Goal: Task Accomplishment & Management: Use online tool/utility

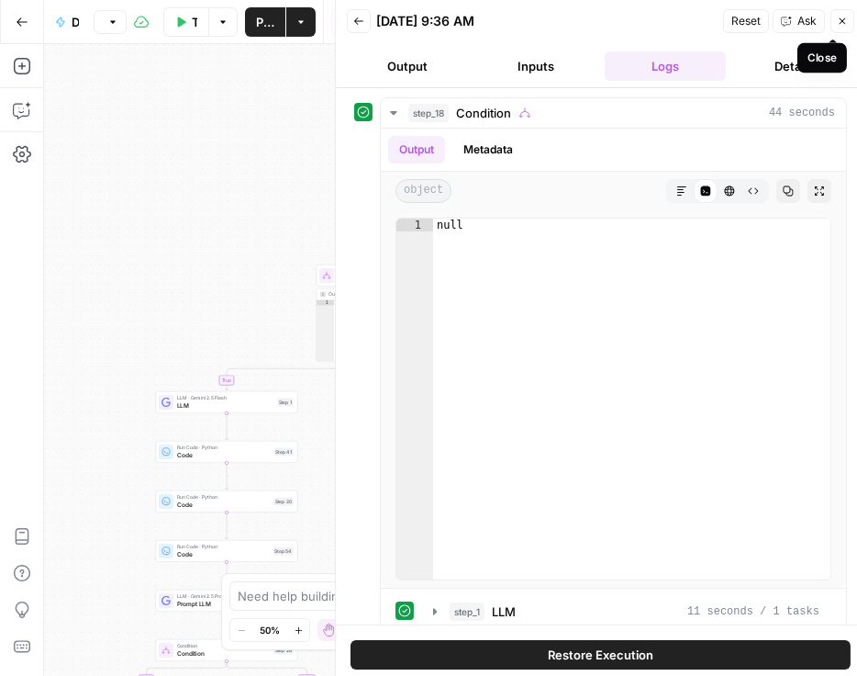
scroll to position [208, 0]
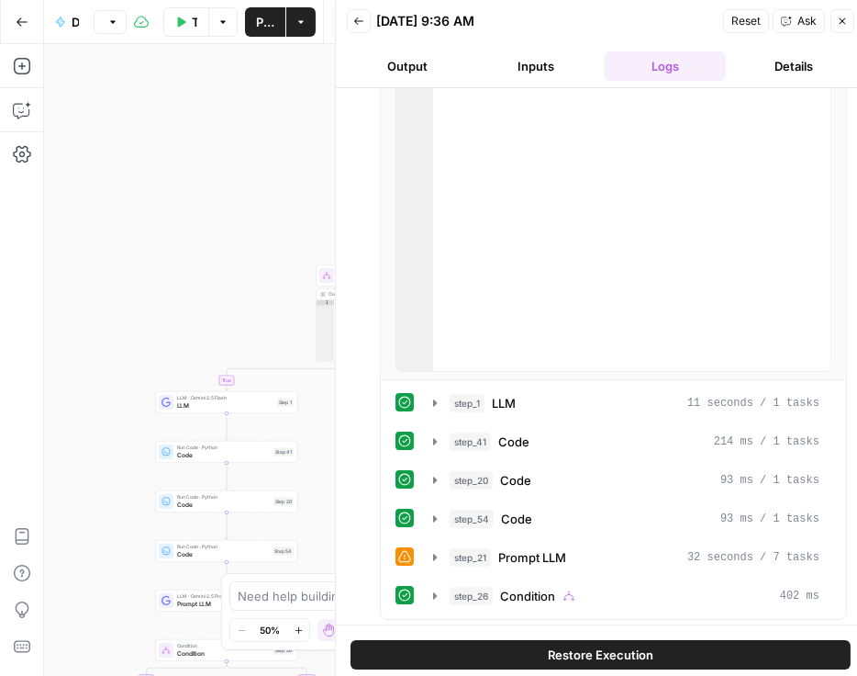
click at [843, 18] on icon "button" at bounding box center [842, 21] width 11 height 11
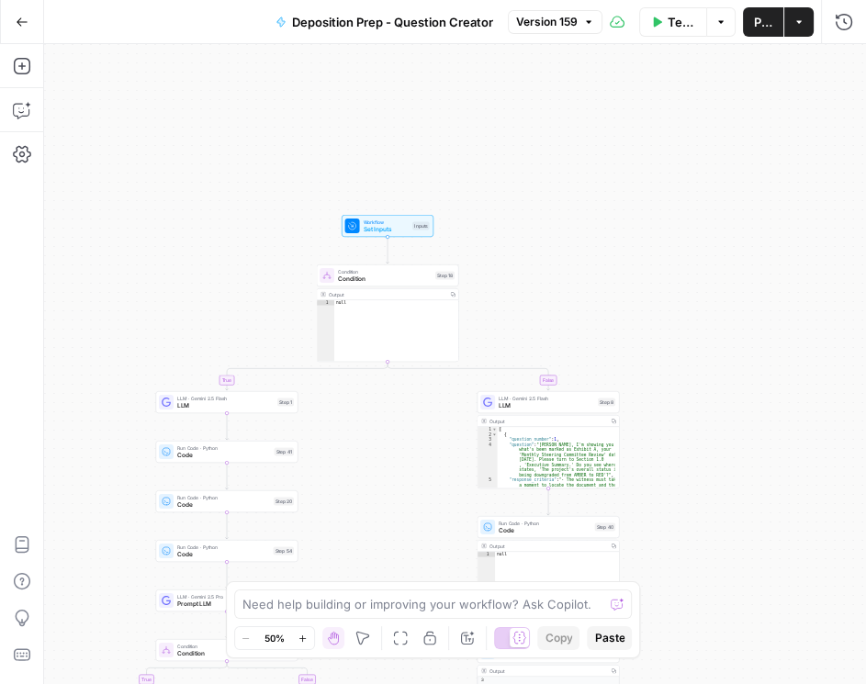
click at [540, 31] on button "Version 159" at bounding box center [555, 22] width 95 height 24
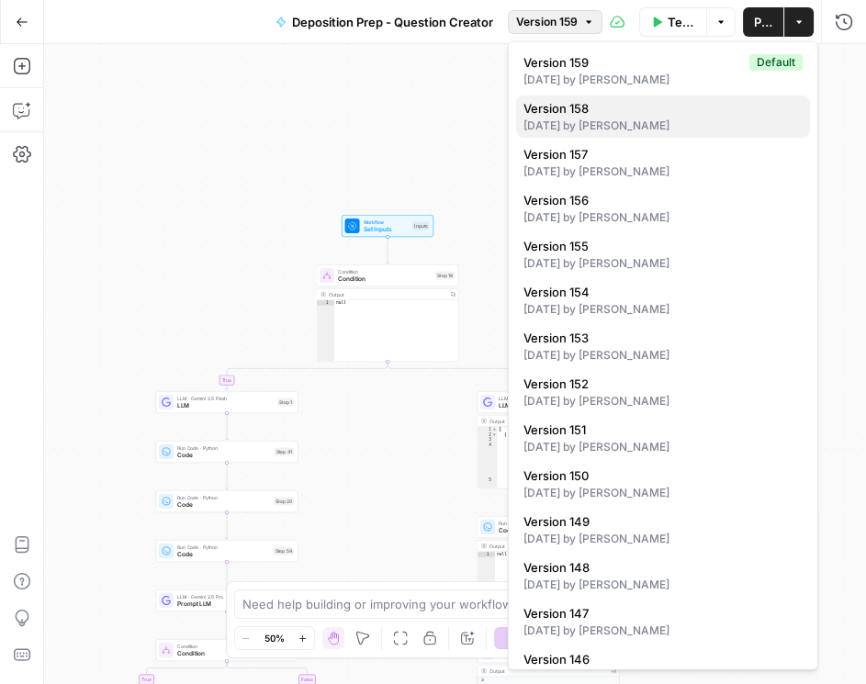
click at [590, 100] on span "Version 158" at bounding box center [659, 108] width 272 height 18
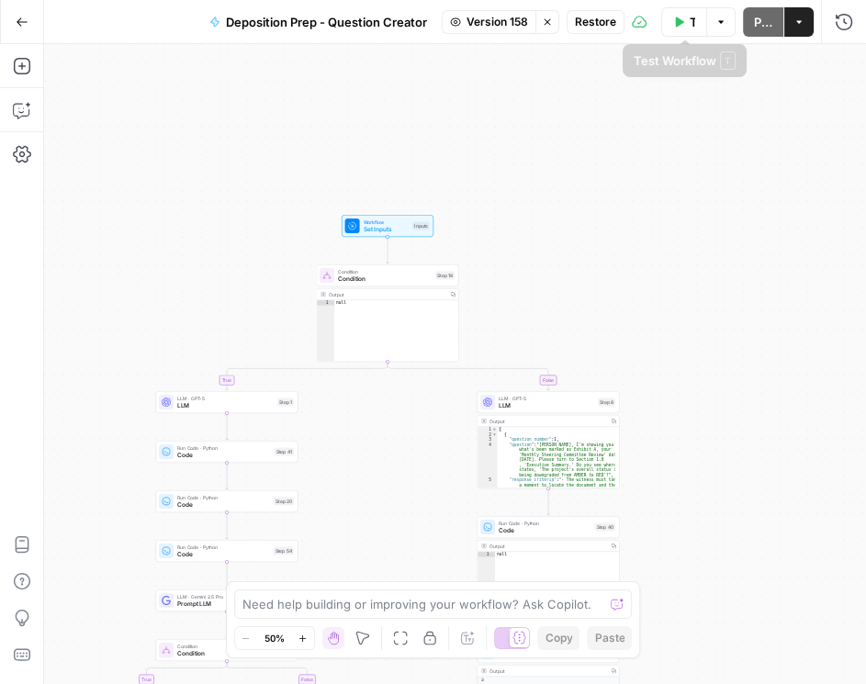
click at [590, 27] on span "Restore" at bounding box center [595, 22] width 41 height 17
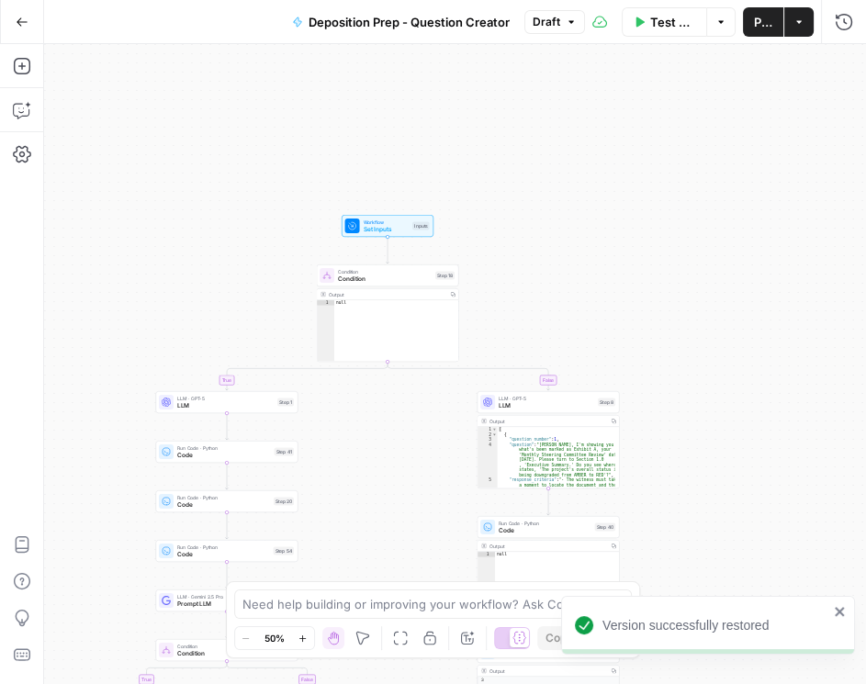
click at [757, 30] on span "Publish" at bounding box center [763, 22] width 18 height 18
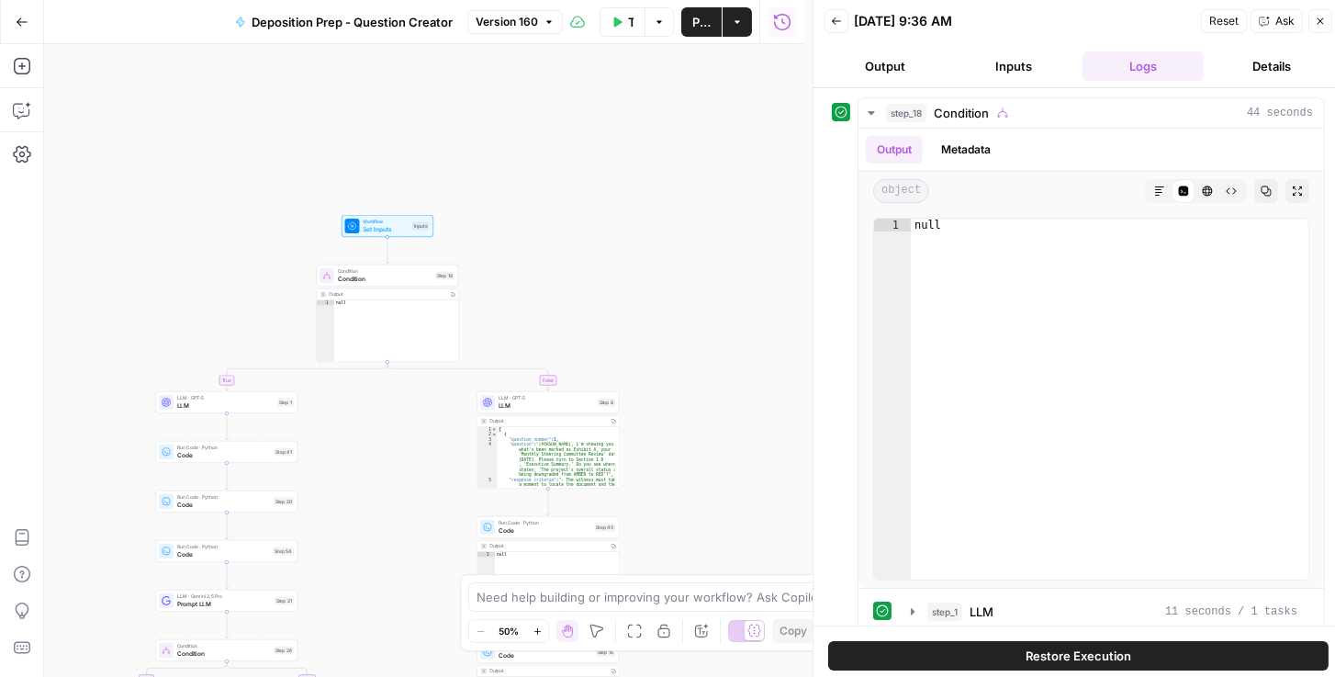
click at [836, 24] on icon "button" at bounding box center [836, 21] width 11 height 11
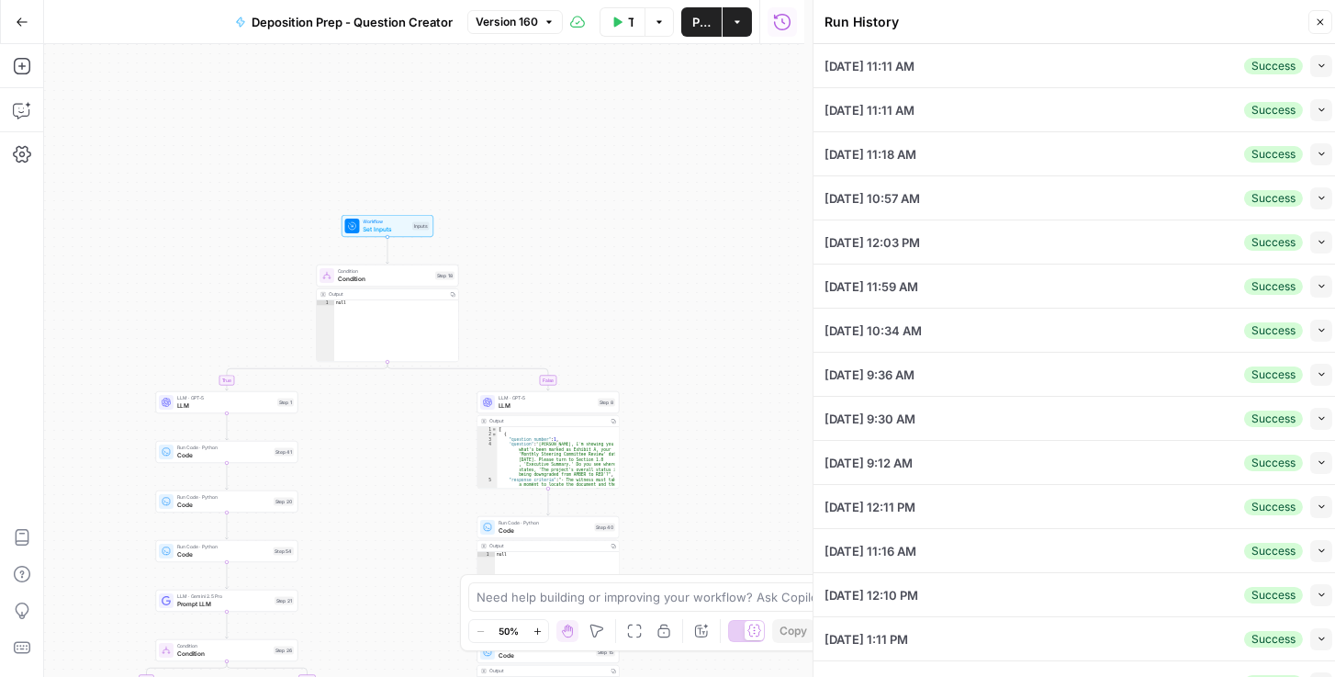
click at [856, 103] on button "Collapse" at bounding box center [1321, 110] width 22 height 22
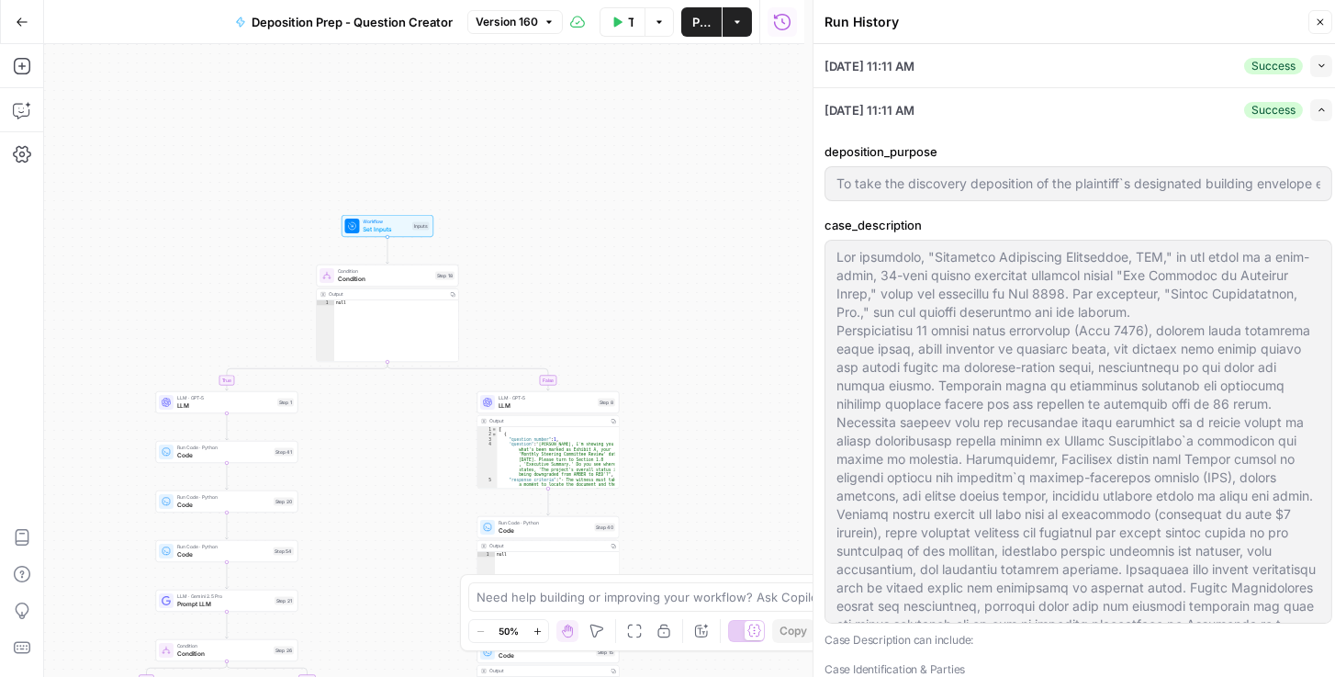
click at [856, 56] on button "Collapse" at bounding box center [1321, 66] width 22 height 22
type input "To take the discovery deposition of the plaintiff`s designated building envelop…"
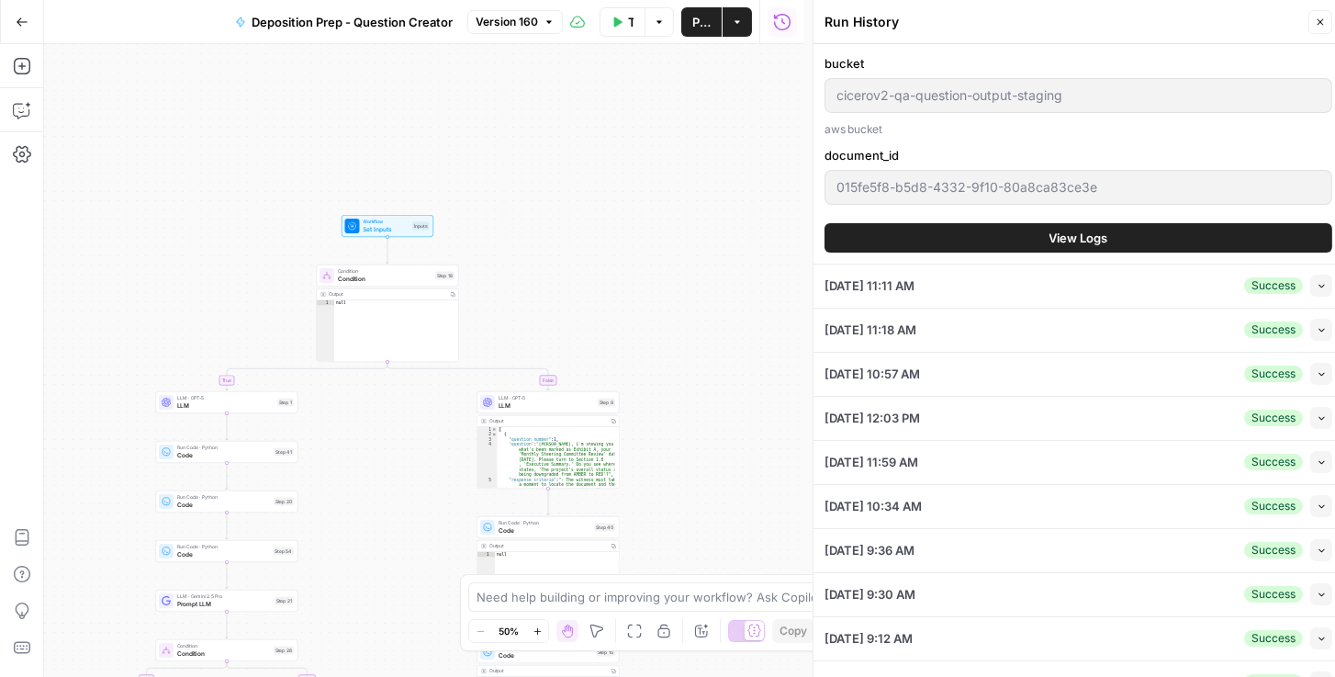
scroll to position [2308, 0]
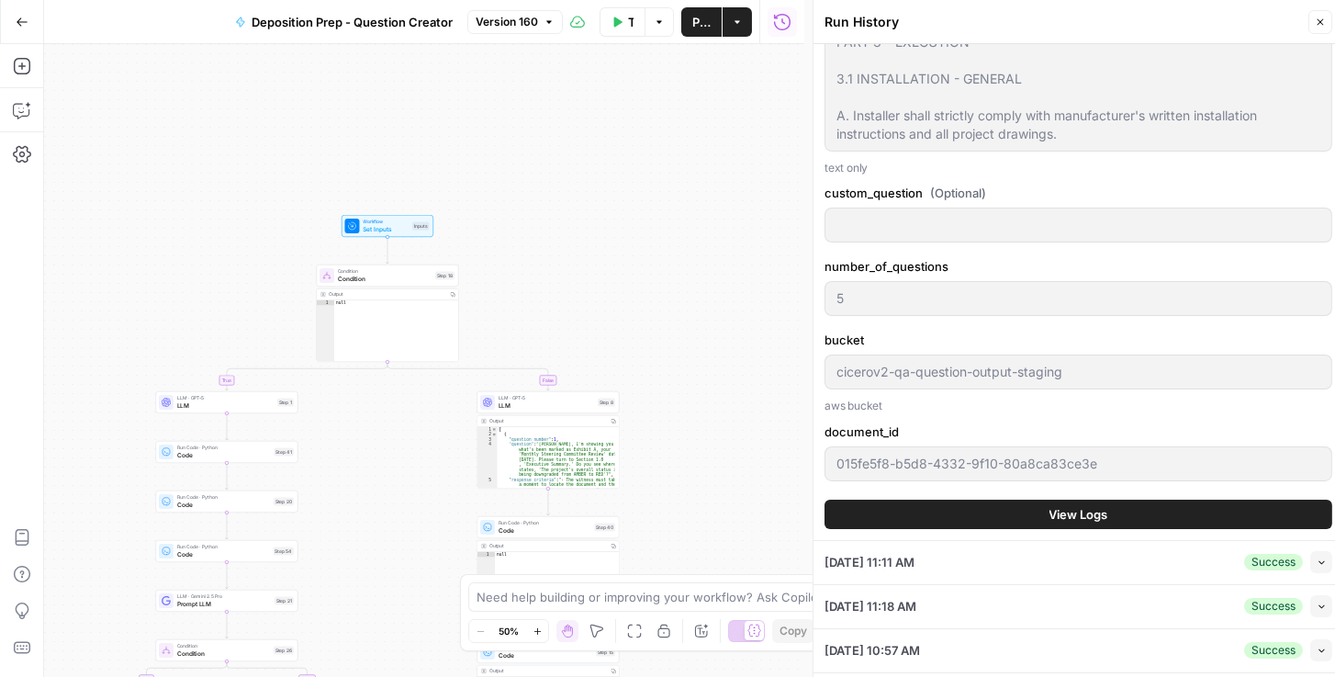
click at [856, 529] on button "View Logs" at bounding box center [1078, 513] width 508 height 29
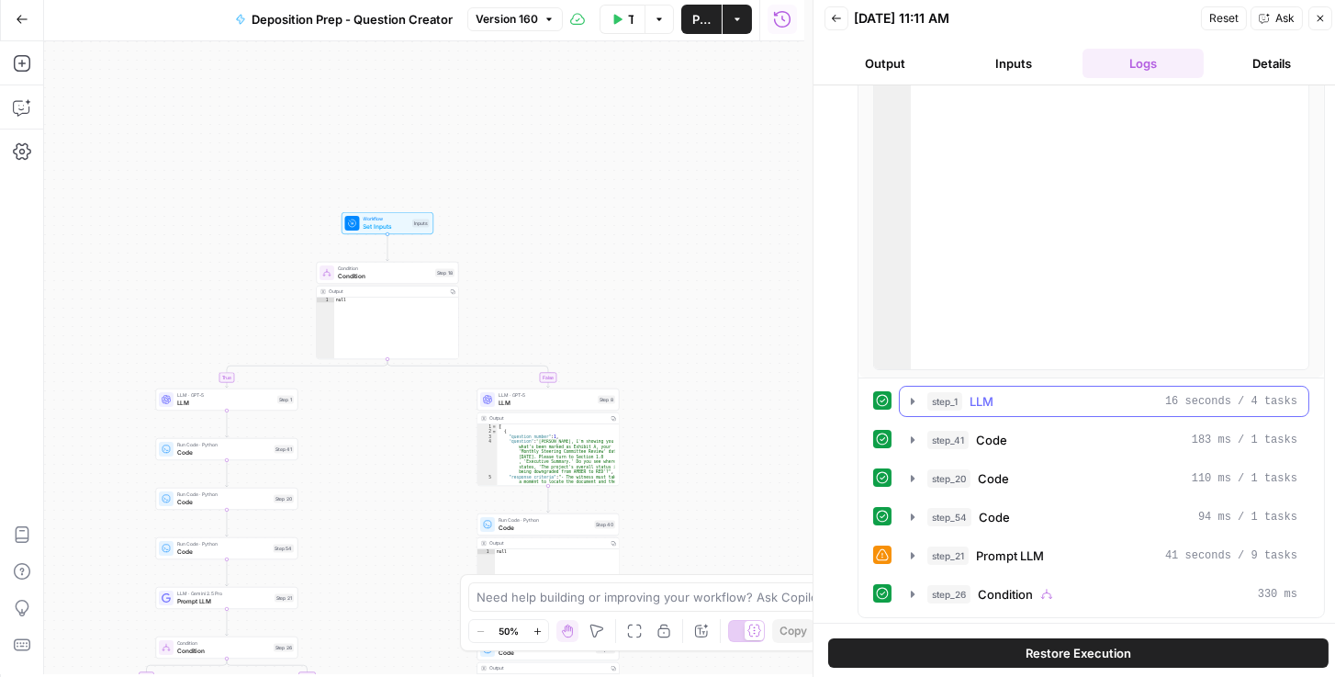
scroll to position [7, 0]
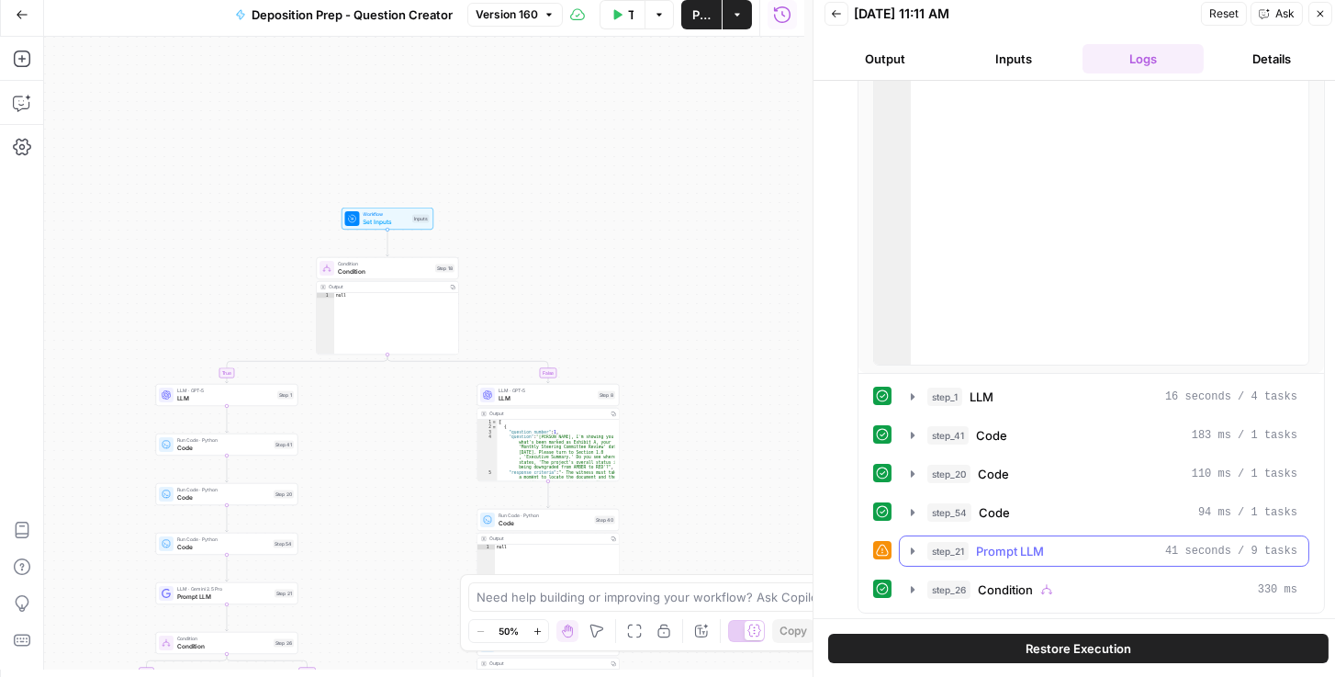
click at [856, 545] on icon "button" at bounding box center [912, 550] width 15 height 15
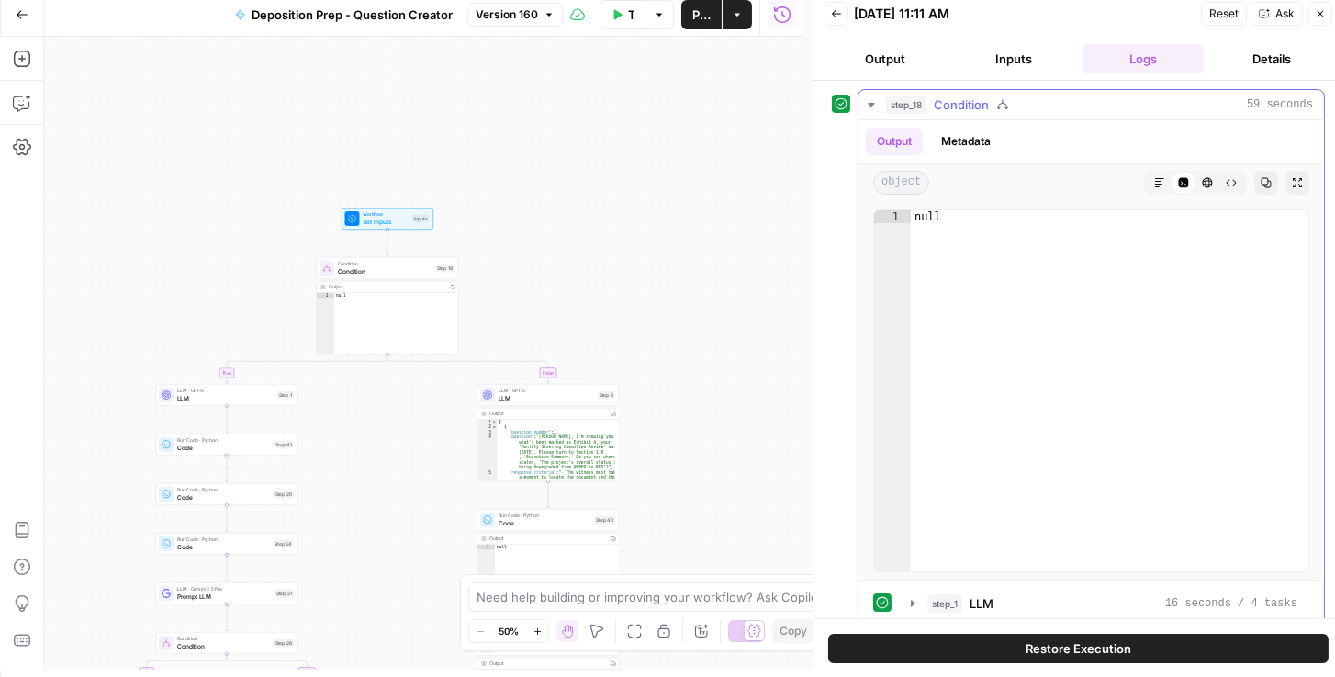
scroll to position [0, 0]
click at [856, 104] on icon "button" at bounding box center [871, 105] width 15 height 15
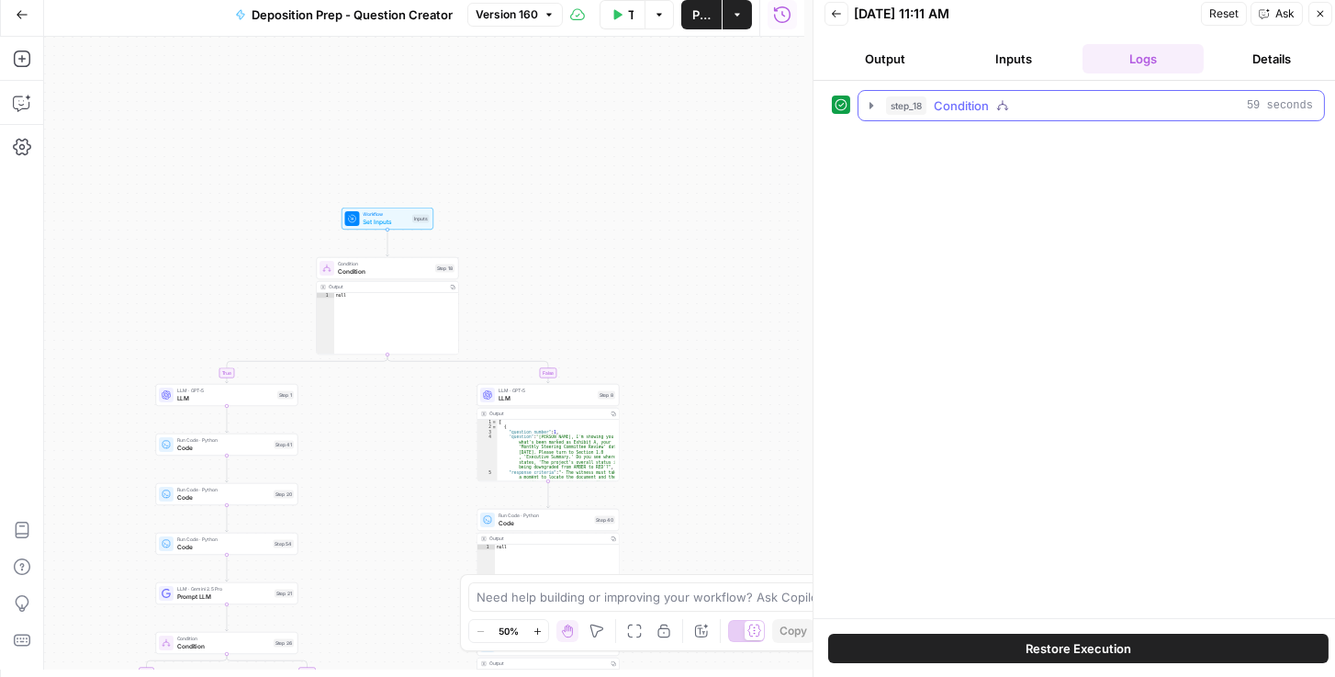
click at [856, 100] on icon "button" at bounding box center [871, 105] width 15 height 15
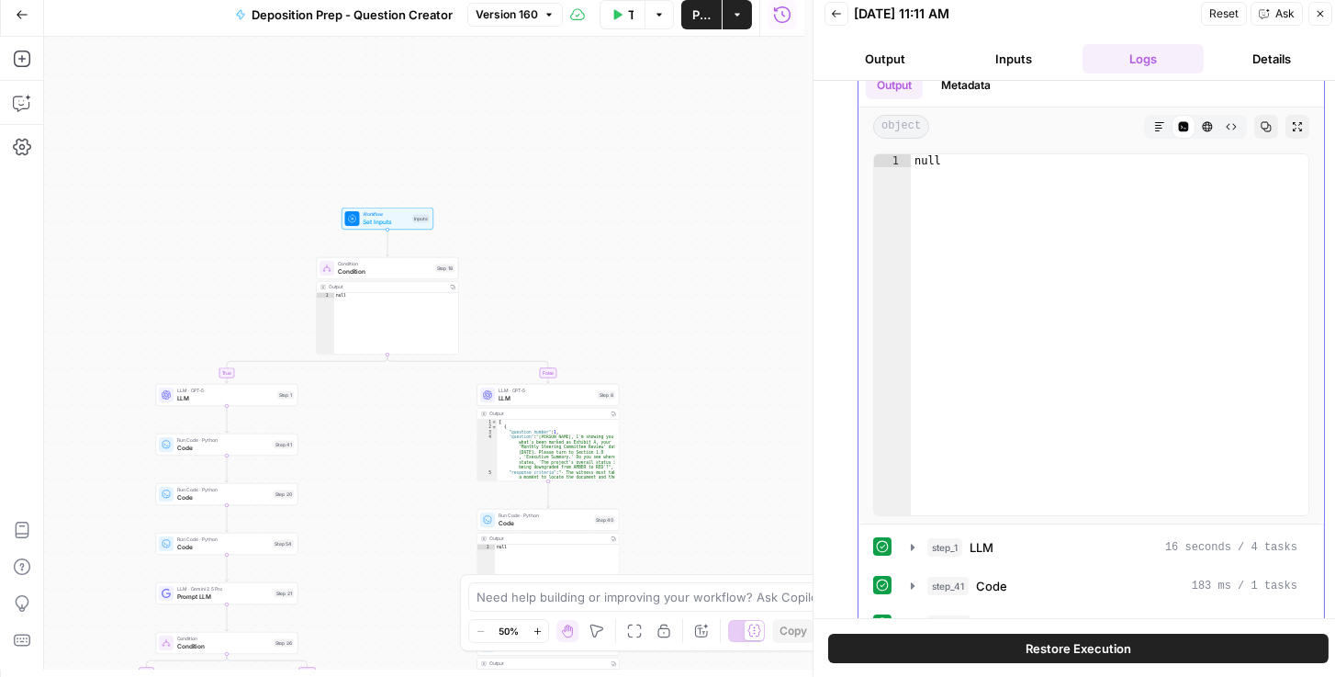
scroll to position [314, 0]
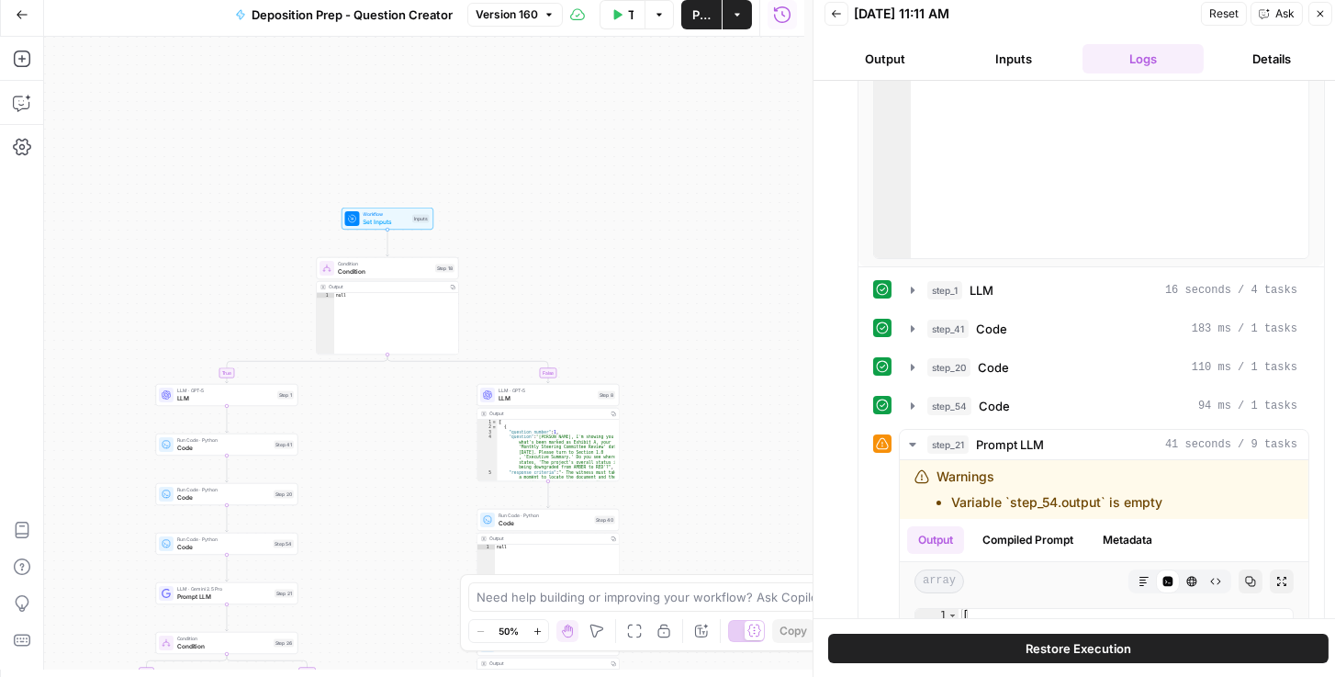
click at [856, 52] on button "Output" at bounding box center [884, 58] width 121 height 29
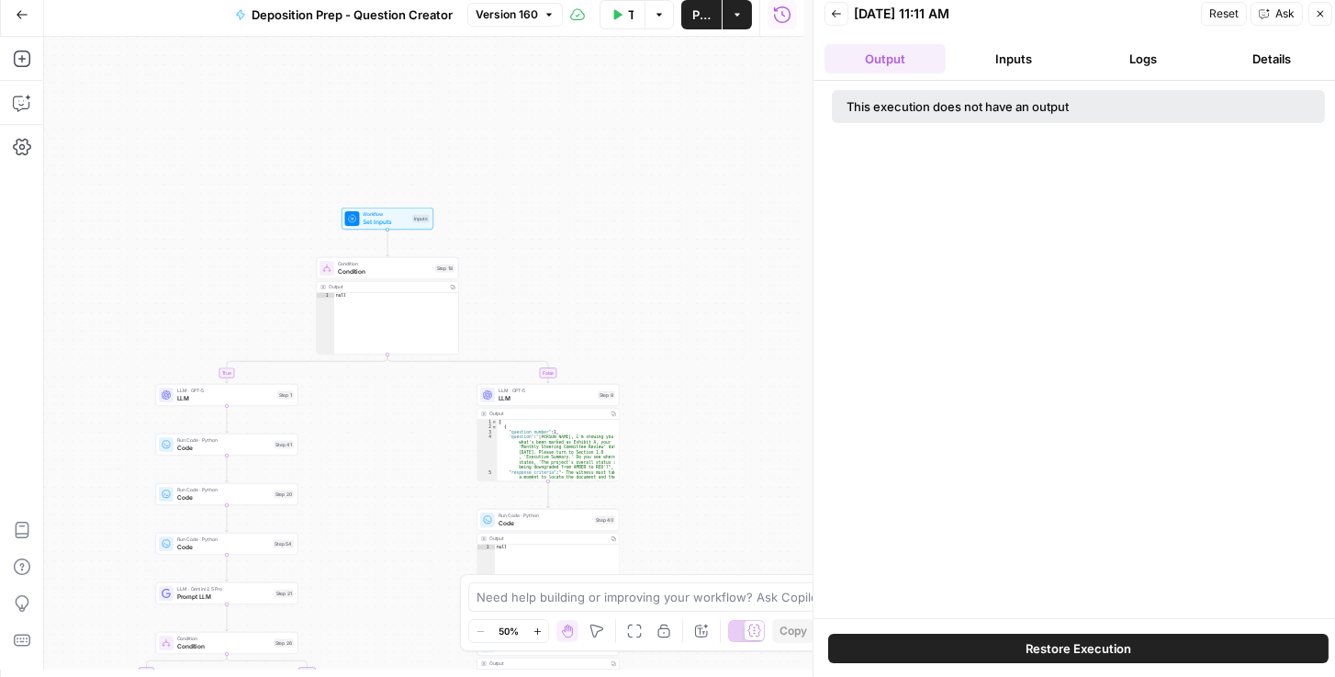
scroll to position [0, 0]
click at [831, 8] on icon "button" at bounding box center [836, 13] width 11 height 11
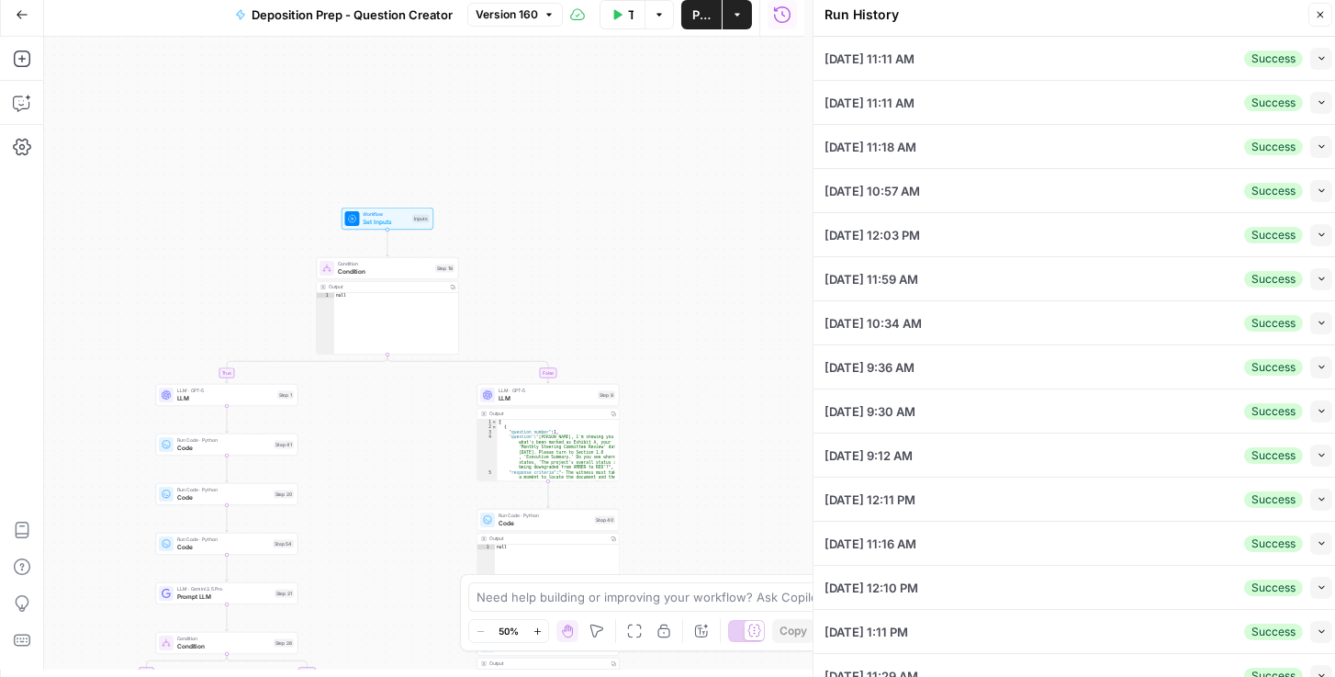
click at [856, 105] on button "Collapse" at bounding box center [1321, 103] width 22 height 22
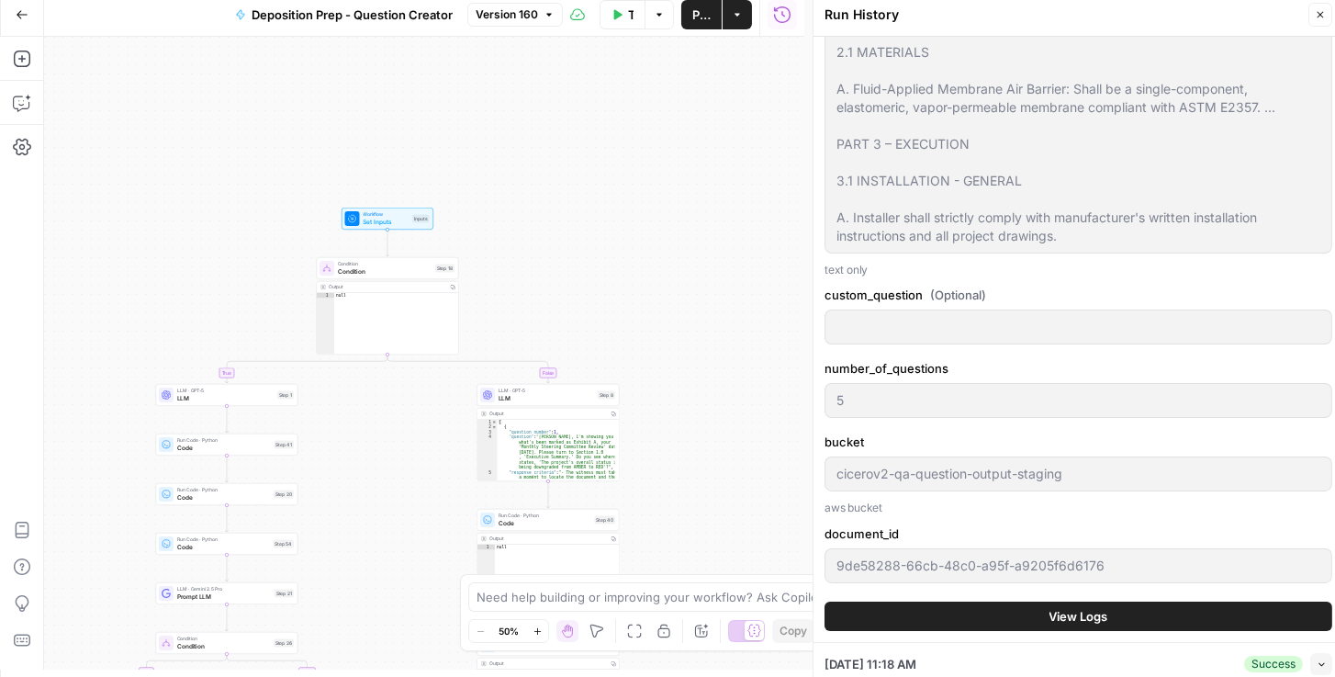
scroll to position [2360, 0]
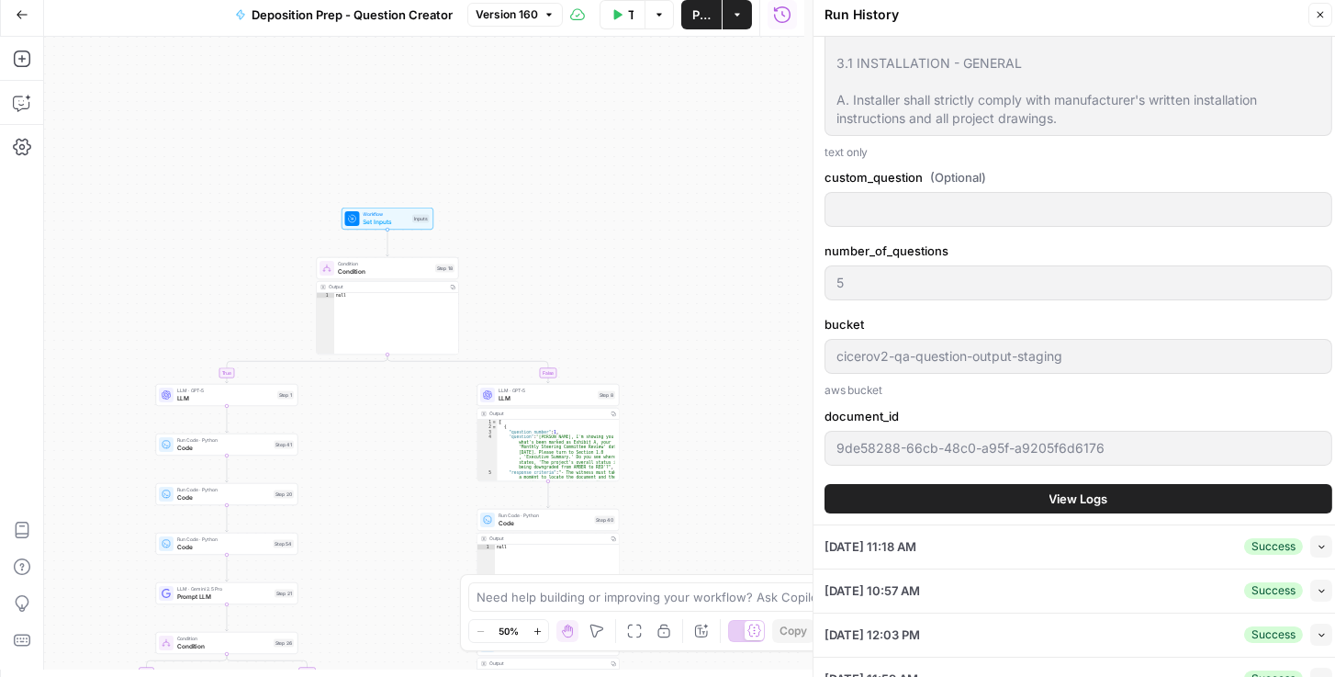
click at [856, 513] on button "View Logs" at bounding box center [1078, 498] width 508 height 29
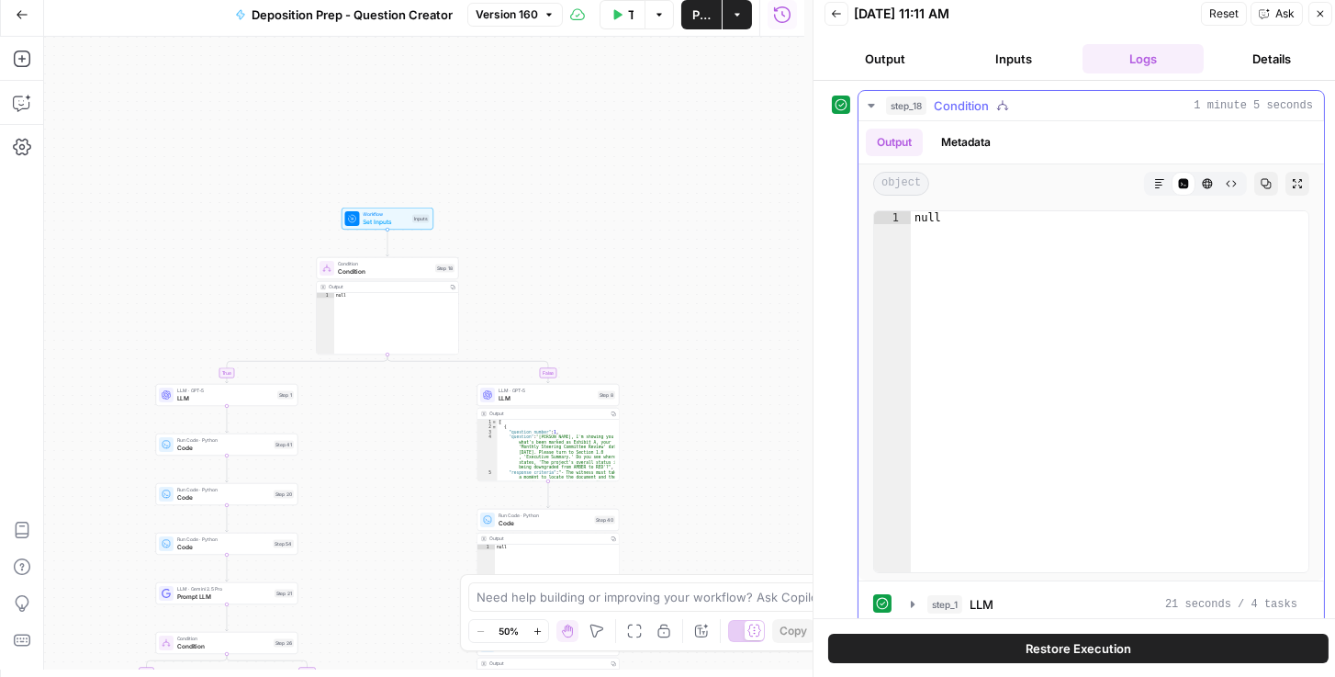
click at [856, 101] on icon "button" at bounding box center [871, 105] width 15 height 15
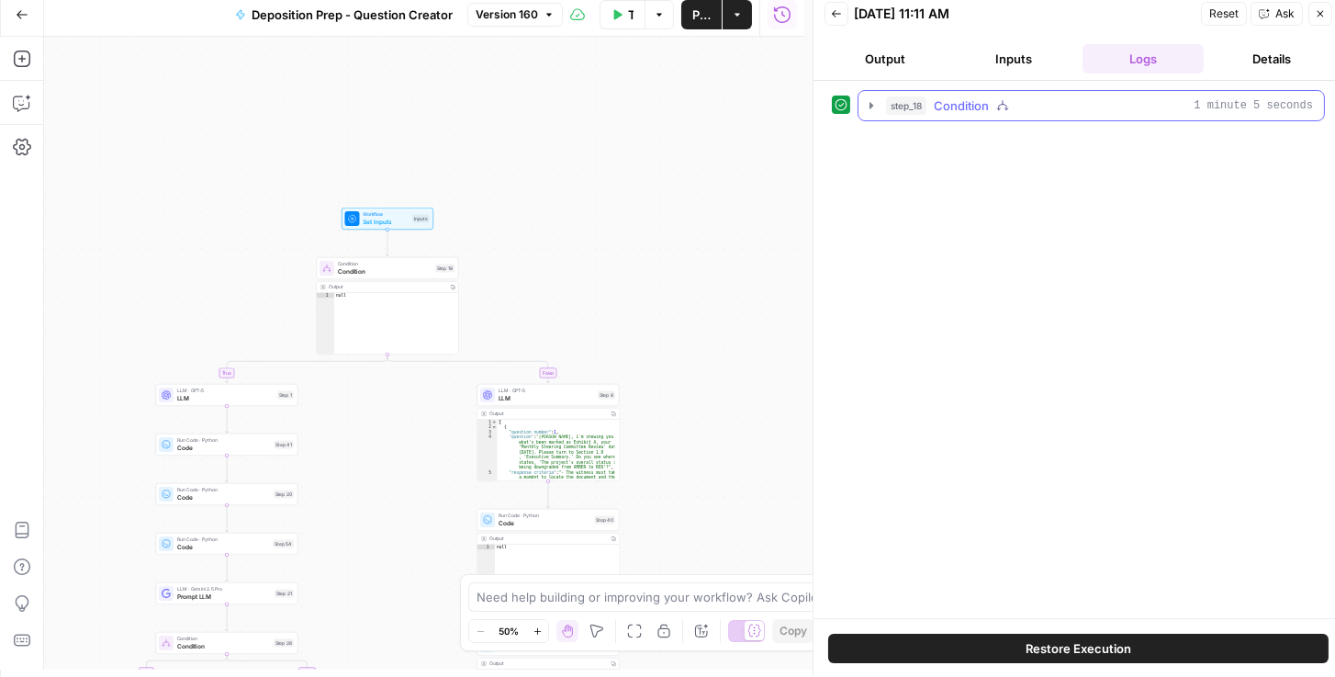
click at [856, 102] on icon "button" at bounding box center [871, 105] width 15 height 15
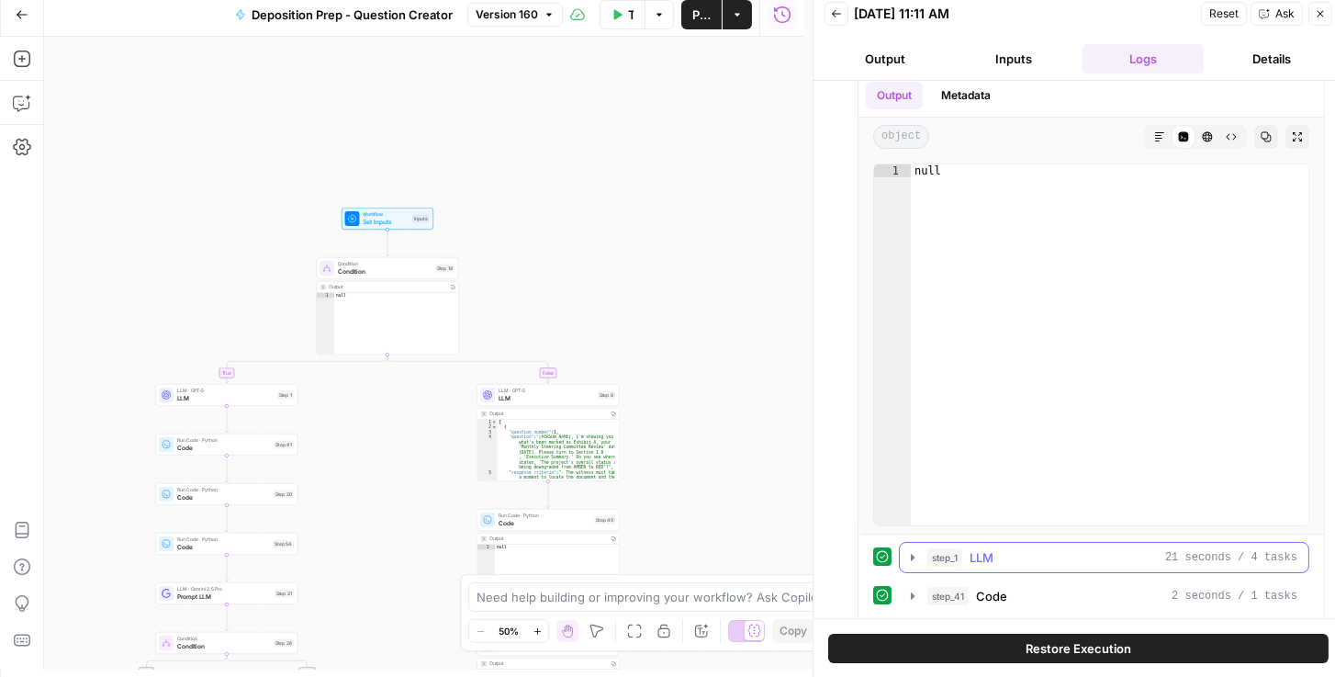
scroll to position [207, 0]
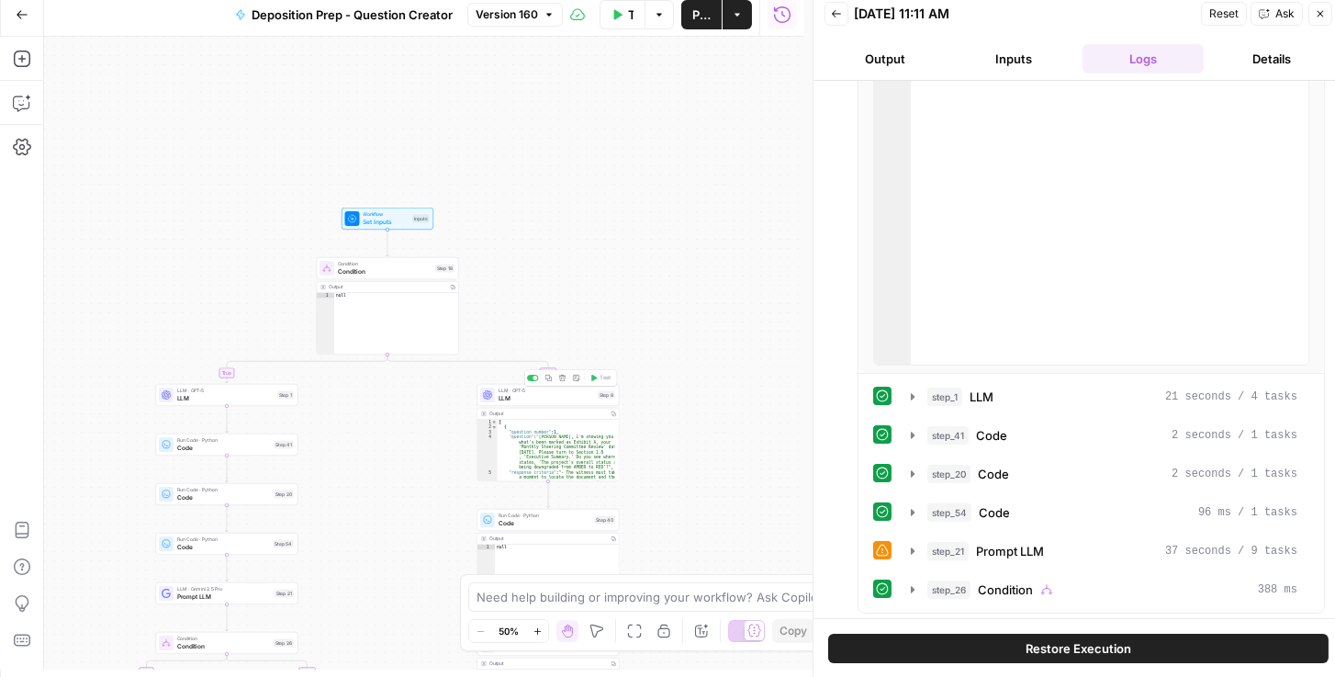
click at [523, 397] on span "LLM" at bounding box center [545, 398] width 95 height 9
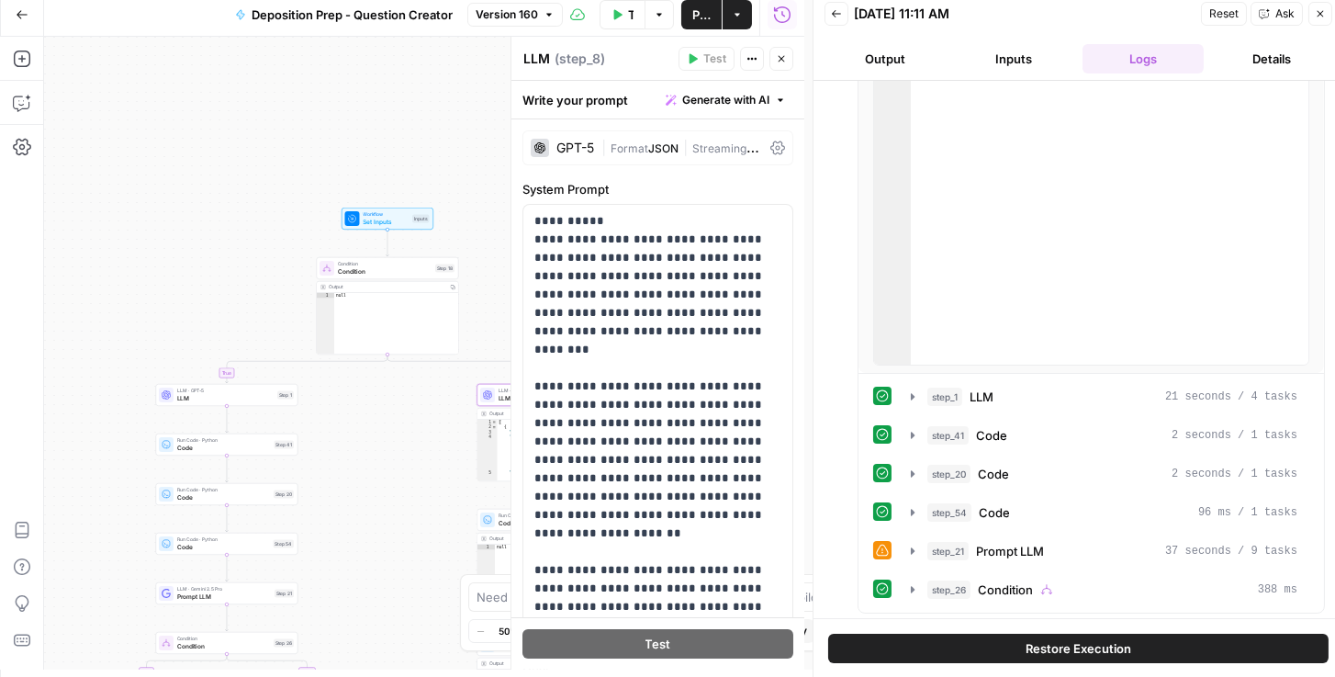
click at [772, 144] on icon at bounding box center [777, 147] width 15 height 15
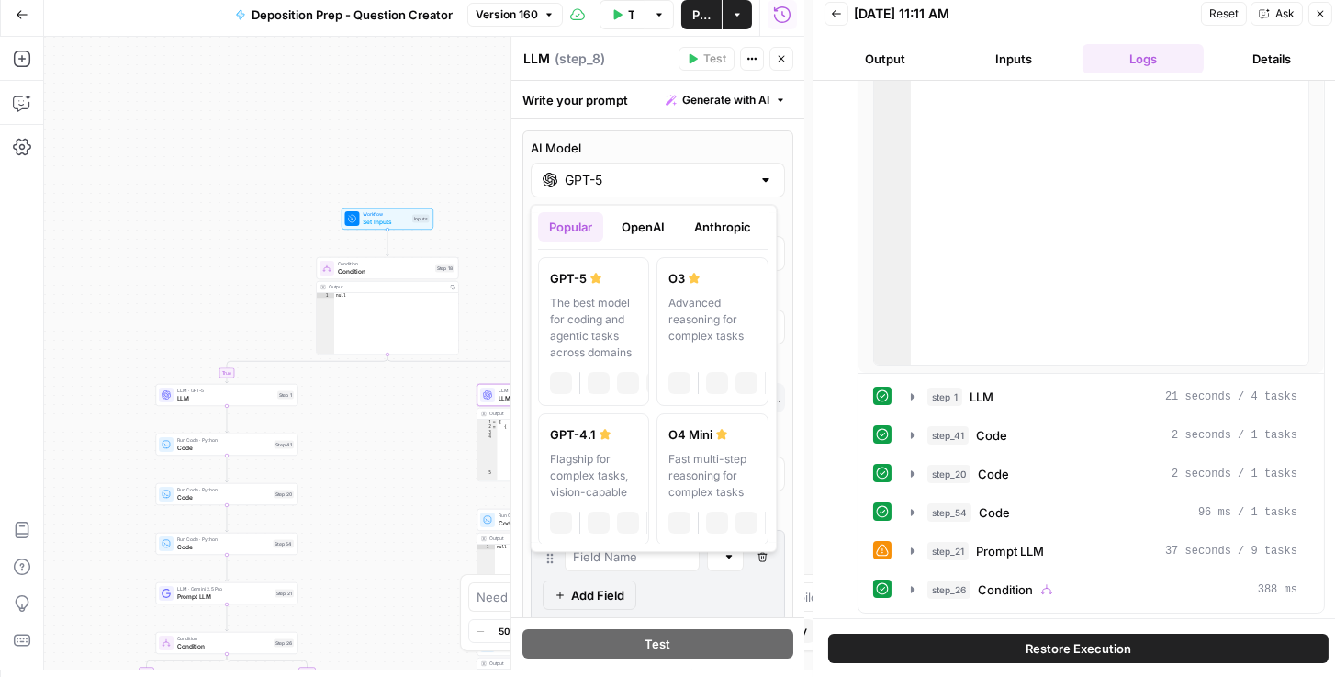
click at [736, 164] on div "GPT-5" at bounding box center [658, 179] width 254 height 35
click at [655, 229] on button "OpenAI" at bounding box center [643, 226] width 65 height 29
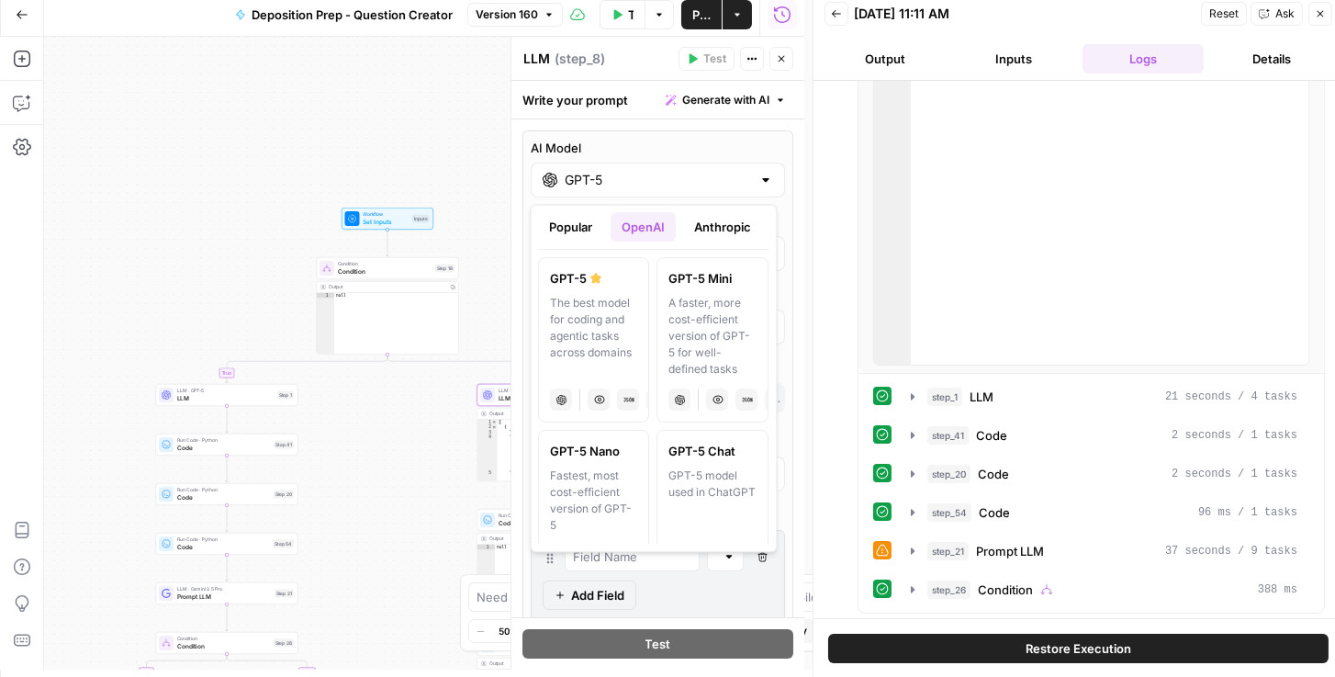
click at [730, 308] on div "A faster, more cost-efficient version of GPT-5 for well-defined tasks" at bounding box center [712, 336] width 87 height 83
type input "GPT-5 Mini"
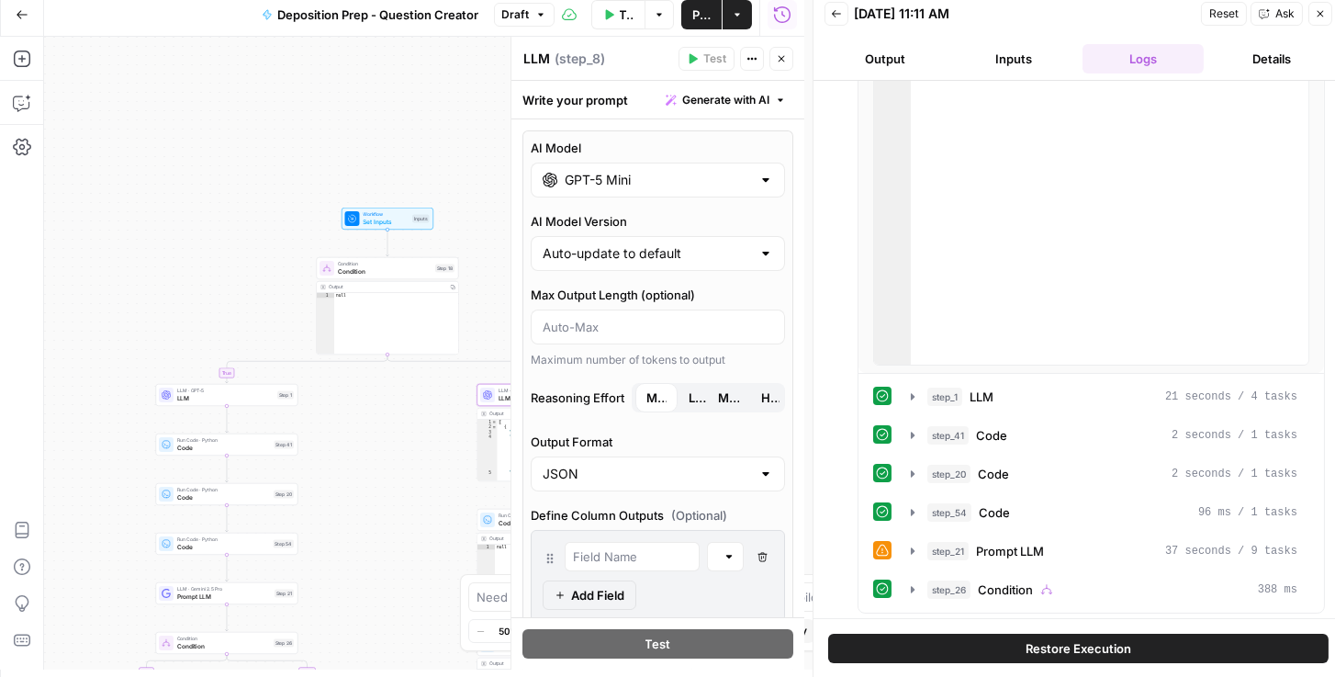
click at [690, 388] on span "Low" at bounding box center [697, 397] width 18 height 18
click at [785, 67] on button "Close" at bounding box center [781, 59] width 24 height 24
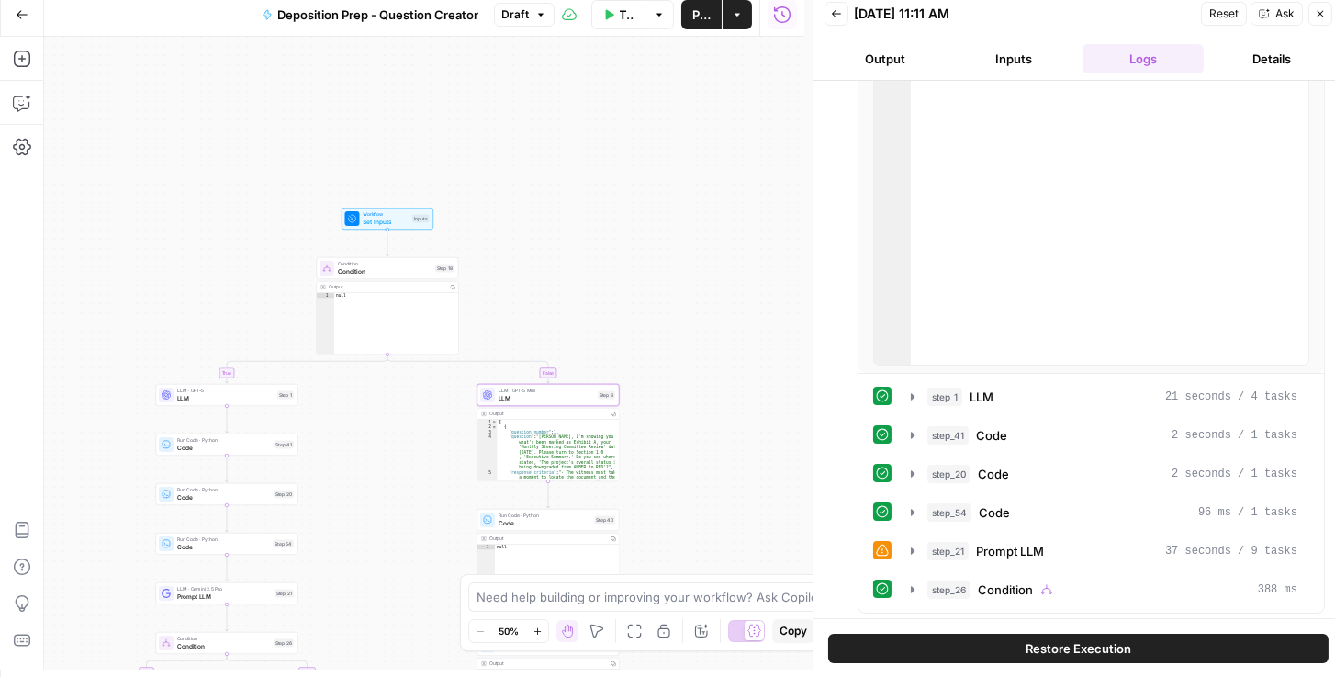
click at [173, 400] on div "LLM · GPT-5 LLM Step 1 Copy step Delete step Add Note Test" at bounding box center [226, 395] width 135 height 16
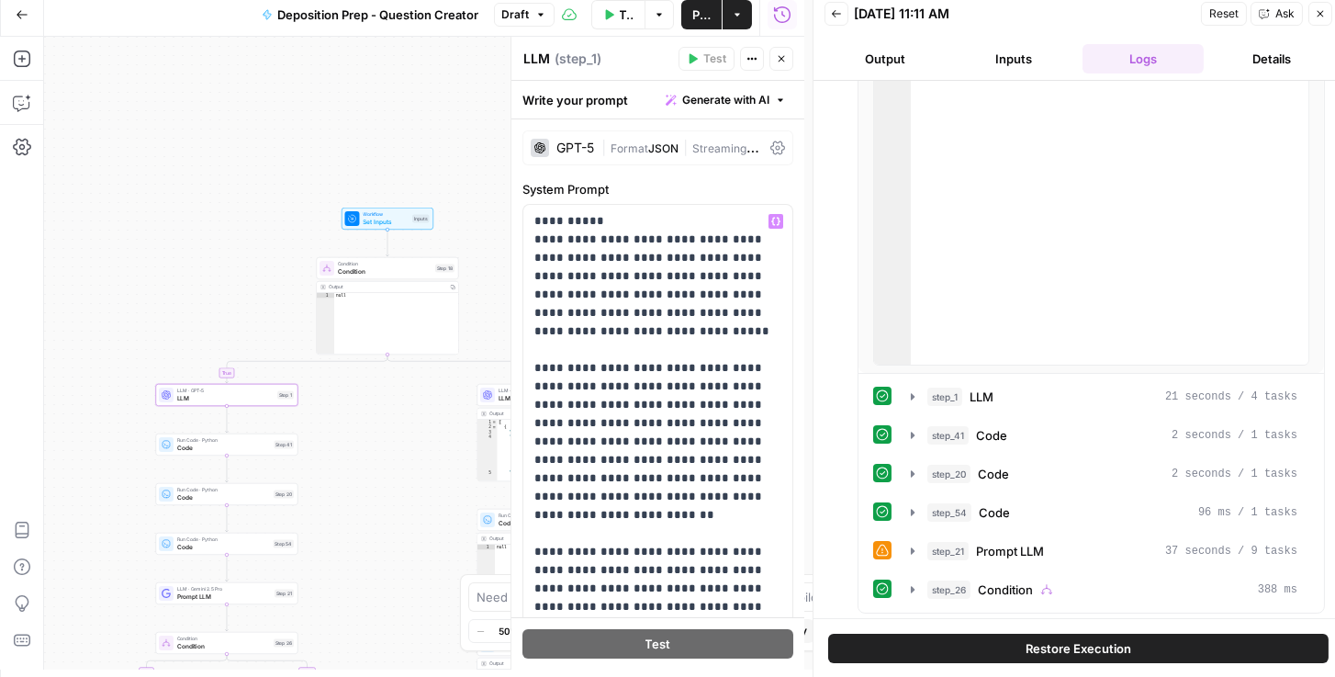
click at [765, 138] on div "GPT-5 | Format JSON | Streaming OFF" at bounding box center [657, 147] width 271 height 35
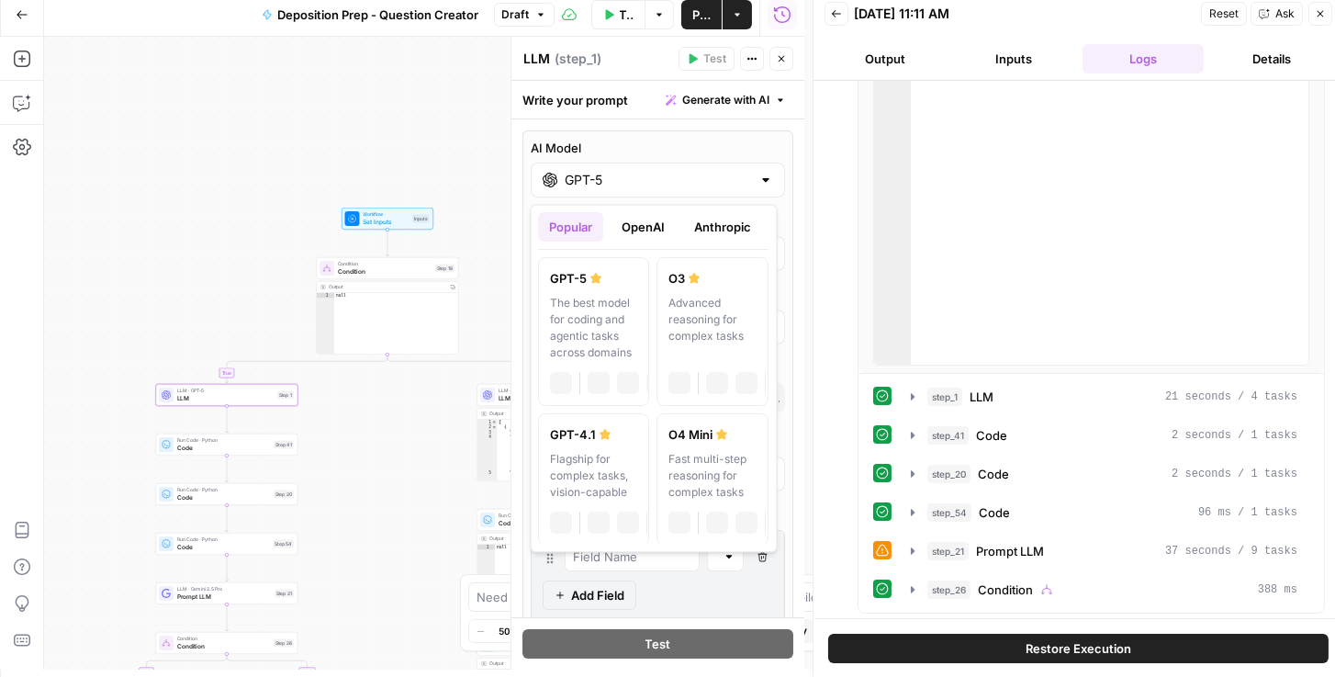
click at [661, 183] on input "GPT-5" at bounding box center [658, 180] width 186 height 18
click at [656, 229] on button "OpenAI" at bounding box center [643, 226] width 65 height 29
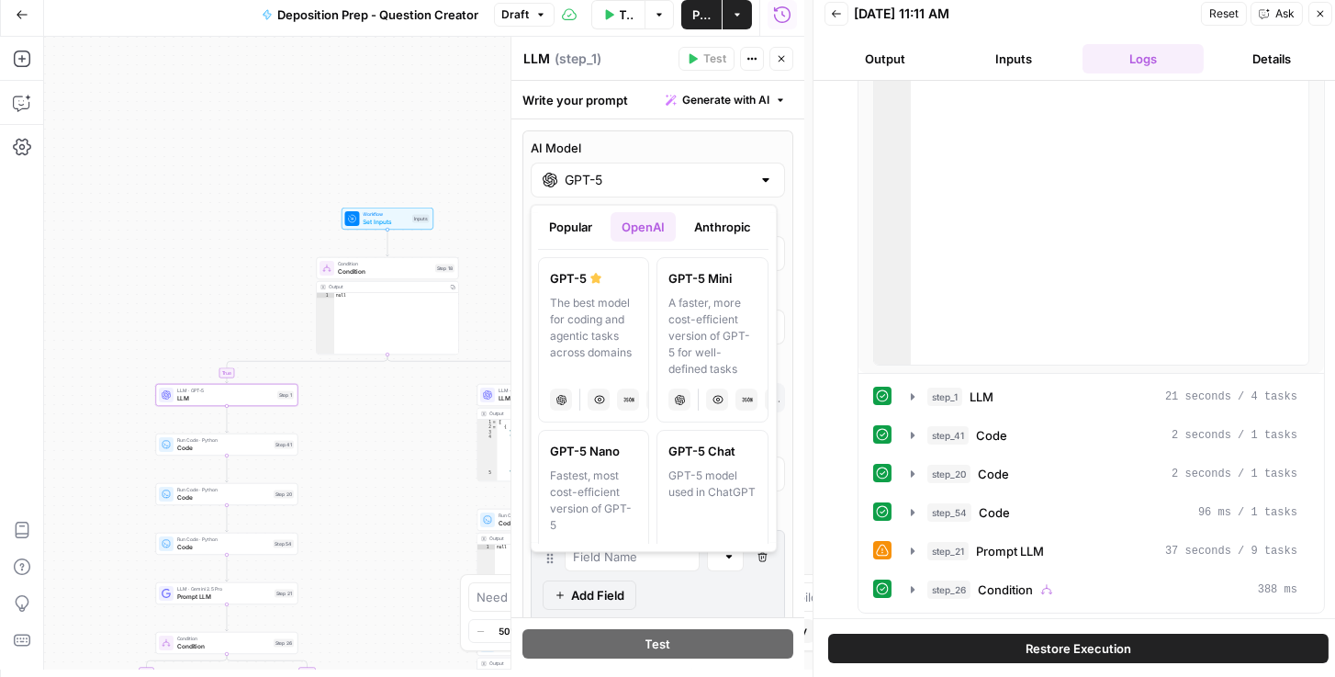
click at [710, 306] on div "A faster, more cost-efficient version of GPT-5 for well-defined tasks" at bounding box center [712, 336] width 87 height 83
type input "GPT-5 Mini"
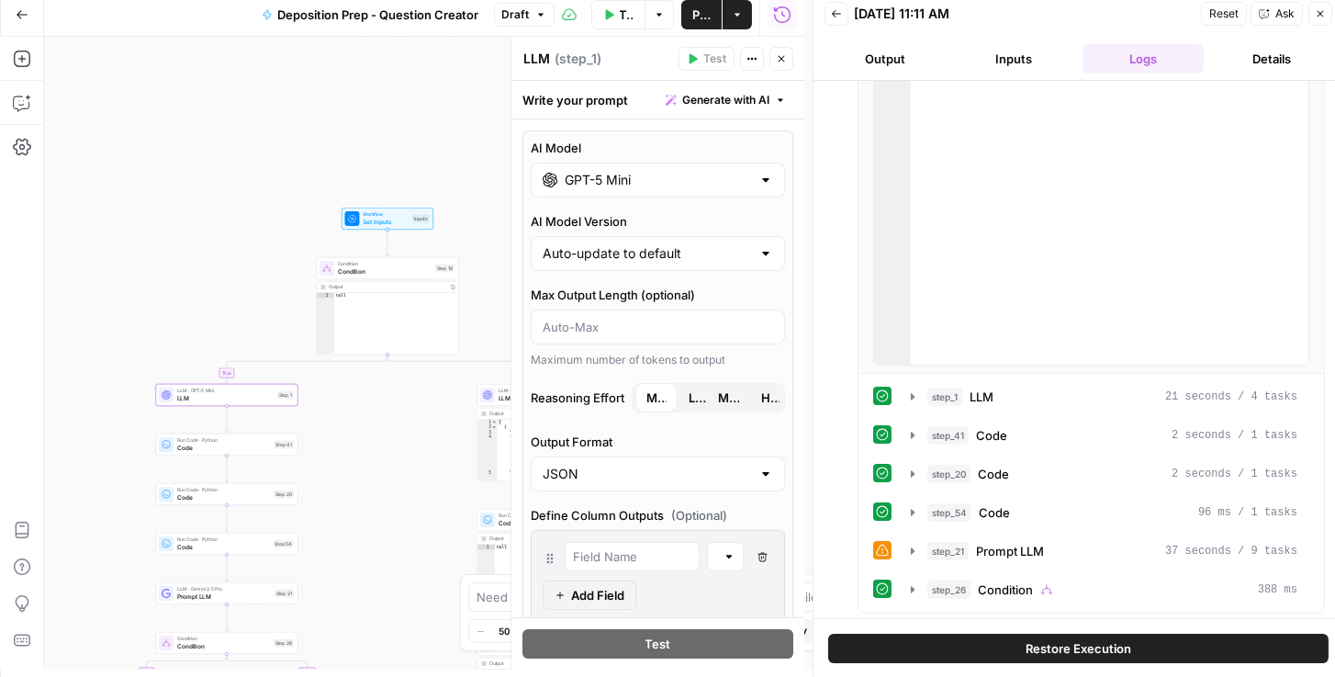
click at [699, 390] on span "Low" at bounding box center [697, 397] width 18 height 18
click at [788, 54] on button "Close" at bounding box center [781, 59] width 24 height 24
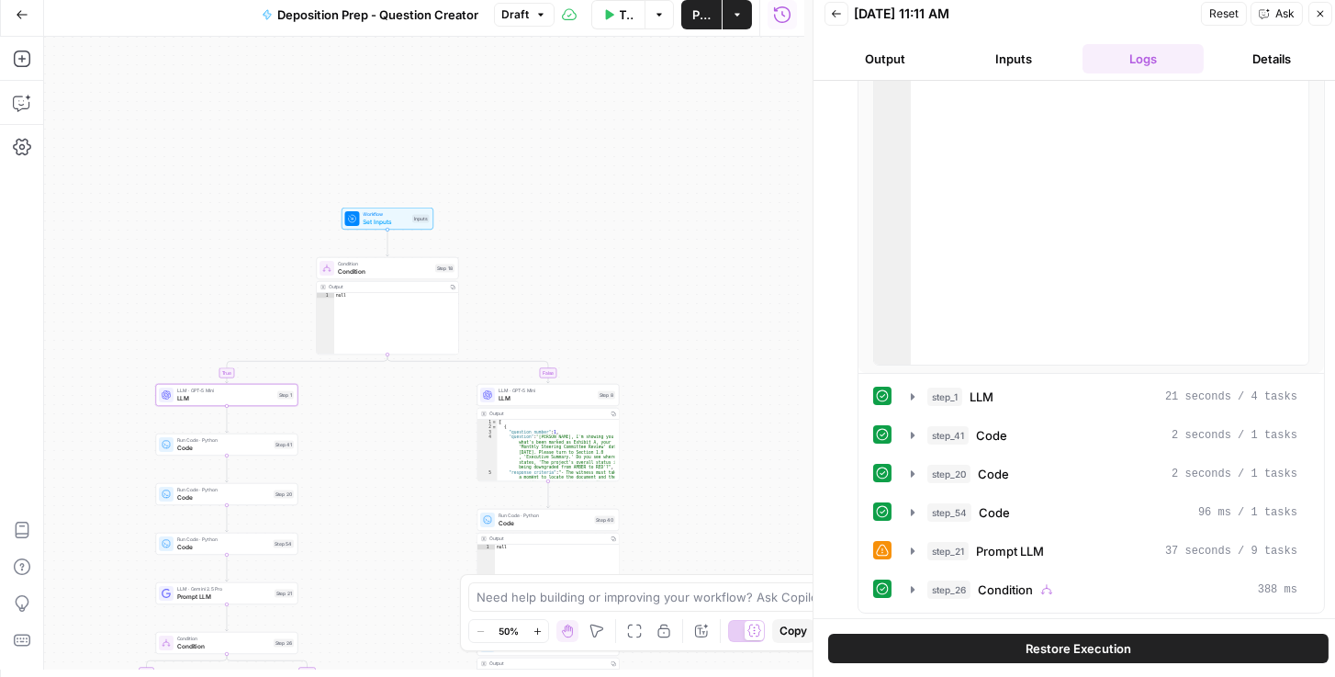
click at [694, 17] on span "Publish" at bounding box center [701, 15] width 18 height 18
click at [834, 11] on icon "button" at bounding box center [836, 13] width 11 height 11
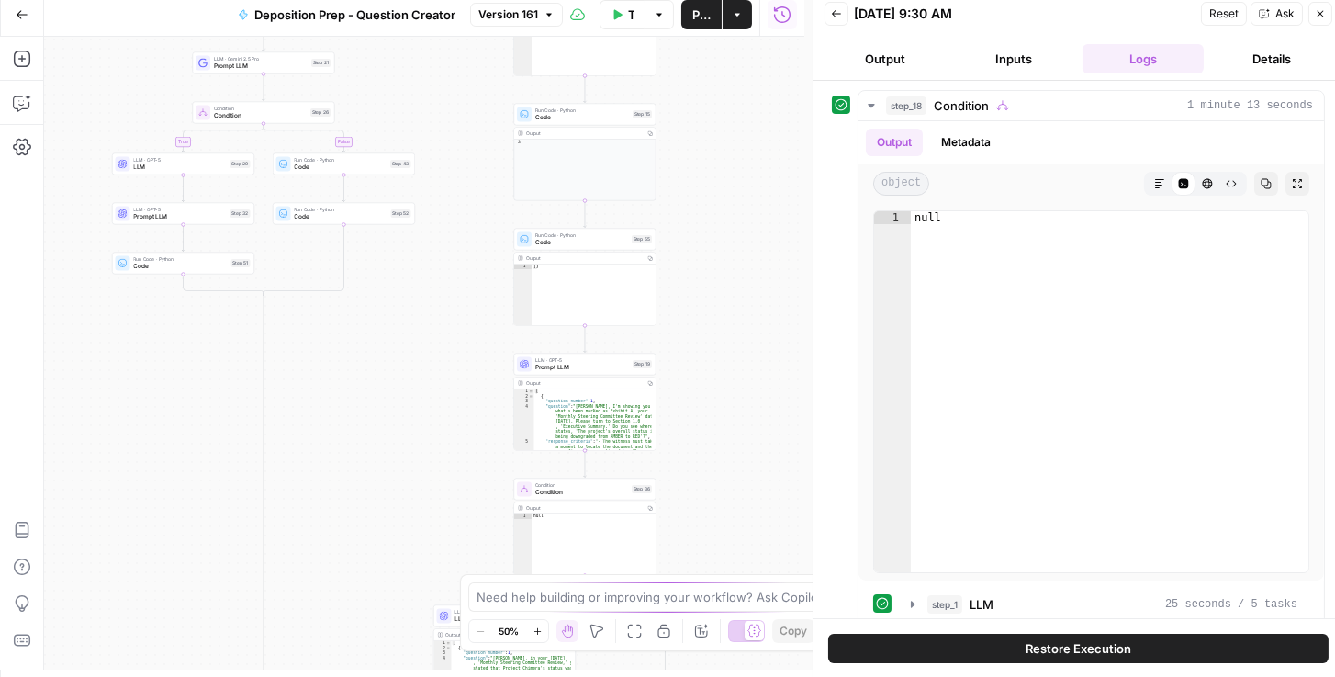
click at [826, 2] on button "Back" at bounding box center [836, 14] width 24 height 24
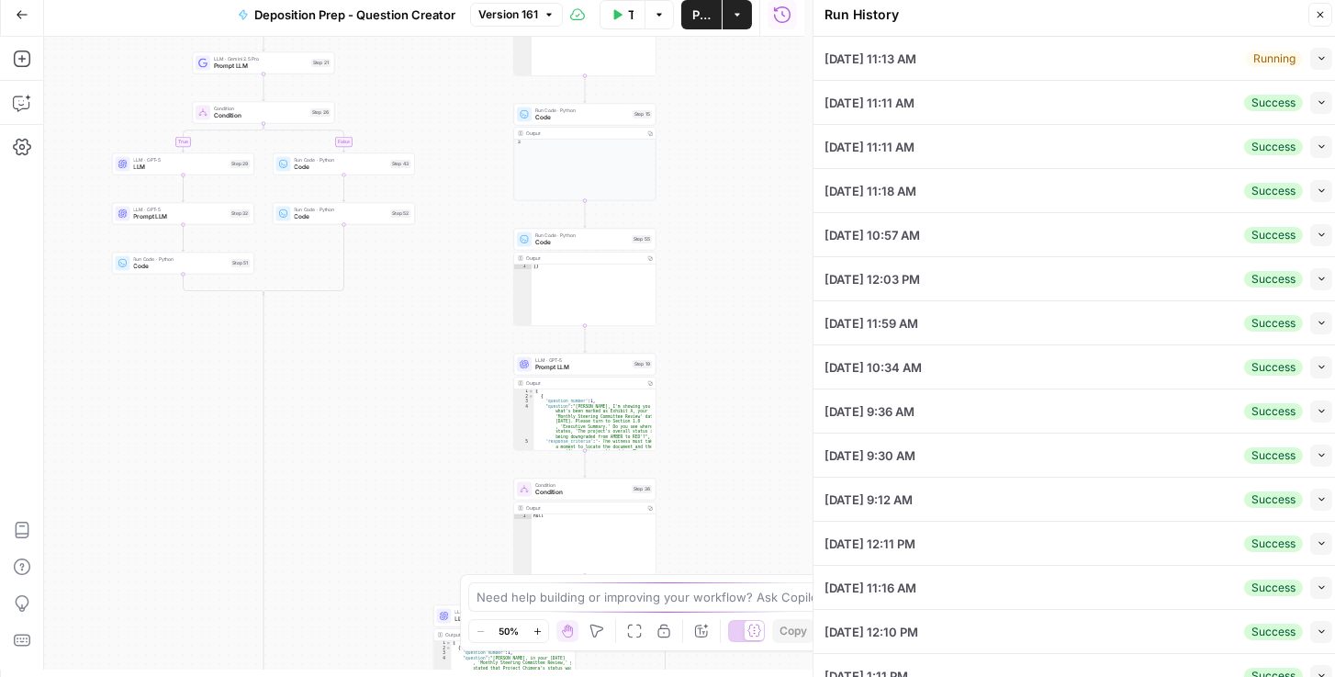
click at [1313, 63] on button "Collapse" at bounding box center [1321, 59] width 22 height 22
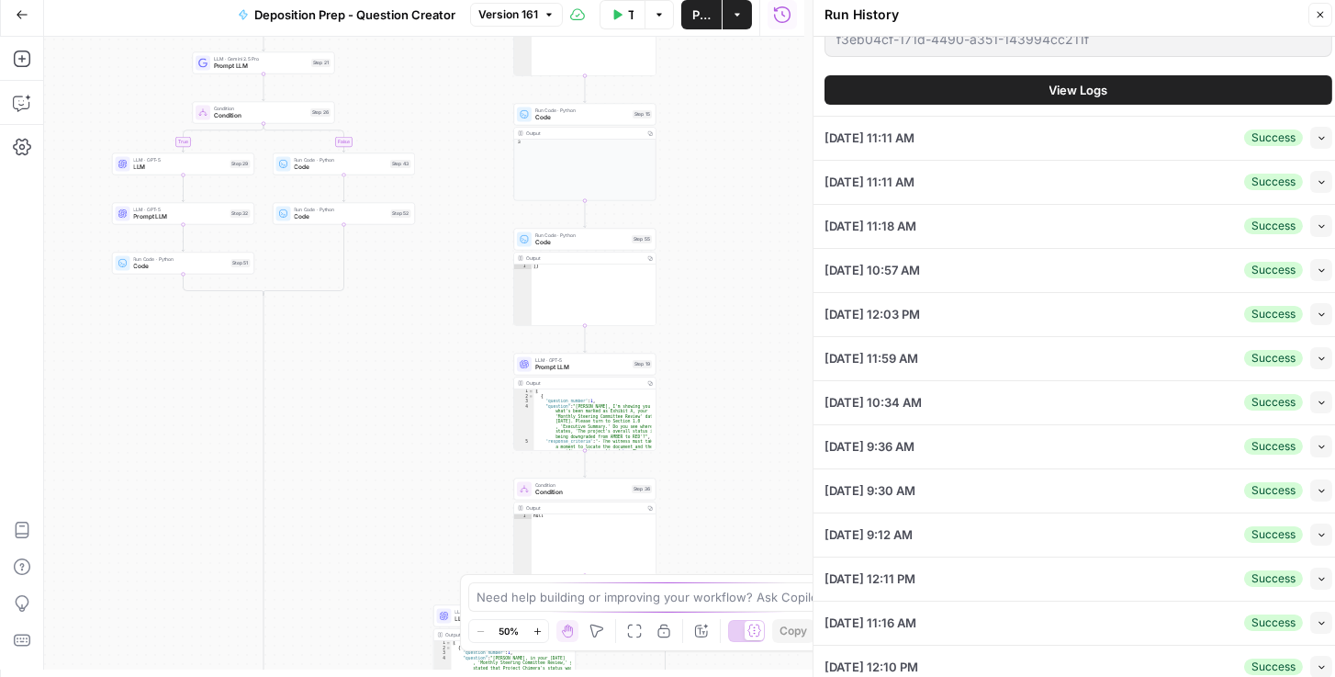
scroll to position [2727, 0]
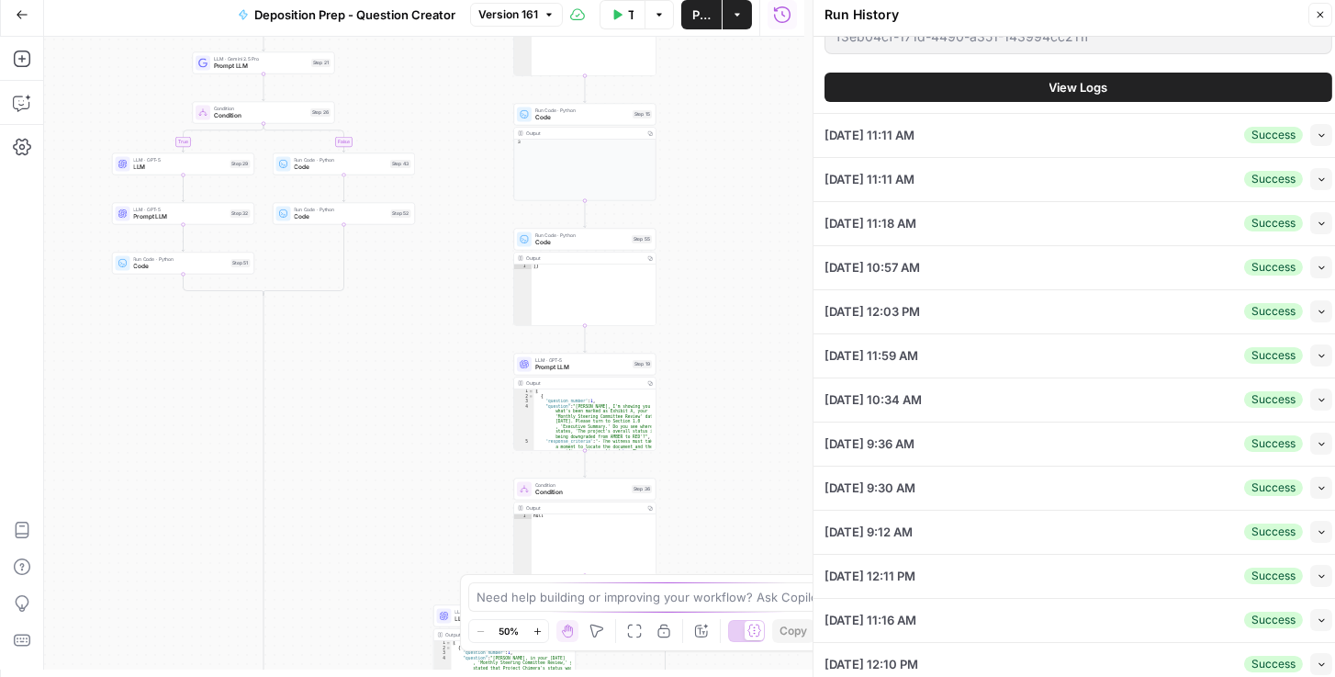
type input "To take the discovery deposition of the plaintiff`s designated building envelop…"
click at [1049, 96] on span "View Logs" at bounding box center [1078, 87] width 59 height 18
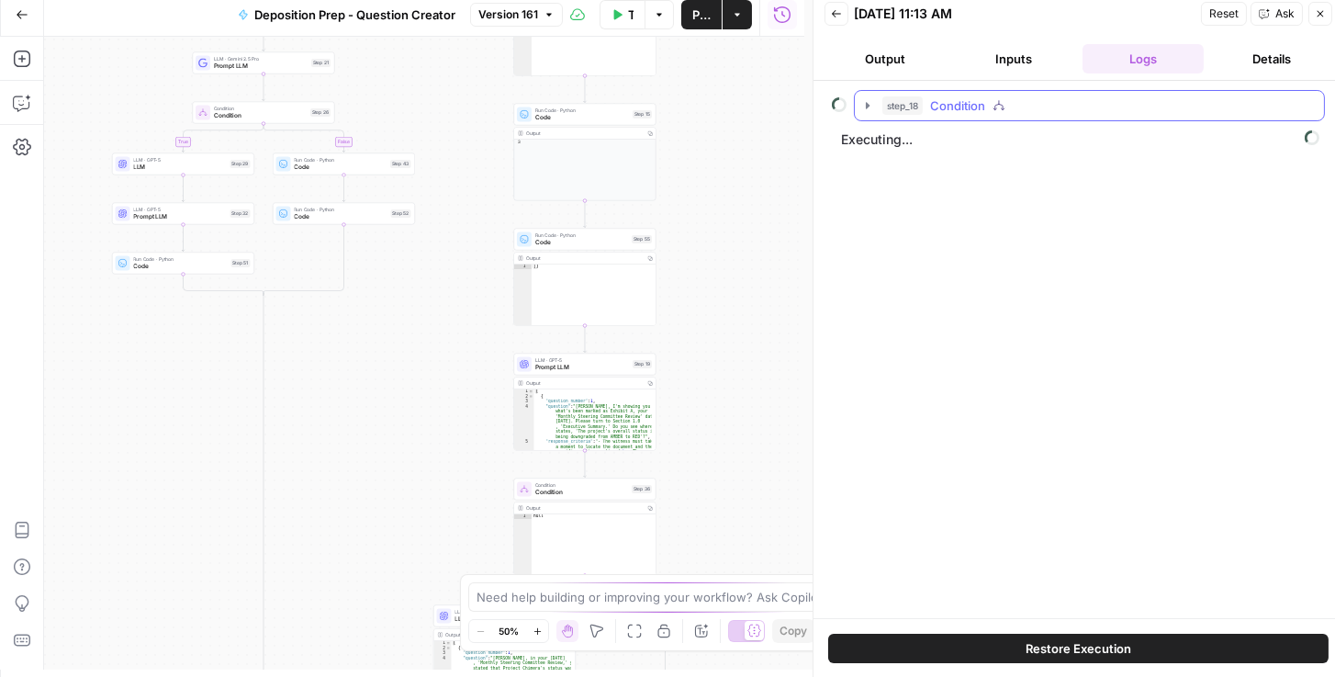
click at [868, 103] on icon "button" at bounding box center [867, 105] width 15 height 15
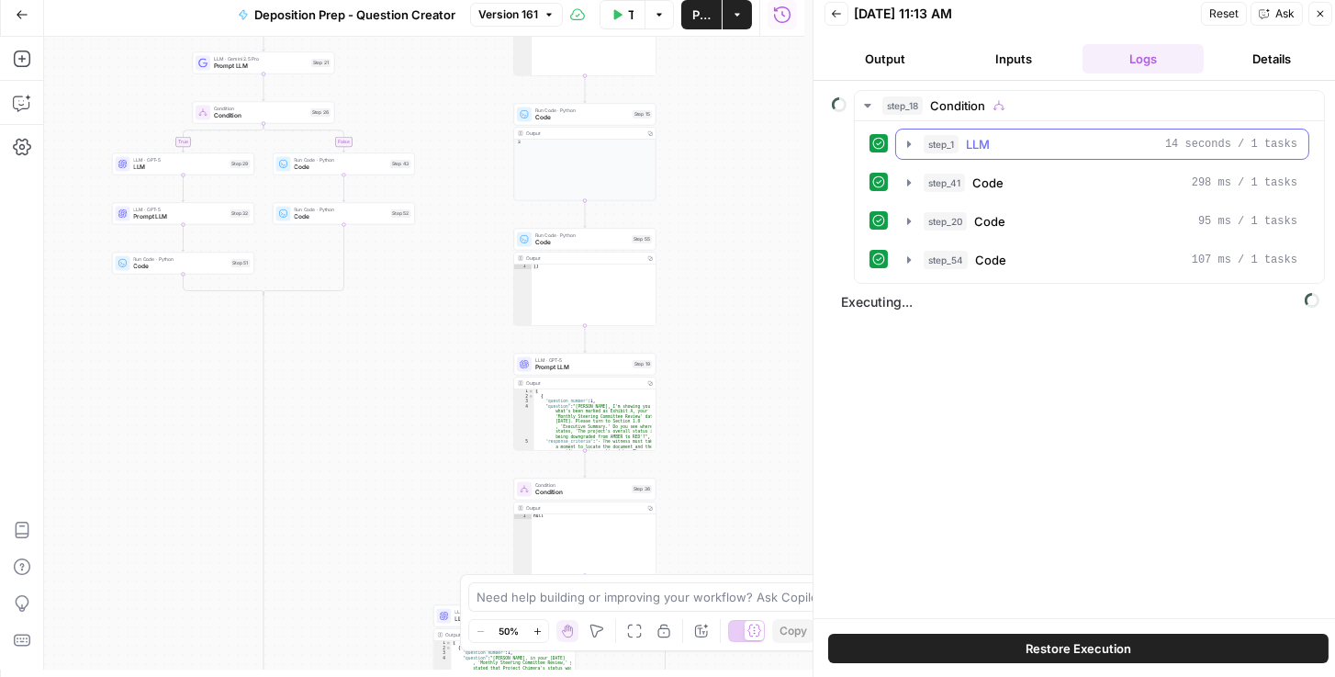
click at [907, 142] on icon "button" at bounding box center [909, 143] width 4 height 6
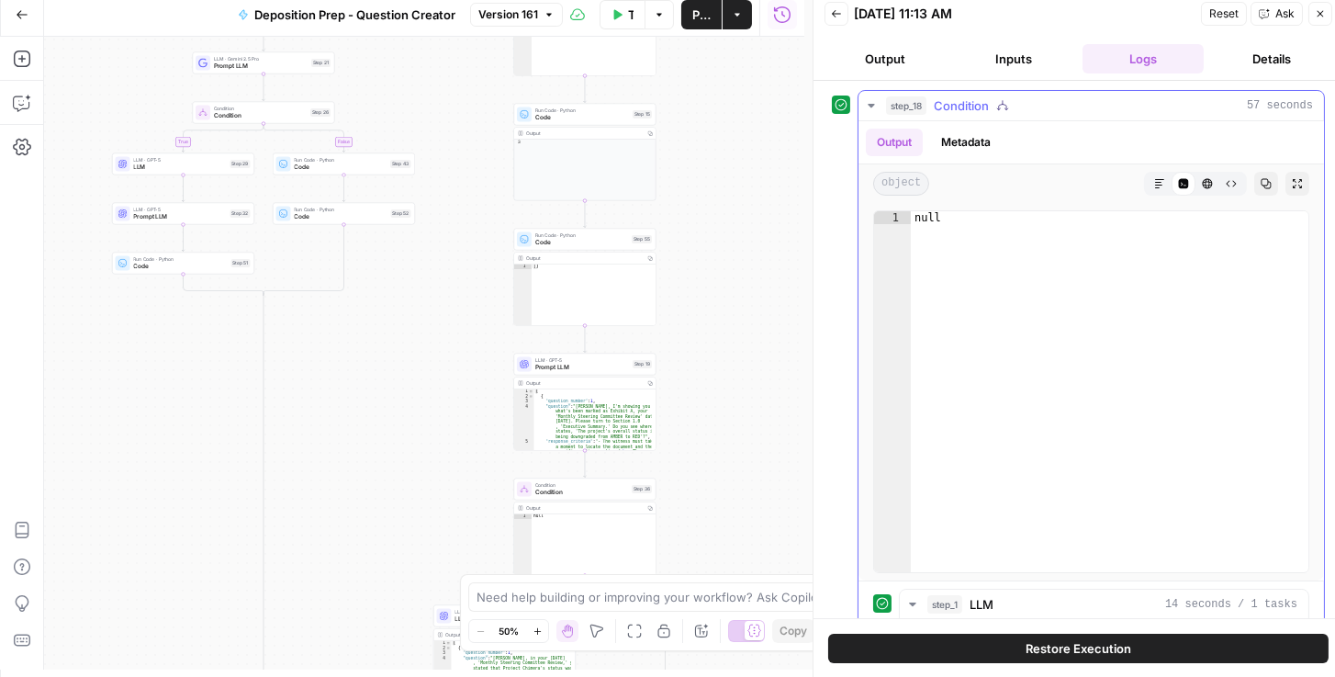
click at [870, 106] on icon "button" at bounding box center [871, 105] width 15 height 15
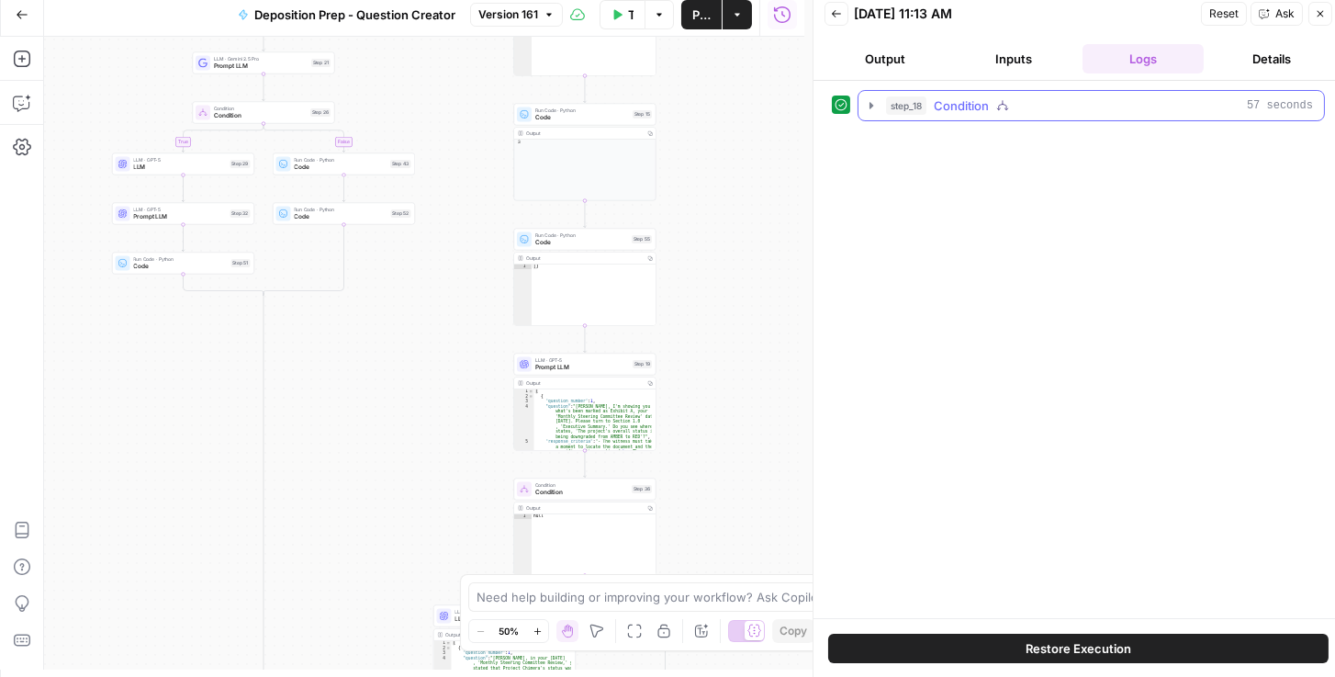
click at [872, 112] on button "step_18 Condition 57 seconds" at bounding box center [1090, 105] width 465 height 29
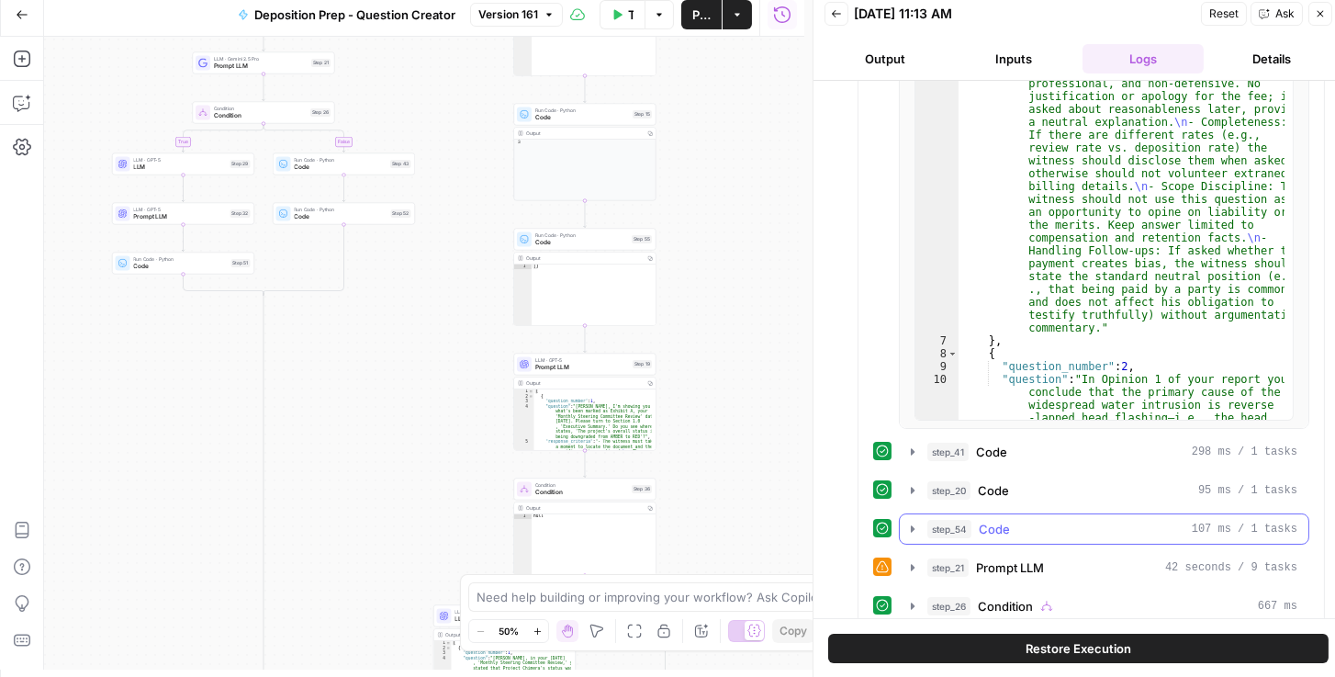
scroll to position [667, 0]
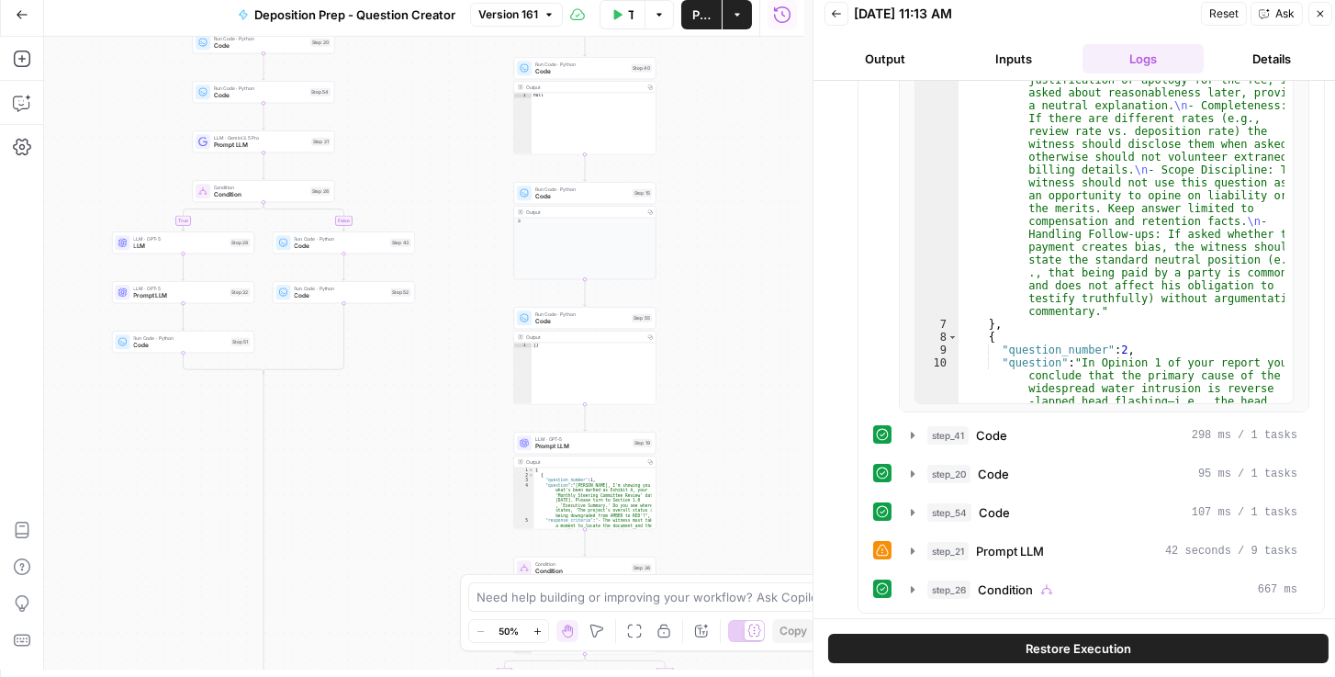
click at [540, 446] on span "Prompt LLM" at bounding box center [582, 446] width 94 height 9
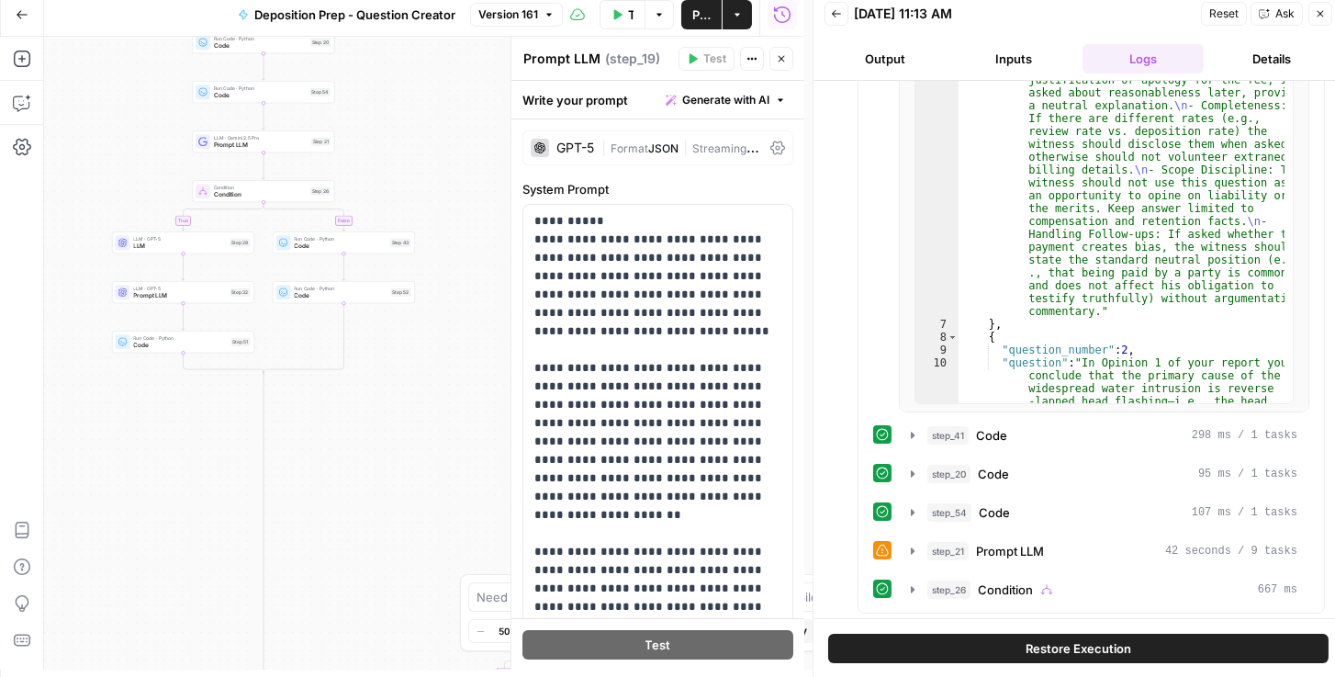
click at [764, 139] on div "GPT-5 | Format JSON | Streaming OFF" at bounding box center [657, 147] width 271 height 35
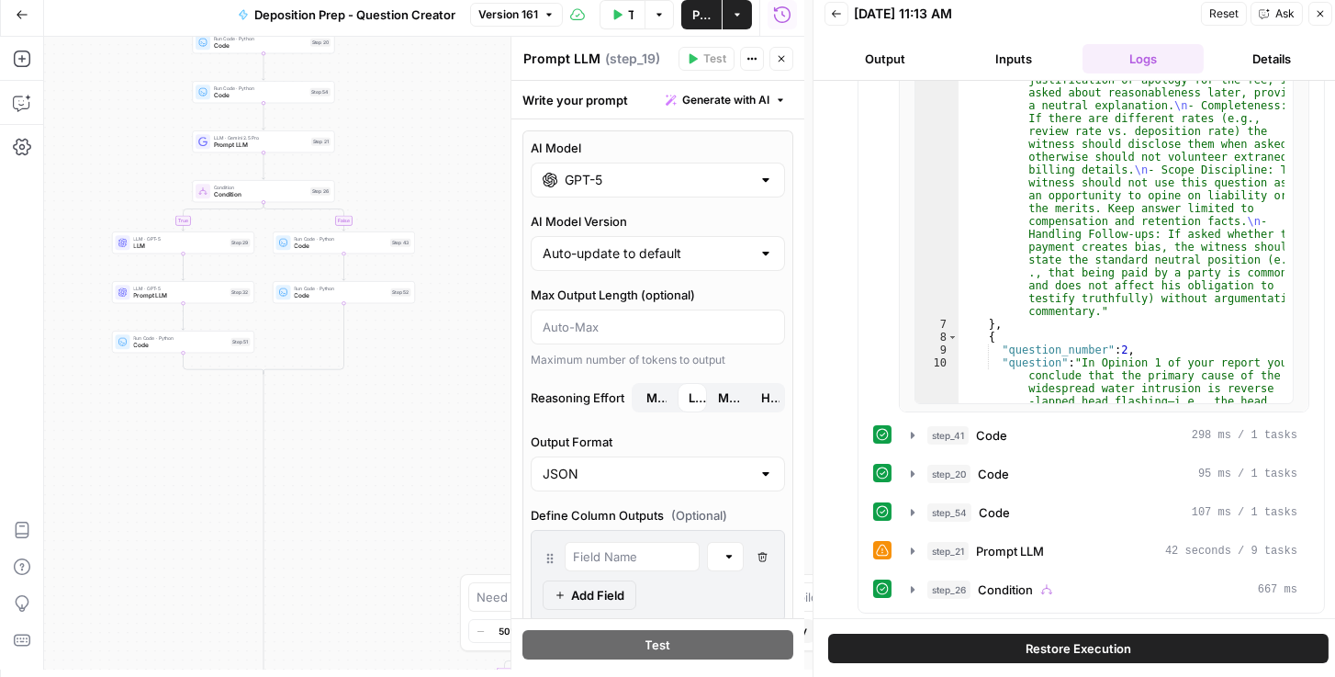
click at [750, 170] on div "GPT-5" at bounding box center [658, 179] width 254 height 35
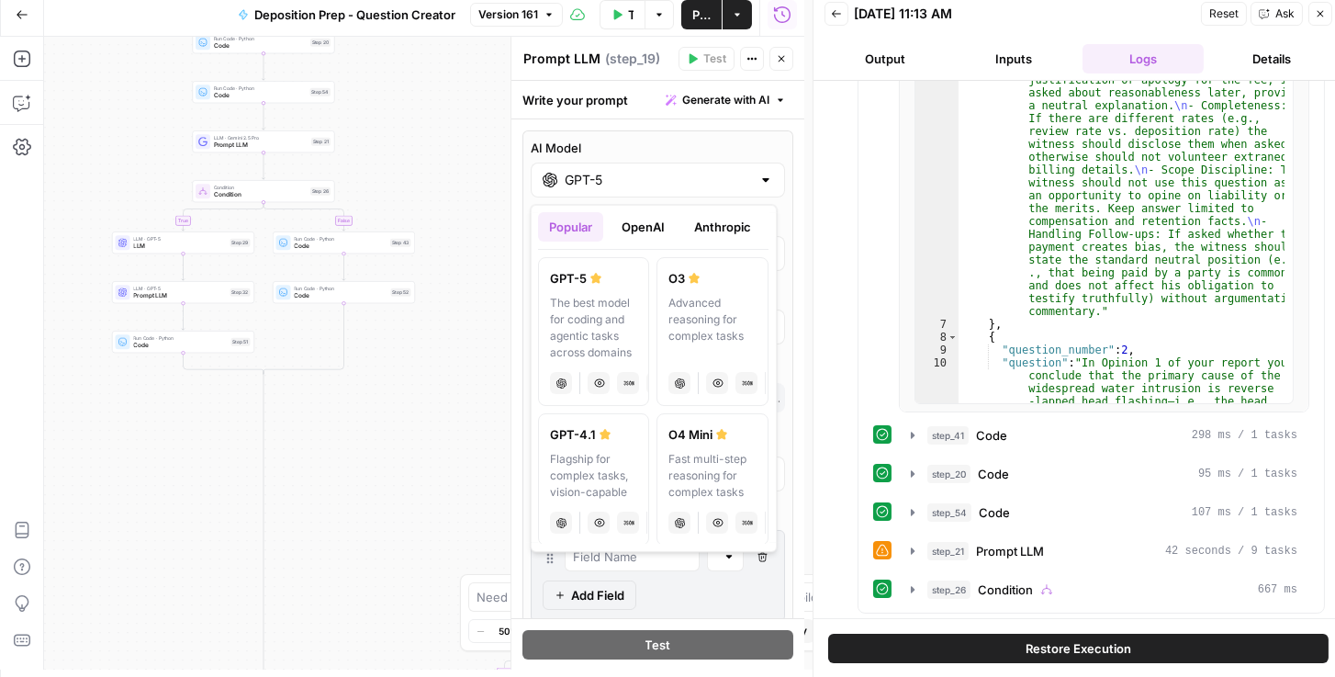
click at [644, 225] on button "OpenAI" at bounding box center [643, 226] width 65 height 29
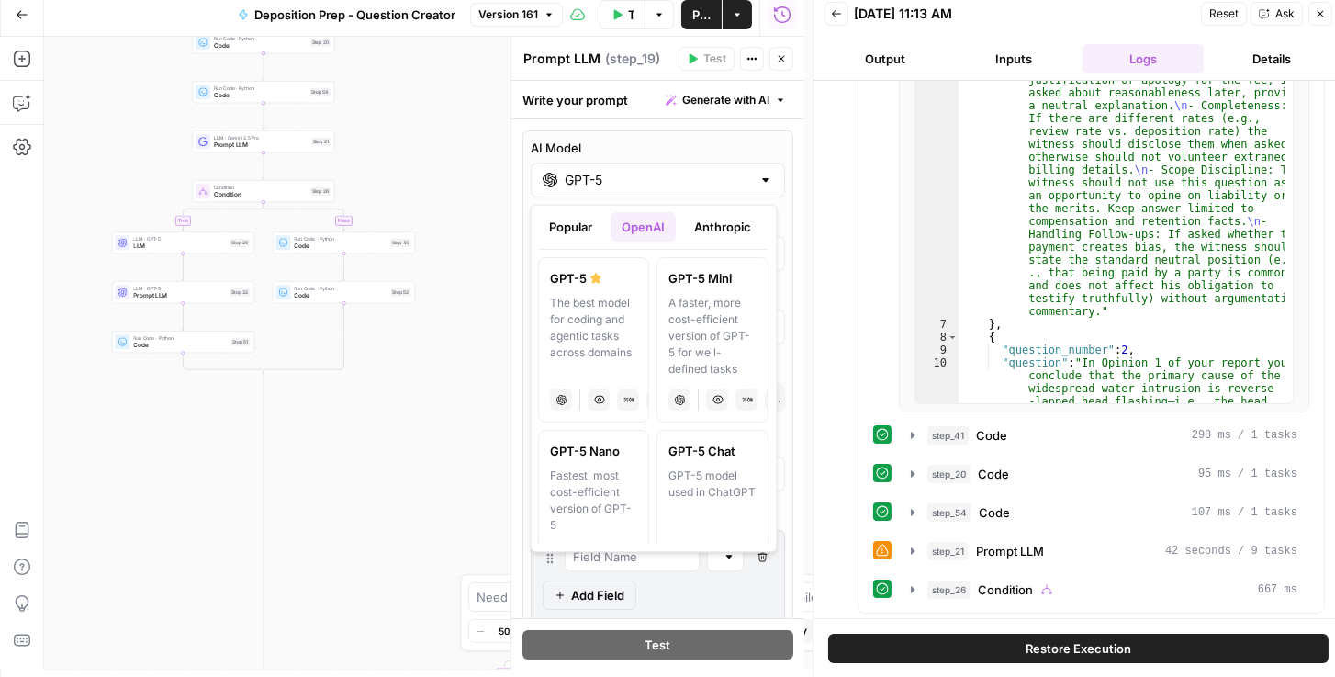
click at [710, 317] on div "A faster, more cost-efficient version of GPT-5 for well-defined tasks" at bounding box center [712, 336] width 87 height 83
type input "GPT-5 Mini"
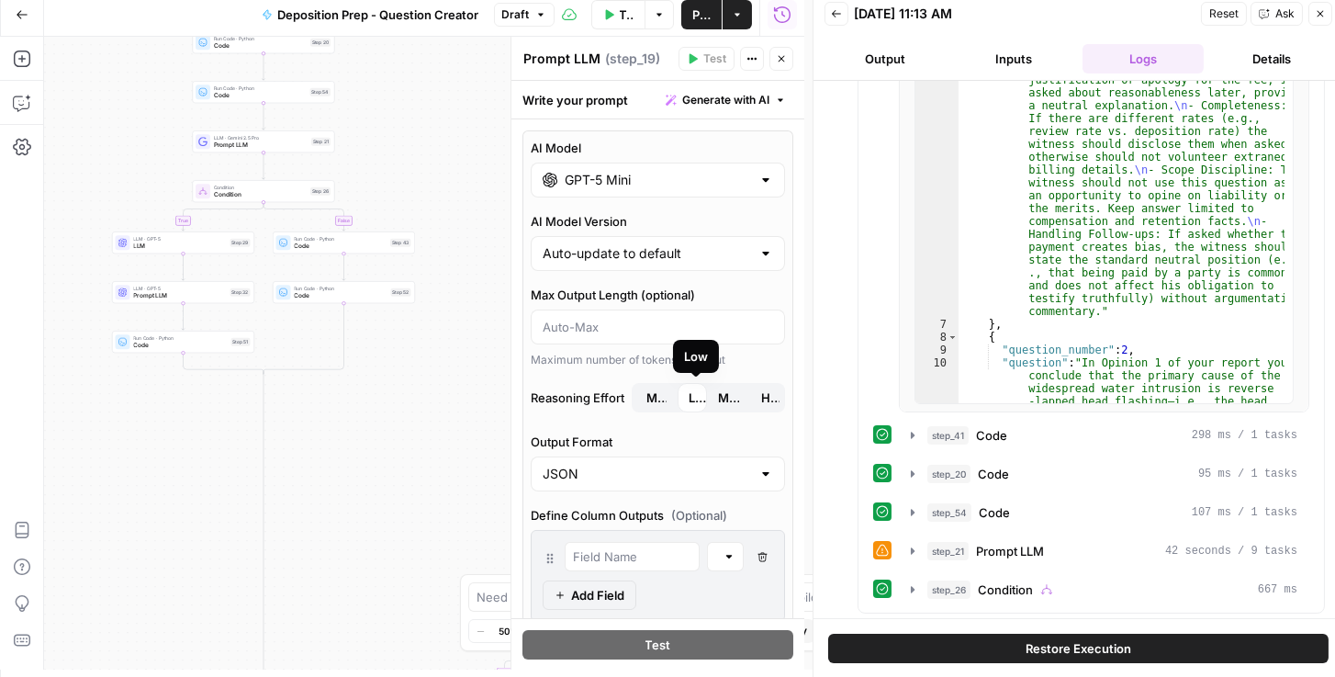
click at [710, 398] on button "Medium" at bounding box center [729, 397] width 44 height 29
click at [782, 53] on icon "button" at bounding box center [781, 58] width 11 height 11
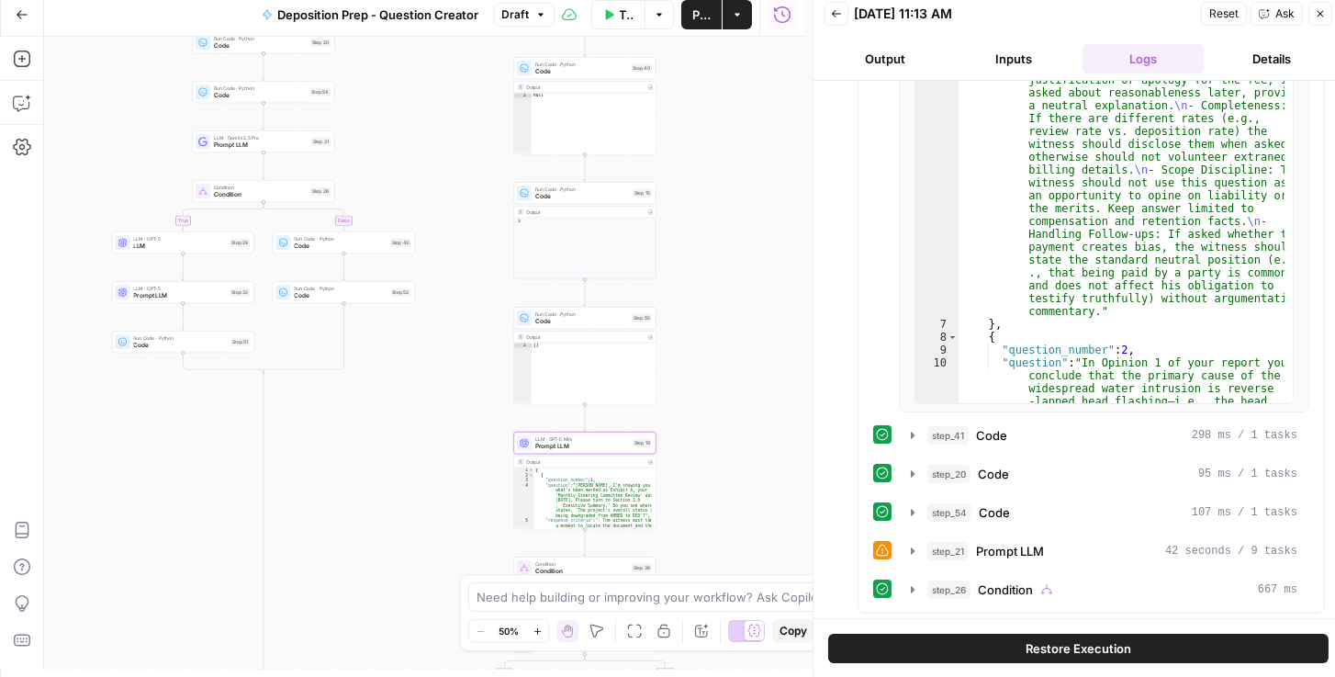
click at [168, 244] on span "LLM" at bounding box center [180, 245] width 93 height 9
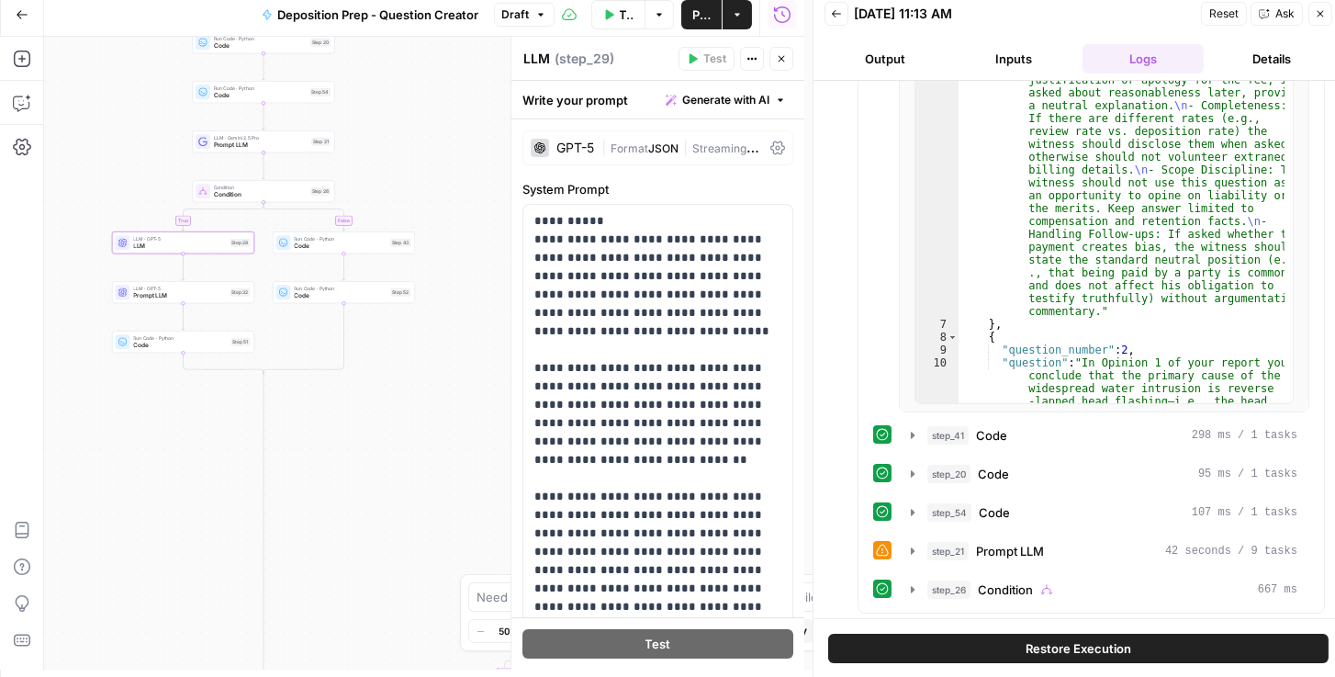
click at [770, 147] on icon at bounding box center [777, 148] width 15 height 14
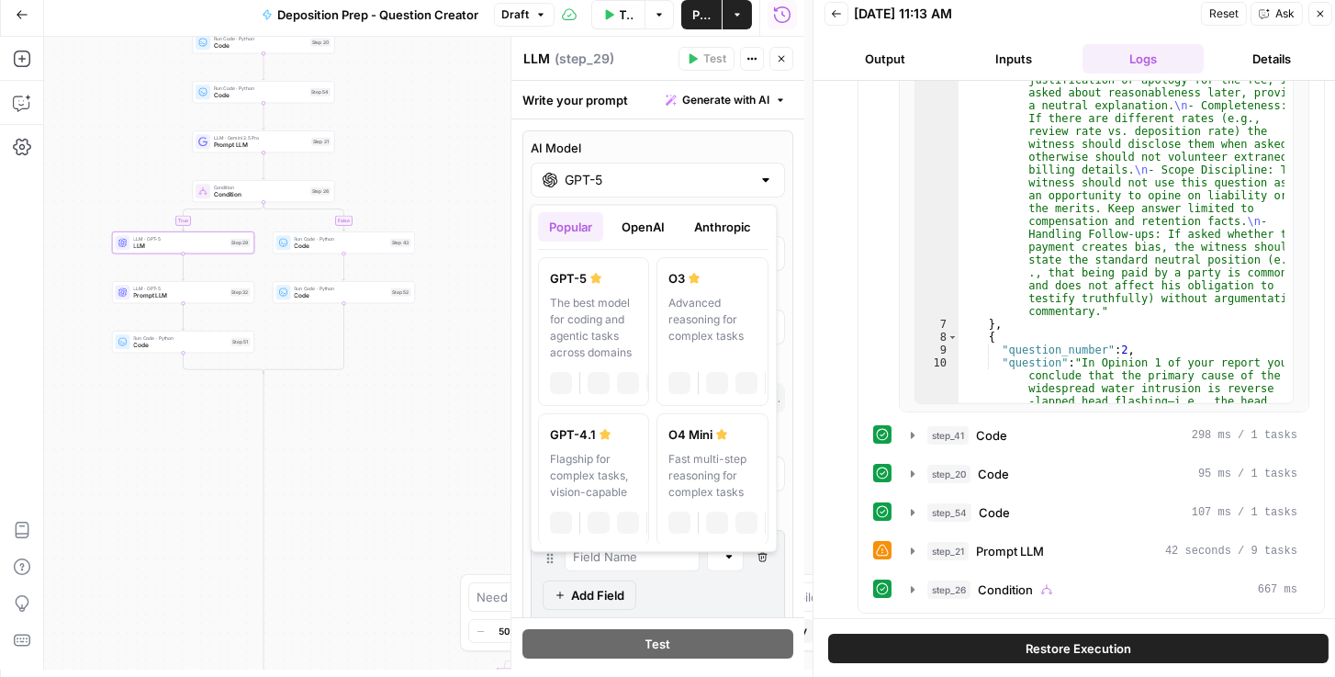
click at [696, 174] on input "GPT-5" at bounding box center [658, 180] width 186 height 18
click at [642, 228] on button "OpenAI" at bounding box center [643, 226] width 65 height 29
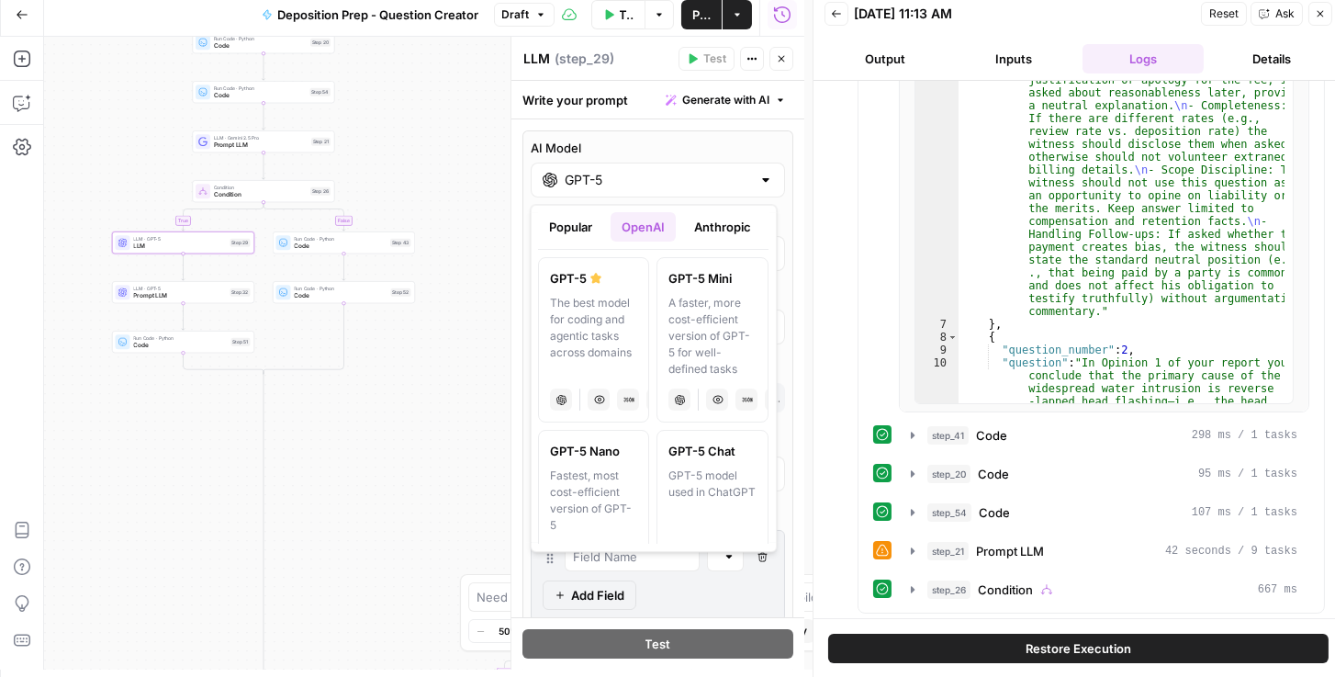
click at [711, 306] on div "A faster, more cost-efficient version of GPT-5 for well-defined tasks" at bounding box center [712, 336] width 87 height 83
type input "GPT-5 Mini"
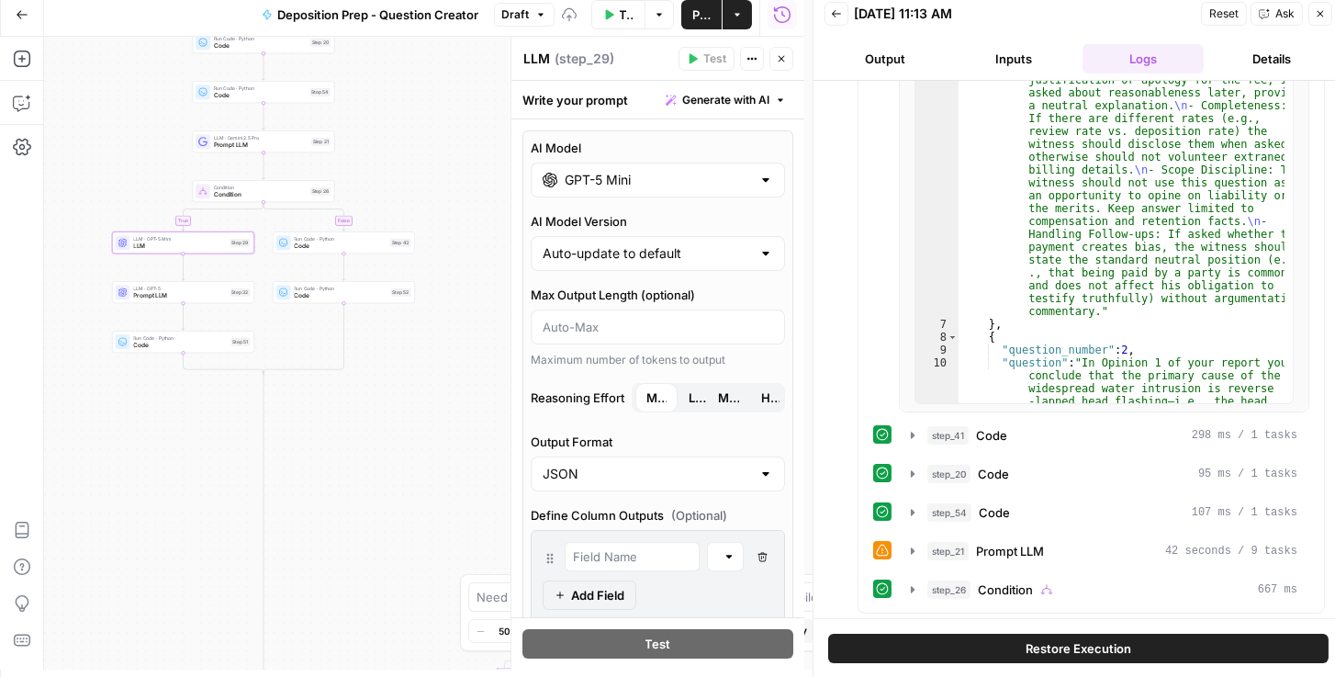
click at [726, 398] on span "Medium" at bounding box center [729, 397] width 22 height 18
click at [681, 393] on button "Low" at bounding box center [697, 397] width 40 height 29
click at [137, 296] on span "Prompt LLM" at bounding box center [180, 295] width 93 height 9
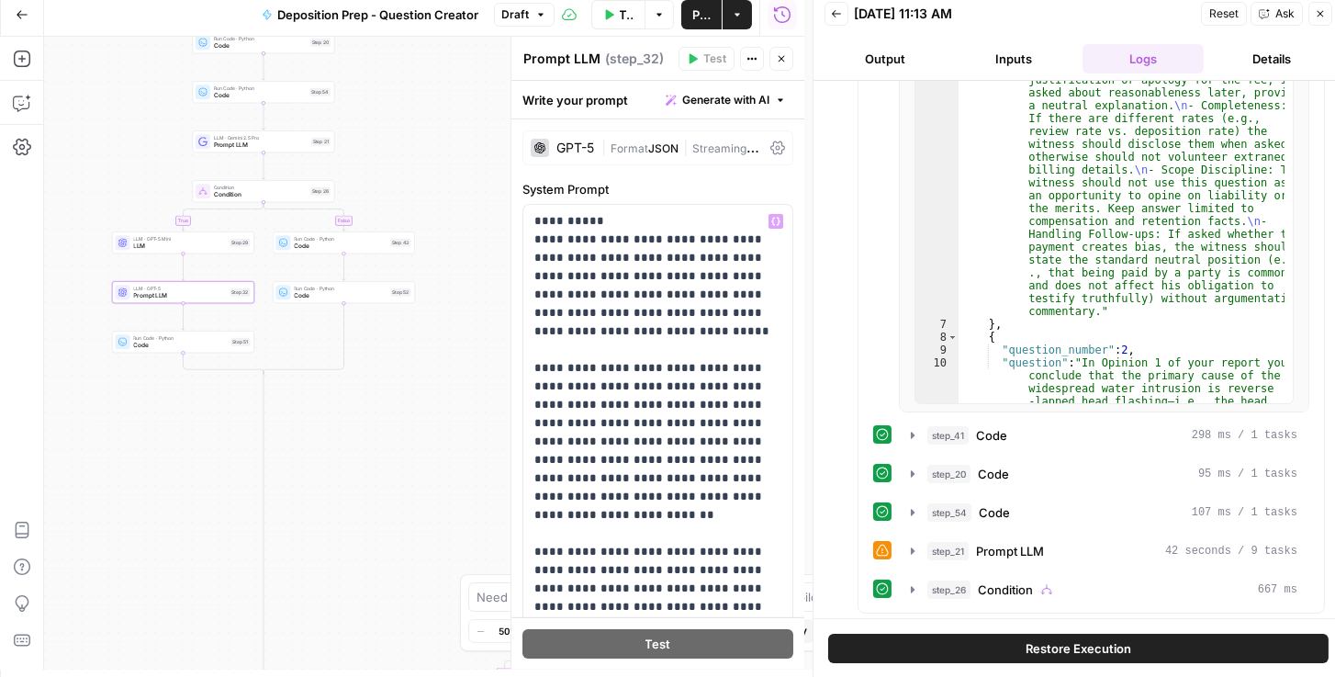
click at [773, 146] on icon at bounding box center [777, 147] width 15 height 15
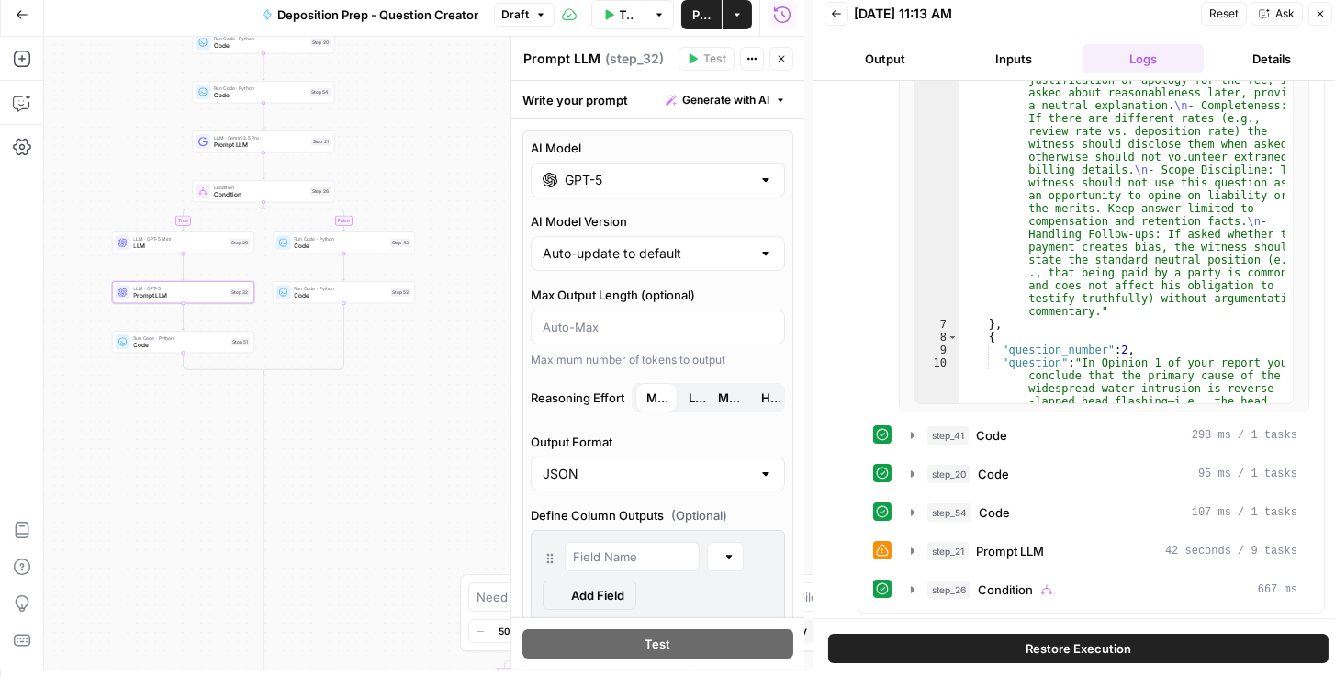
click at [628, 190] on div "GPT-5" at bounding box center [658, 179] width 254 height 35
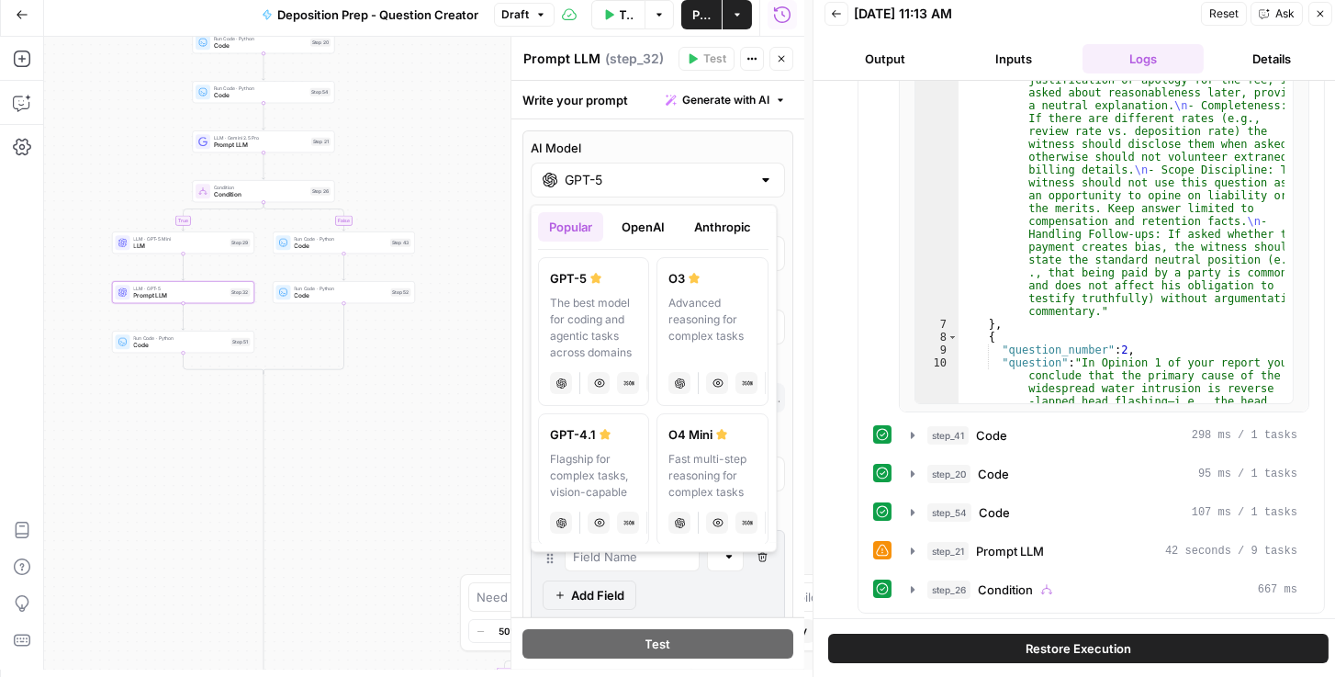
click at [655, 228] on button "OpenAI" at bounding box center [643, 226] width 65 height 29
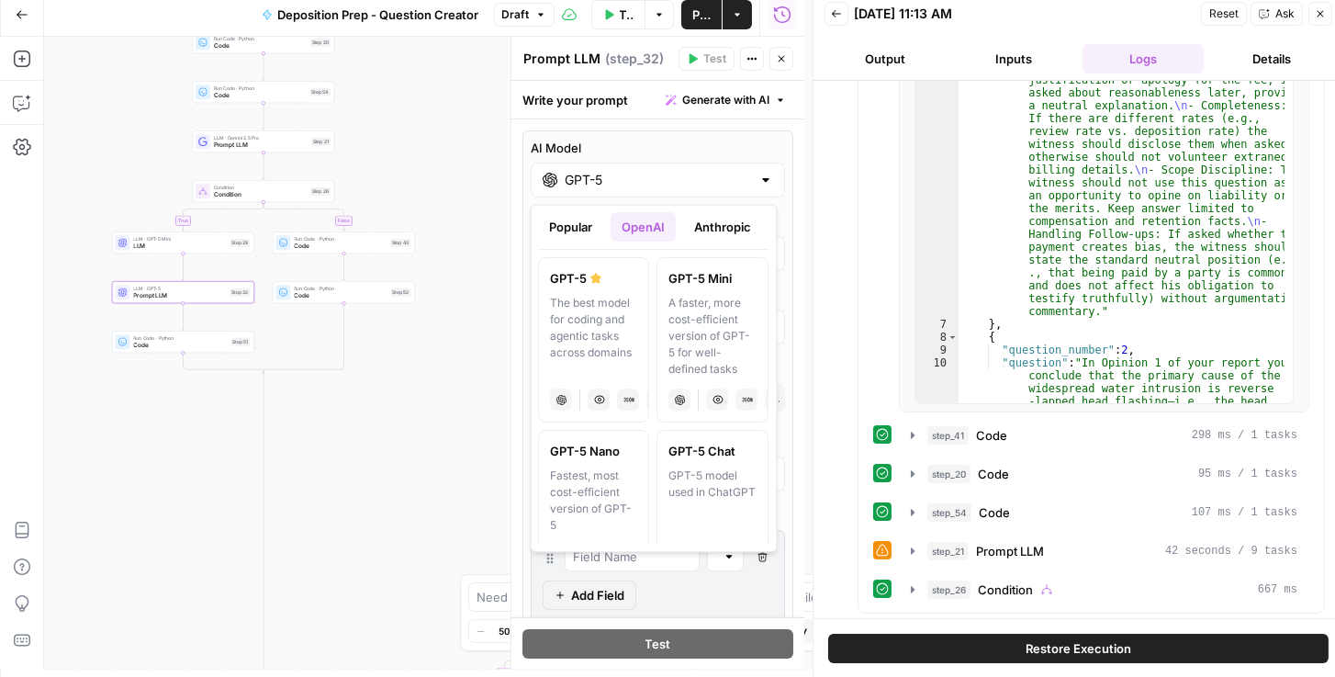
click at [694, 312] on div "A faster, more cost-efficient version of GPT-5 for well-defined tasks" at bounding box center [712, 336] width 87 height 83
type input "GPT-5 Mini"
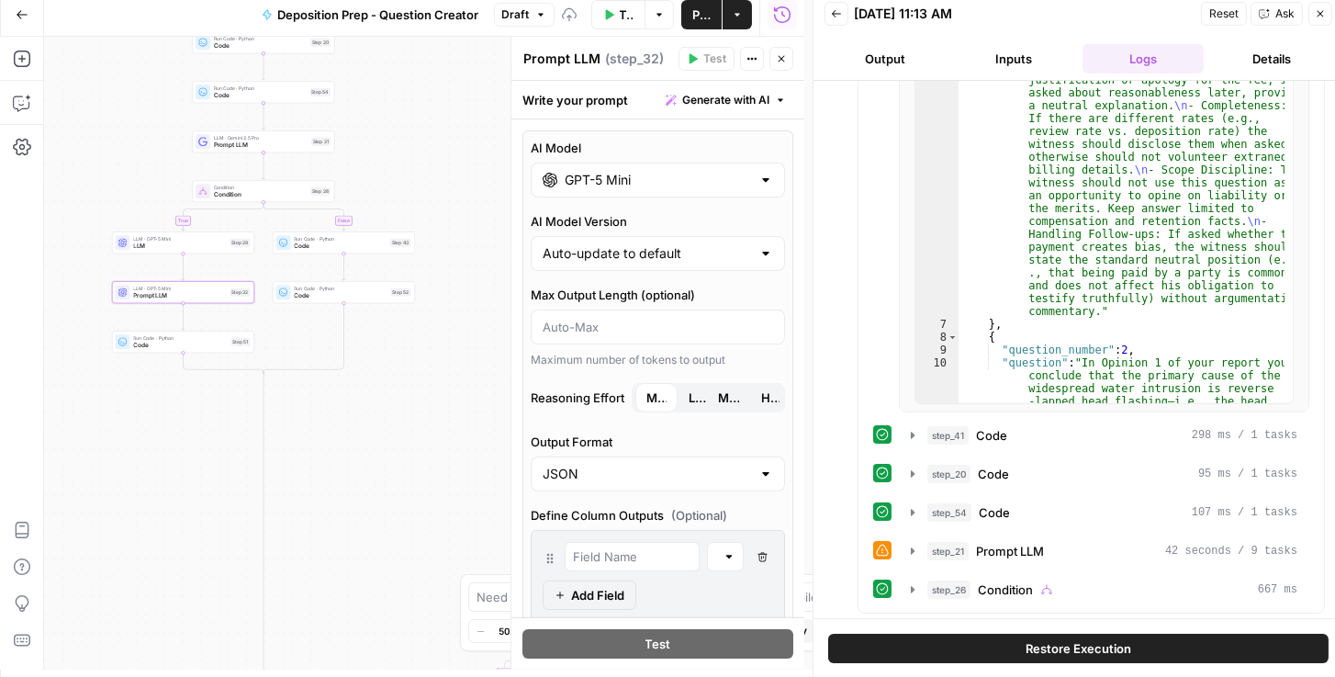
click at [690, 392] on span "Low" at bounding box center [697, 397] width 18 height 18
click at [413, 441] on div "true false true false true false Workflow Set Inputs Inputs Condition Condition…" at bounding box center [424, 353] width 760 height 632
click at [787, 51] on button "Close" at bounding box center [781, 59] width 24 height 24
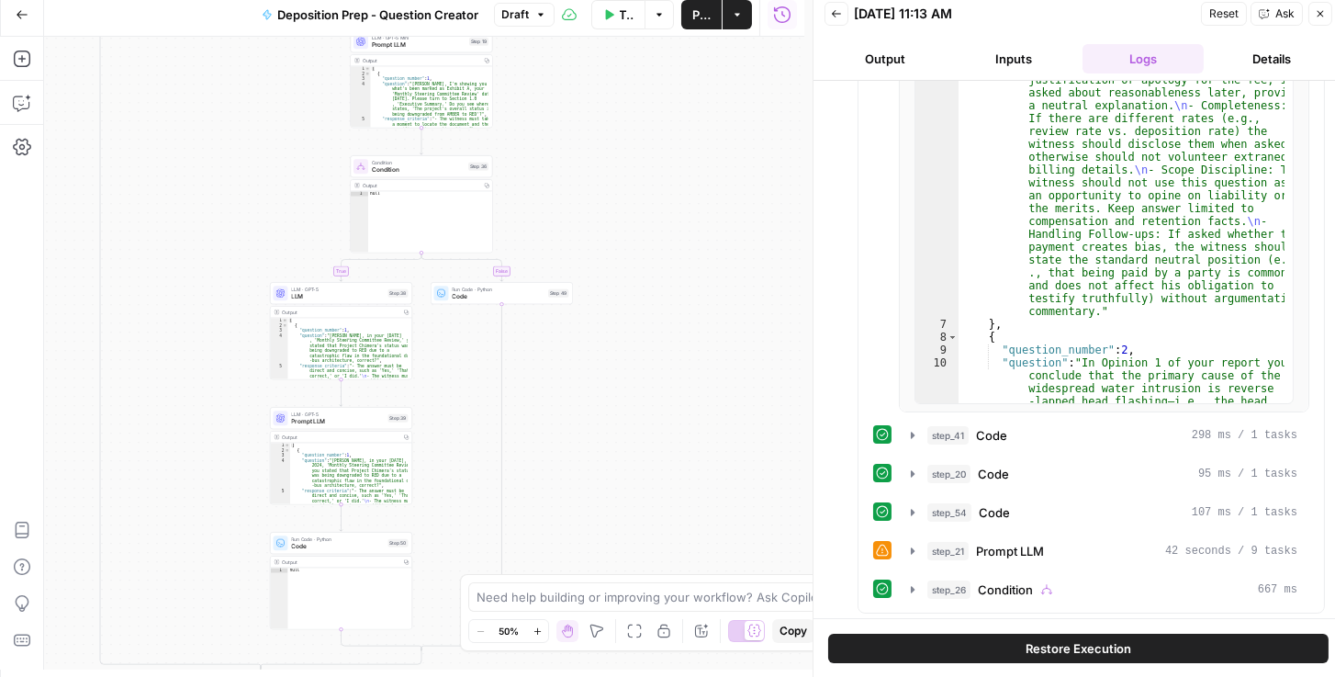
drag, startPoint x: 413, startPoint y: 481, endPoint x: 248, endPoint y: 76, distance: 437.2
click at [248, 76] on div "true false true false true false Workflow Set Inputs Inputs Condition Condition…" at bounding box center [424, 353] width 760 height 632
click at [322, 292] on span "LLM" at bounding box center [338, 296] width 93 height 9
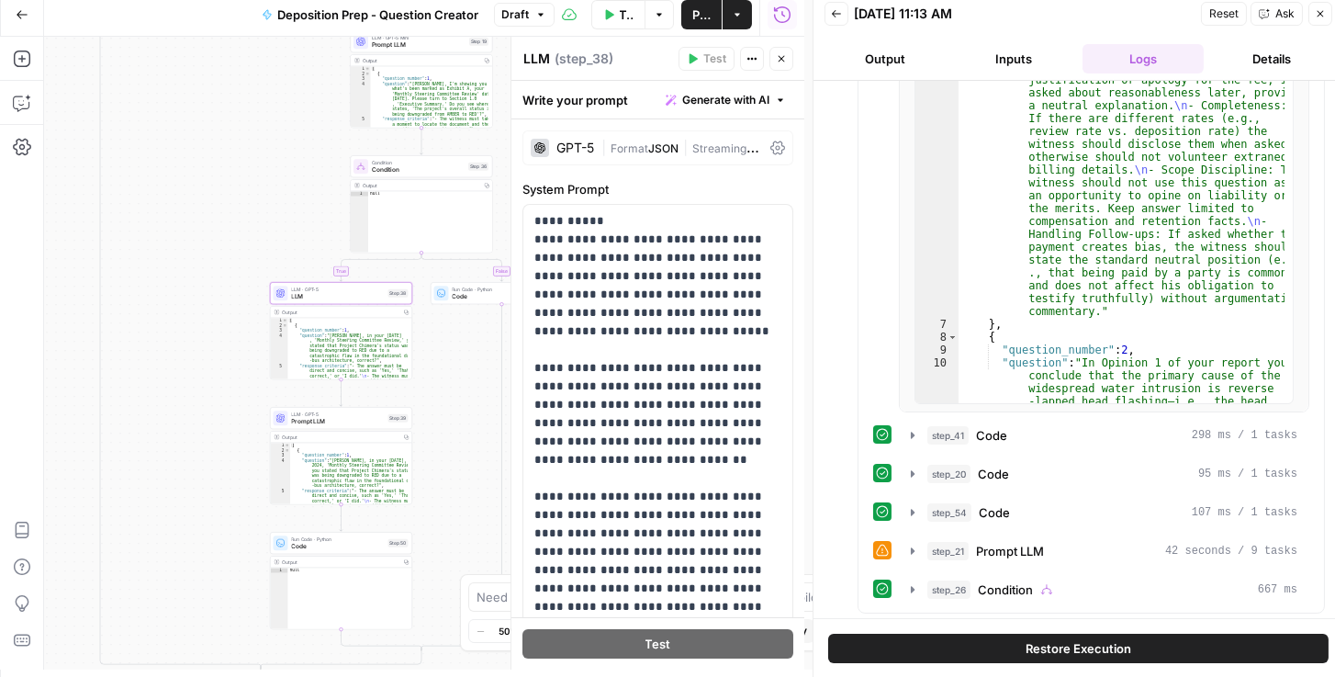
click at [774, 152] on icon at bounding box center [777, 147] width 15 height 15
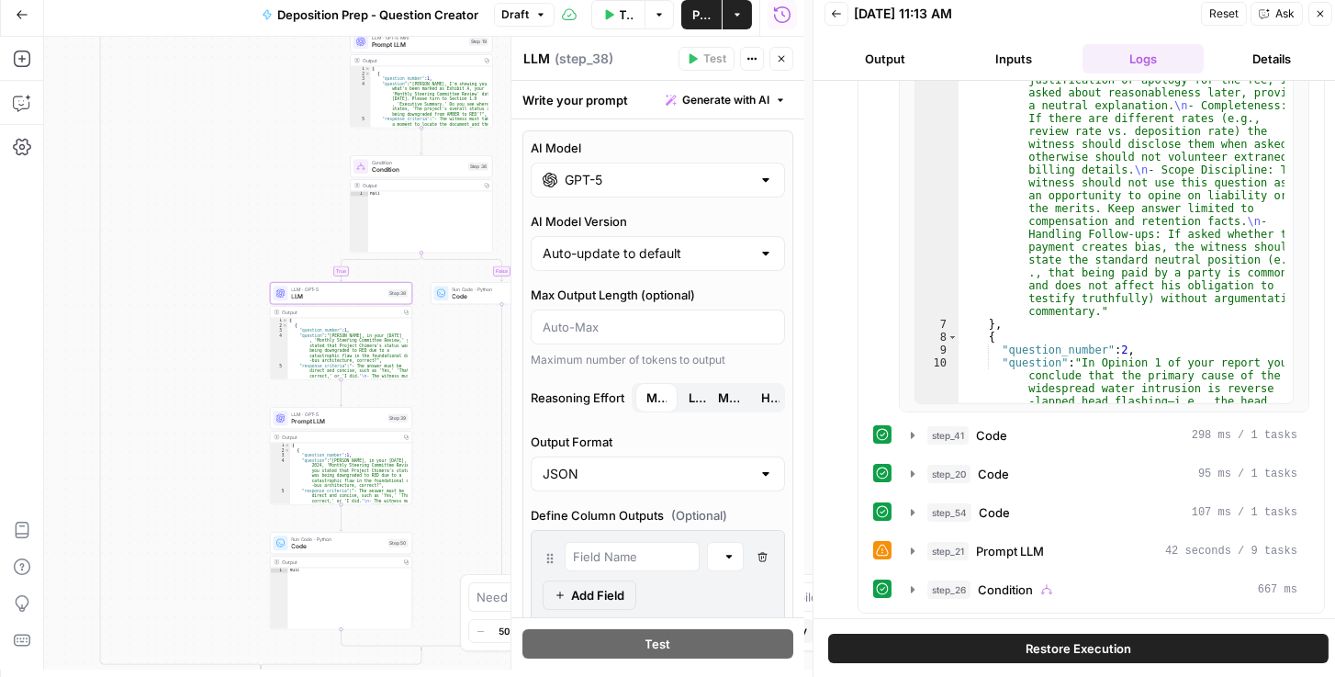
click at [720, 180] on input "GPT-5" at bounding box center [658, 180] width 186 height 18
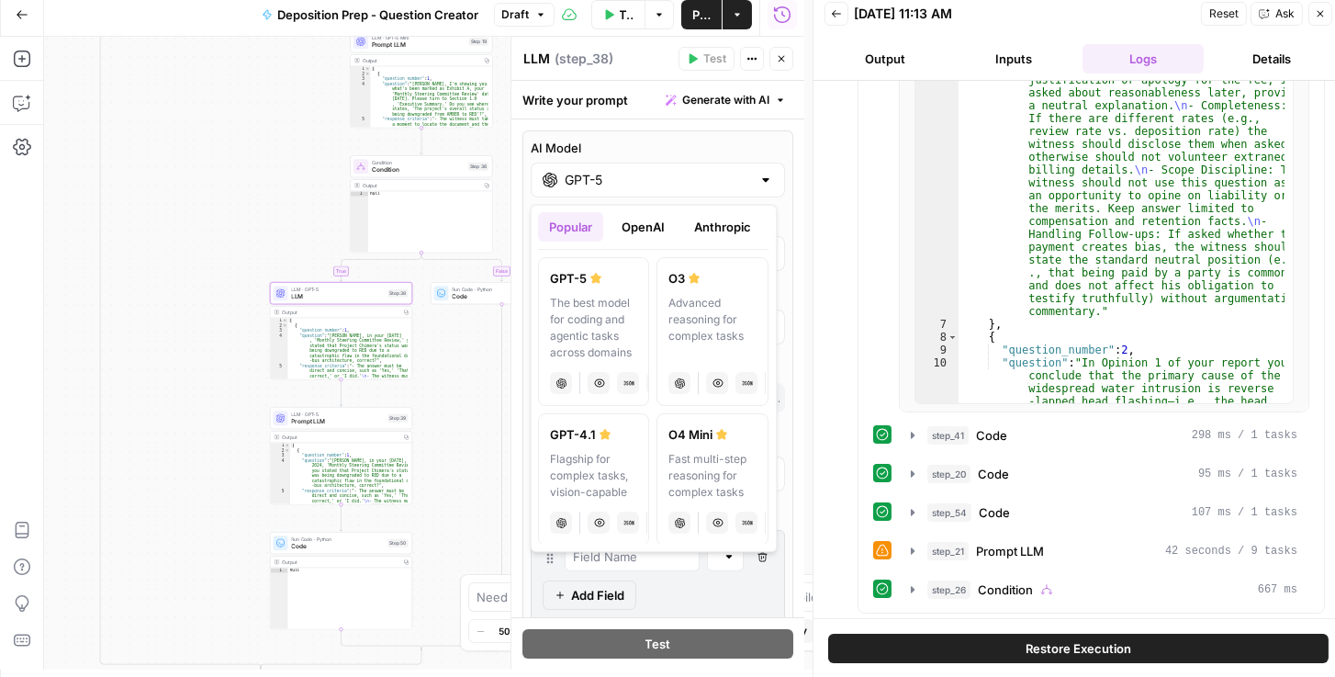
click at [662, 220] on button "OpenAI" at bounding box center [643, 226] width 65 height 29
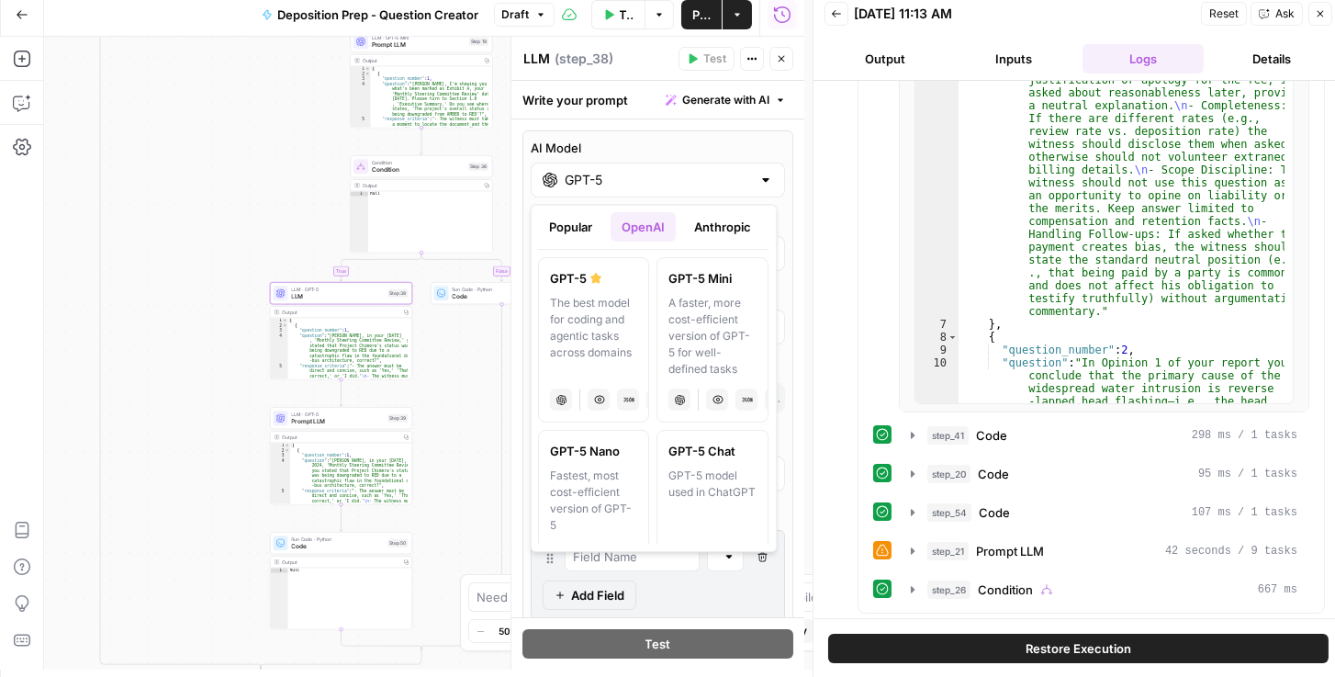
click at [686, 308] on div "A faster, more cost-efficient version of GPT-5 for well-defined tasks" at bounding box center [712, 336] width 87 height 83
type input "GPT-5 Mini"
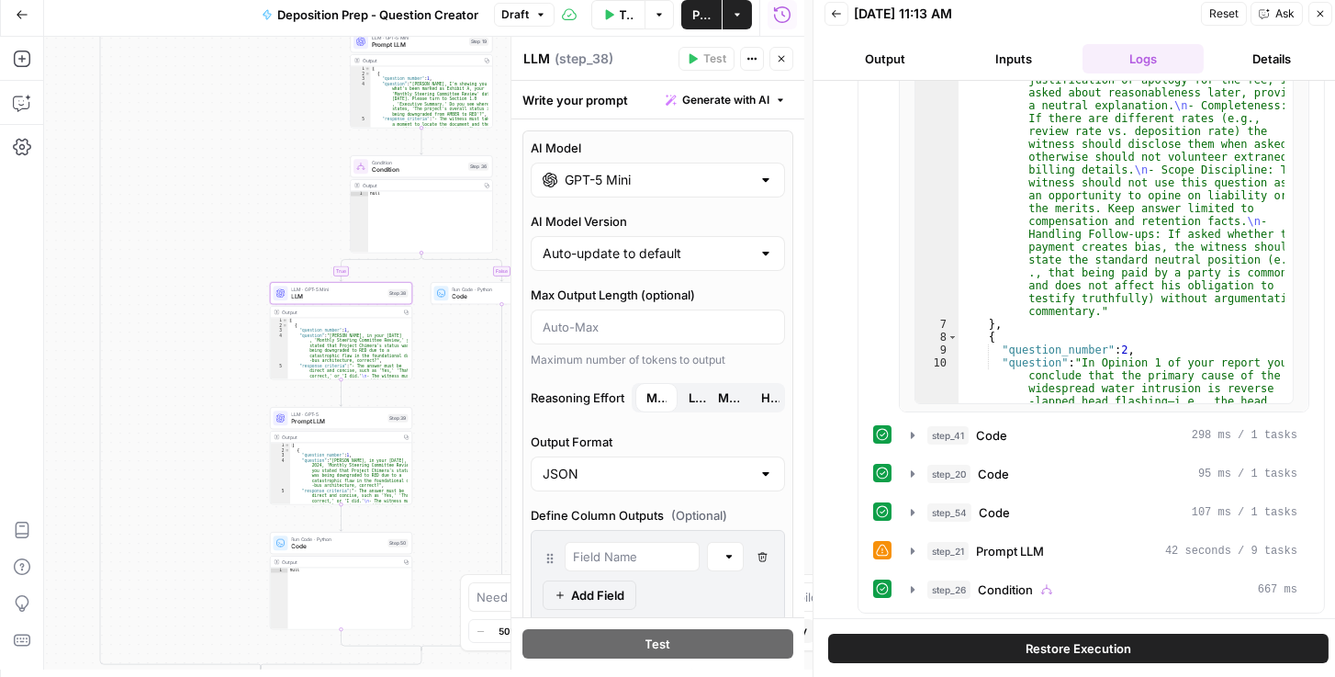
click at [699, 394] on span "Low" at bounding box center [697, 397] width 18 height 18
click at [341, 422] on span "Prompt LLM" at bounding box center [338, 421] width 93 height 9
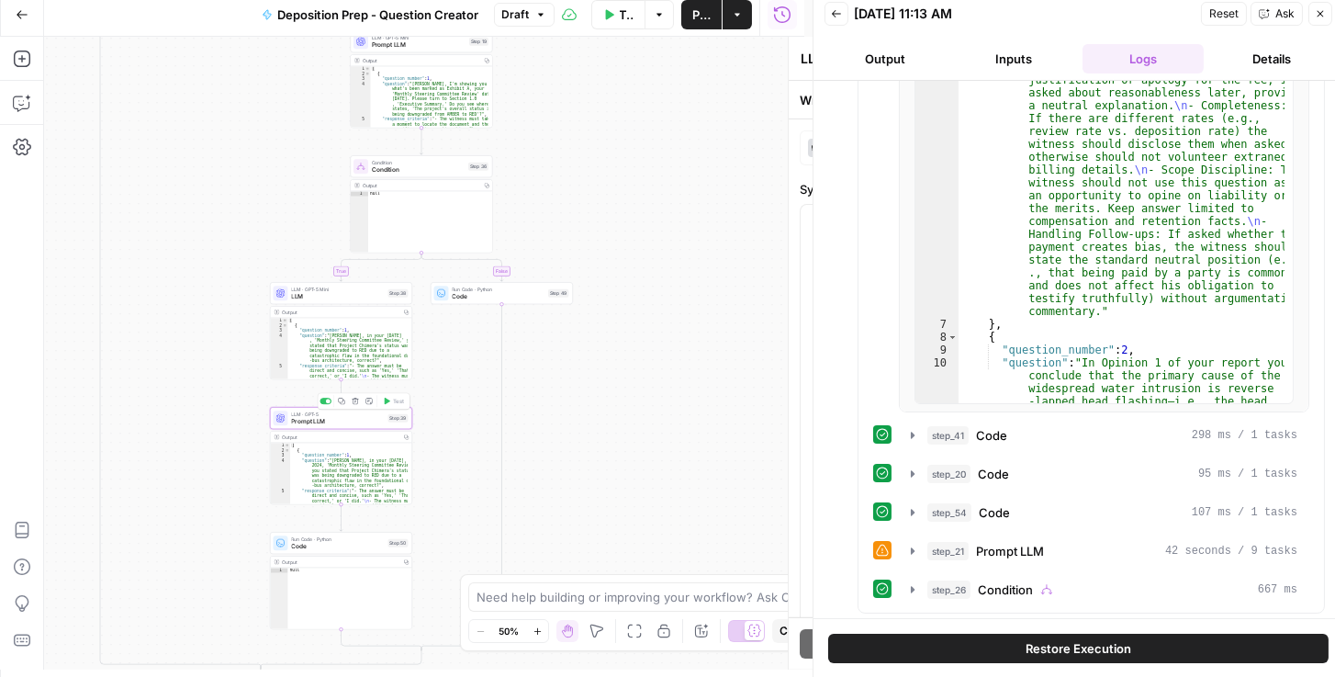
type textarea "Prompt LLM"
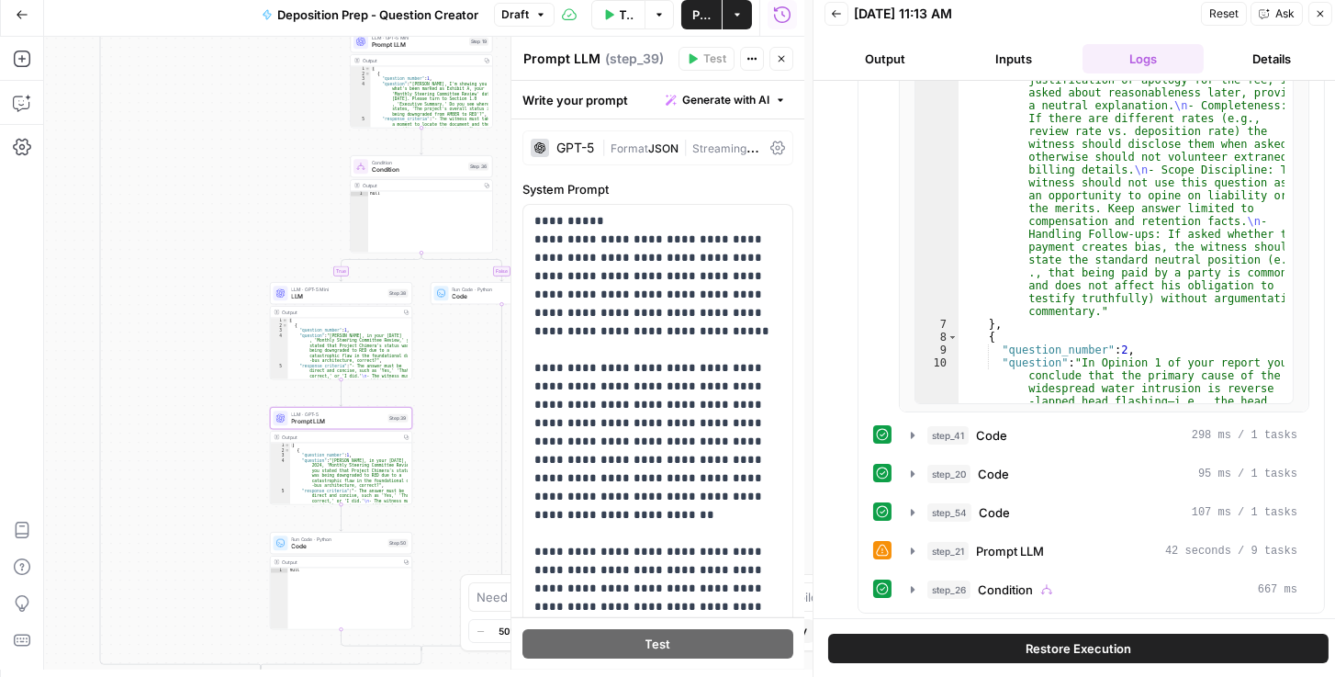
click at [770, 137] on div "GPT-5 | Format JSON | Streaming OFF" at bounding box center [657, 147] width 271 height 35
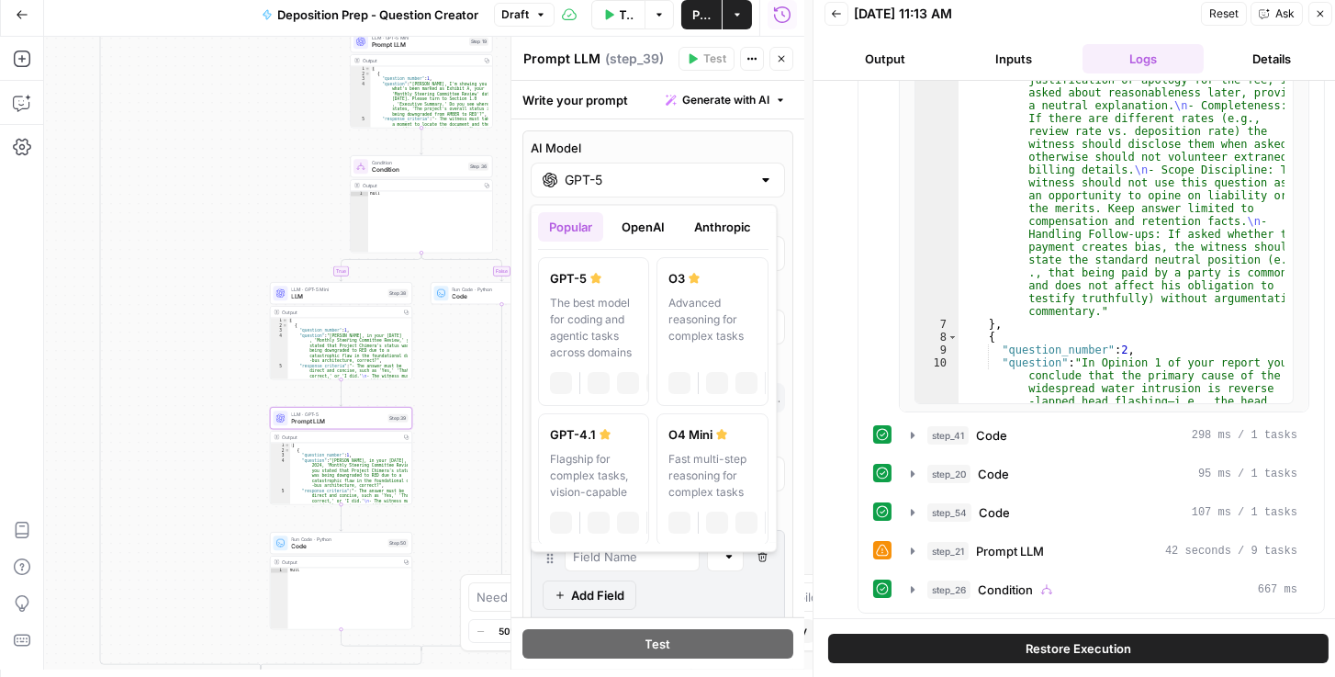
click at [692, 171] on input "GPT-5" at bounding box center [658, 180] width 186 height 18
click at [666, 225] on button "OpenAI" at bounding box center [643, 226] width 65 height 29
click at [726, 321] on div "A faster, more cost-efficient version of GPT-5 for well-defined tasks" at bounding box center [712, 336] width 87 height 83
type input "GPT-5 Mini"
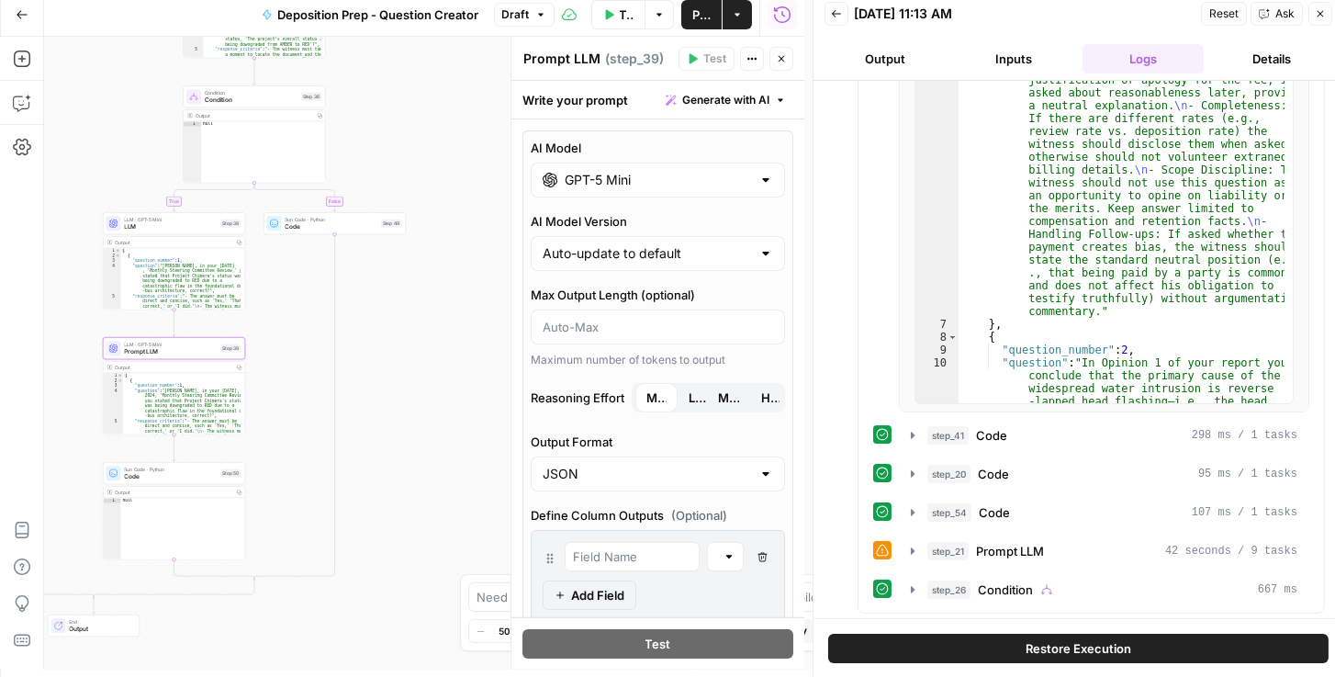
drag, startPoint x: 453, startPoint y: 474, endPoint x: 299, endPoint y: 408, distance: 167.4
click at [299, 408] on div "true false true false true false Workflow Set Inputs Inputs Condition Condition…" at bounding box center [424, 353] width 760 height 632
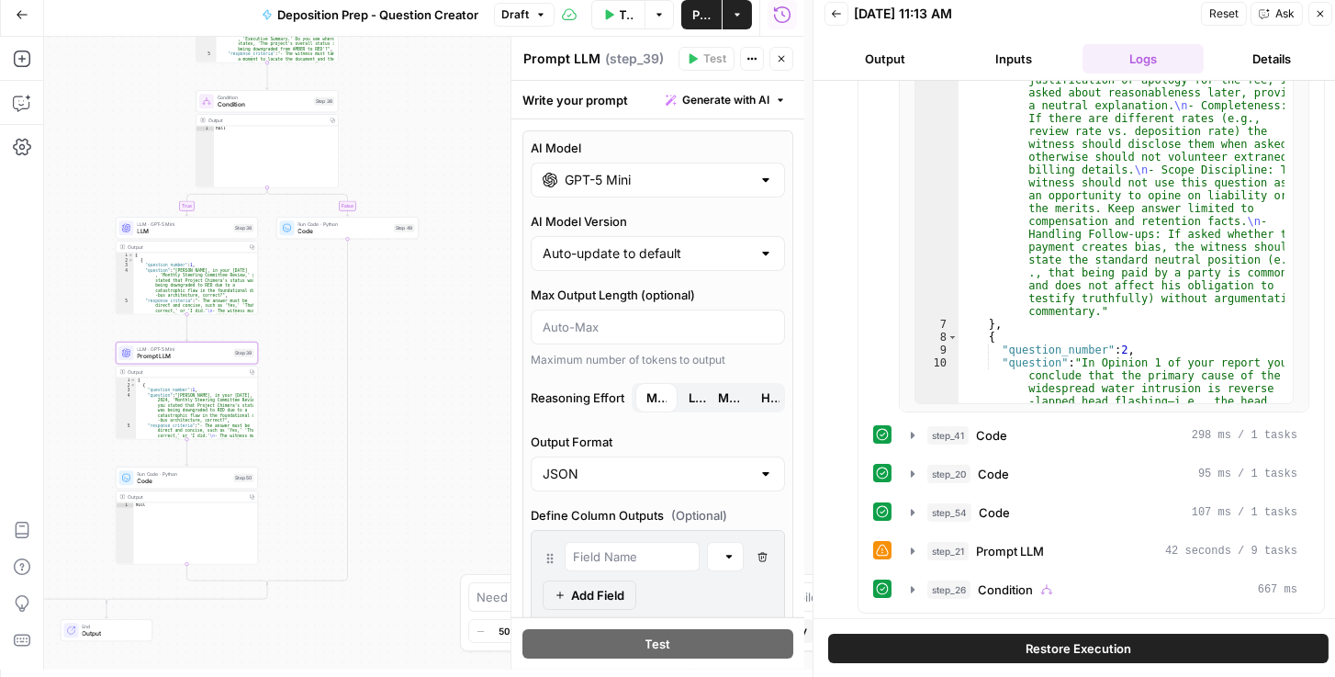
click at [783, 61] on icon "button" at bounding box center [781, 58] width 11 height 11
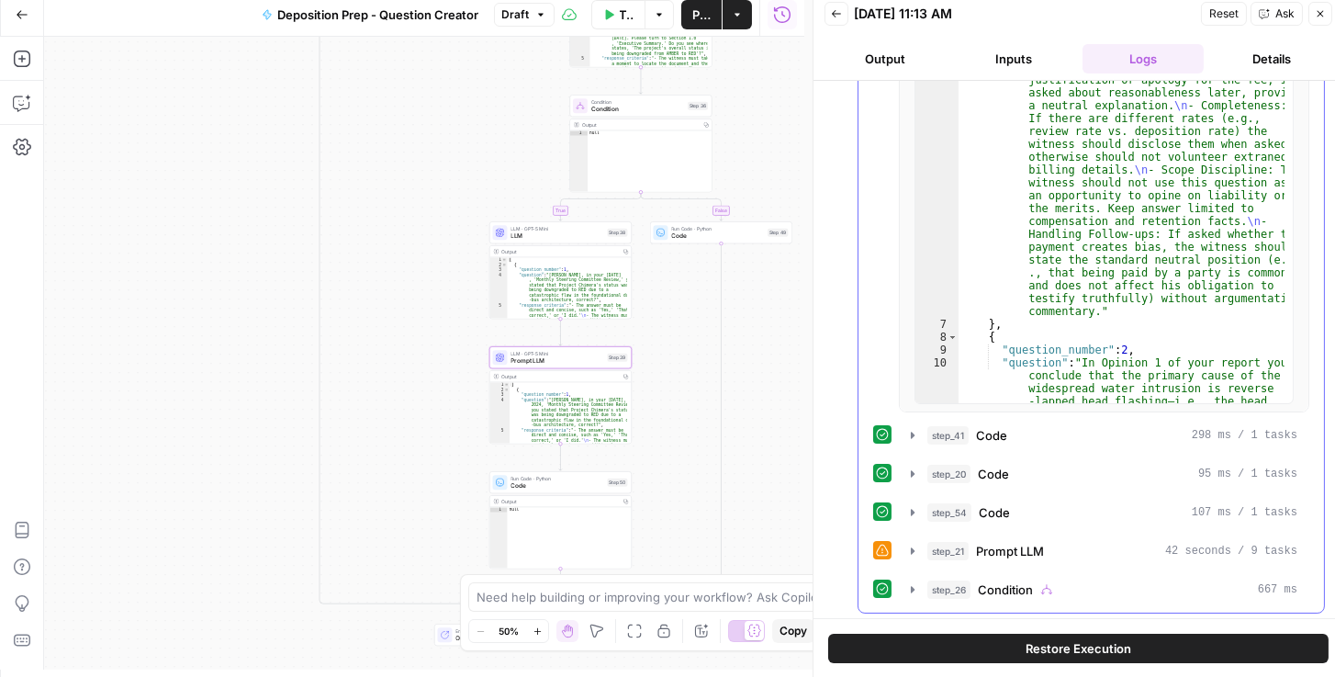
drag, startPoint x: 498, startPoint y: 367, endPoint x: 877, endPoint y: 383, distance: 379.4
click at [877, 383] on body "Rhetoric New Home Browse Your Data Usage Settings Recent Grids [PERSON_NAME] Te…" at bounding box center [667, 331] width 1335 height 677
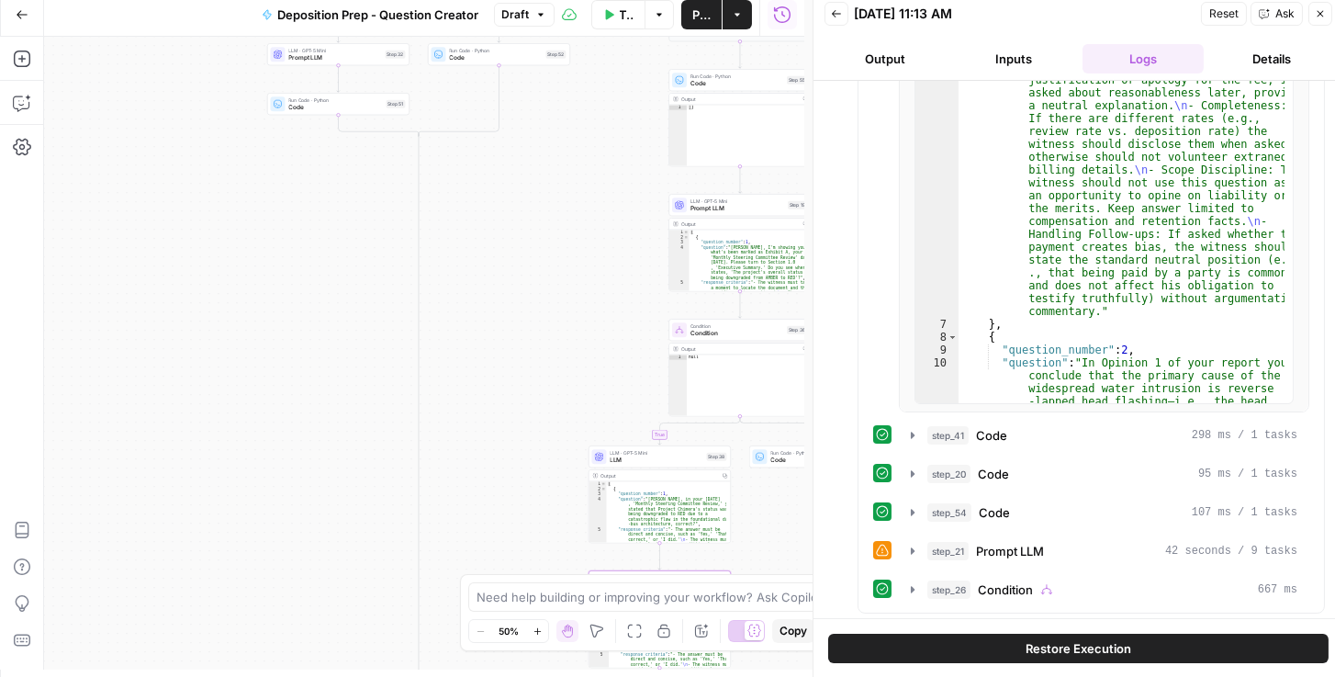
drag, startPoint x: 456, startPoint y: 359, endPoint x: 525, endPoint y: 541, distance: 194.4
click at [526, 542] on div "true false true false true false Workflow Set Inputs Inputs Condition Condition…" at bounding box center [424, 353] width 760 height 632
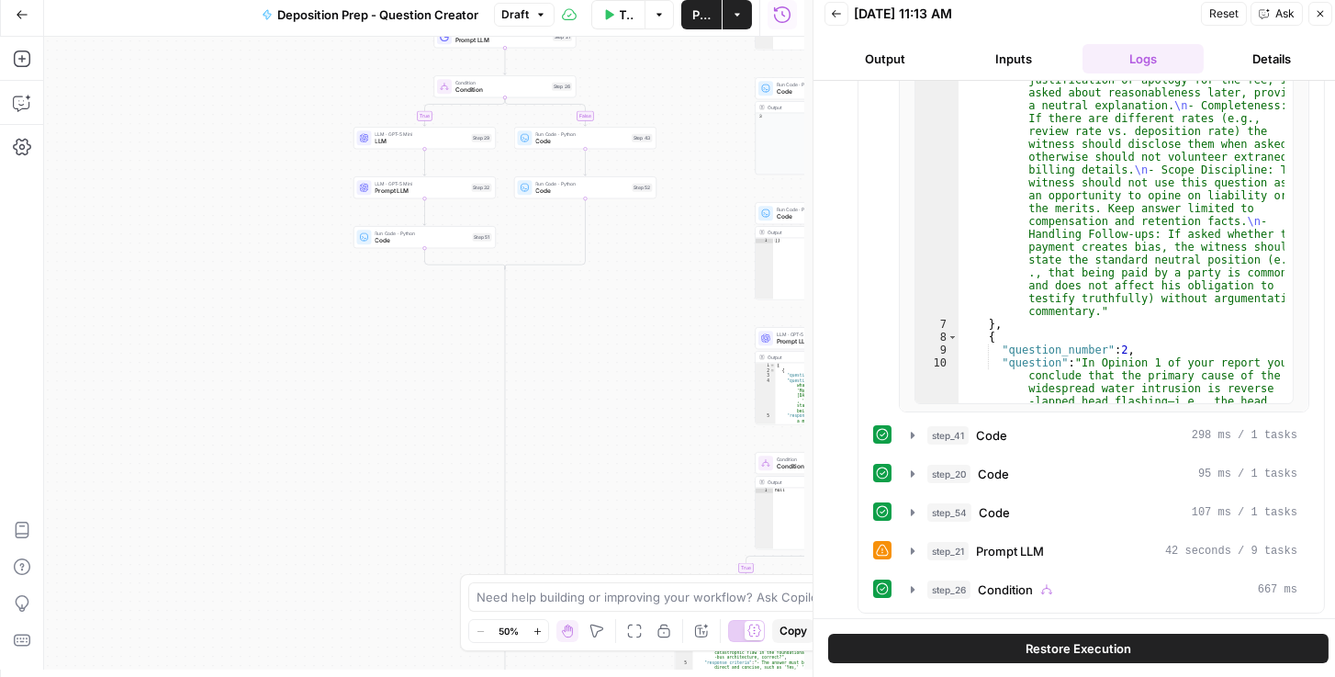
drag, startPoint x: 443, startPoint y: 285, endPoint x: 497, endPoint y: 352, distance: 86.3
click at [497, 352] on div "true false true false true false Workflow Set Inputs Inputs Condition Condition…" at bounding box center [424, 353] width 760 height 632
click at [375, 187] on span "Prompt LLM" at bounding box center [421, 190] width 93 height 9
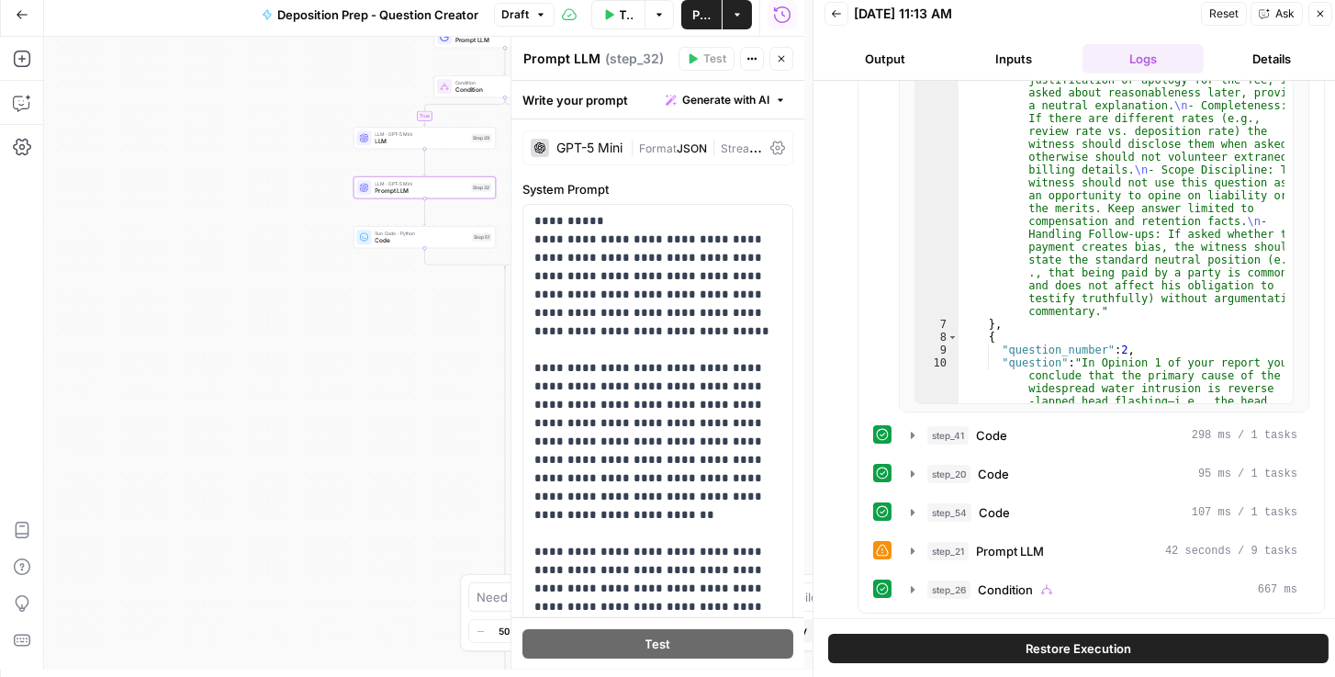
click at [771, 135] on div "GPT-5 Mini | Format JSON | Streaming OFF" at bounding box center [657, 147] width 271 height 35
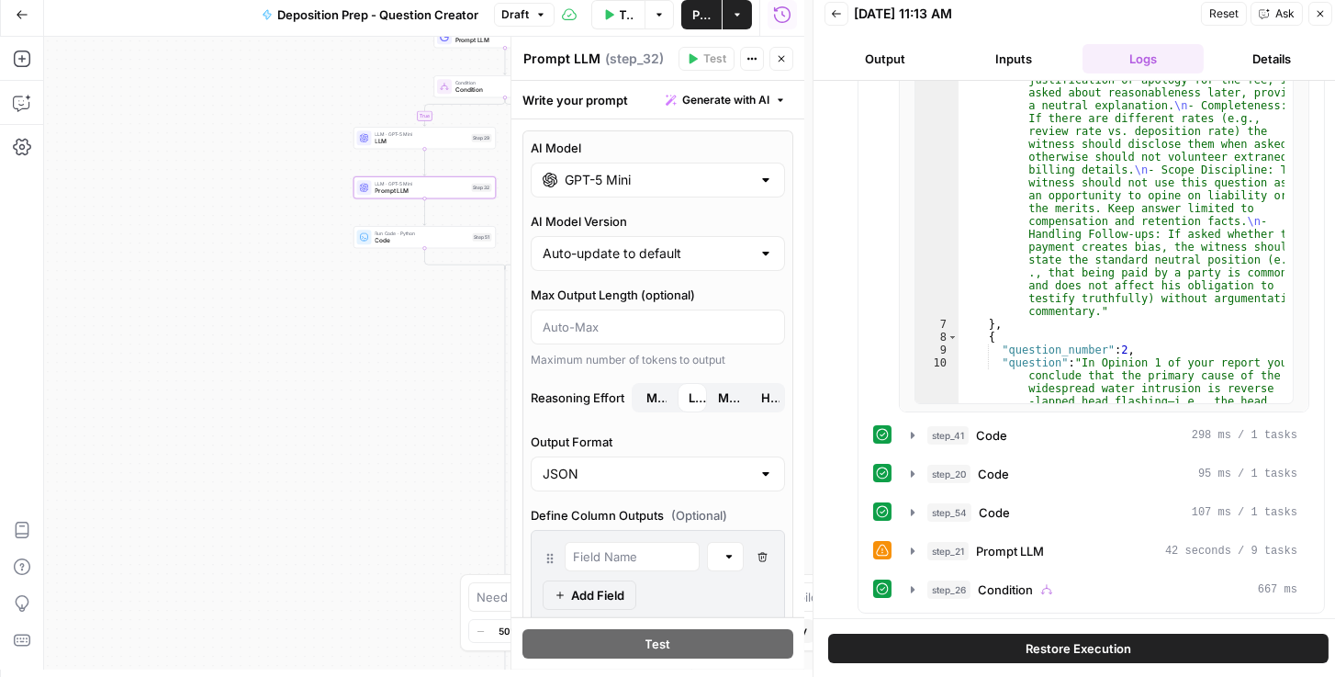
click at [654, 400] on span "Minimal" at bounding box center [656, 397] width 20 height 18
click at [785, 57] on icon "button" at bounding box center [781, 58] width 11 height 11
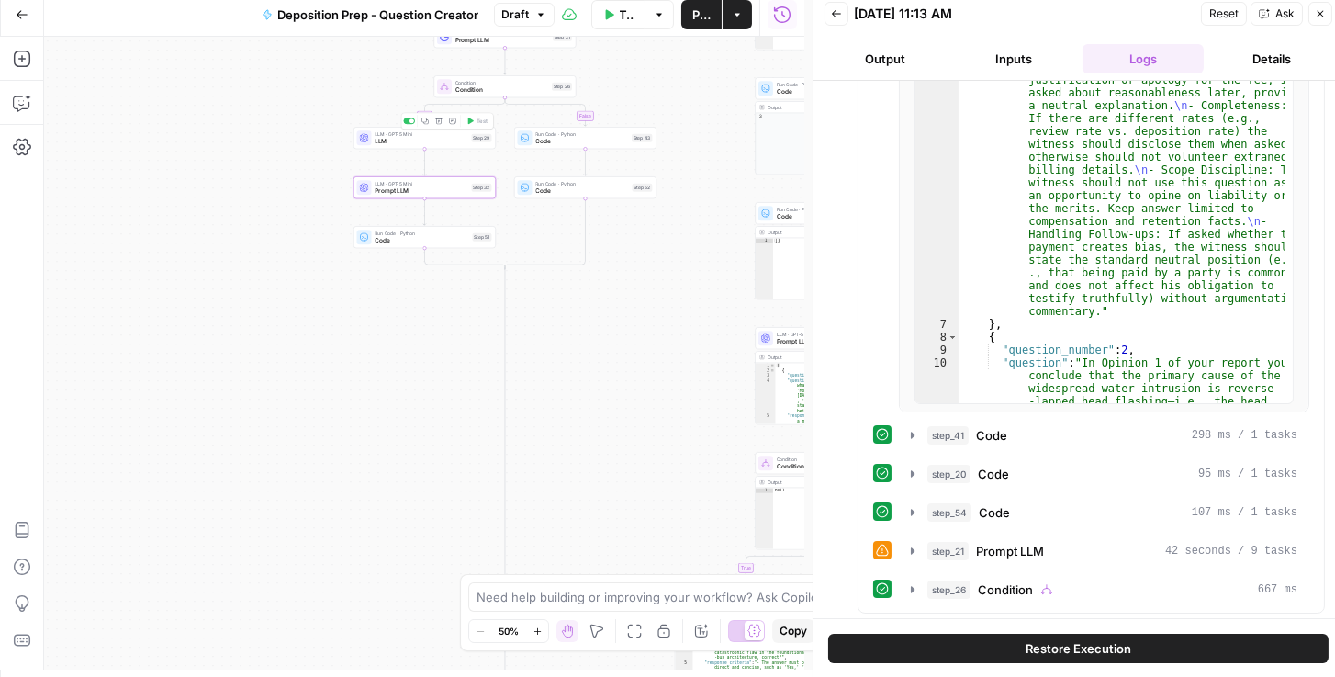
click at [373, 144] on div "LLM · GPT-5 Mini LLM Step 29 Copy step Delete step Add Note Test" at bounding box center [424, 138] width 142 height 22
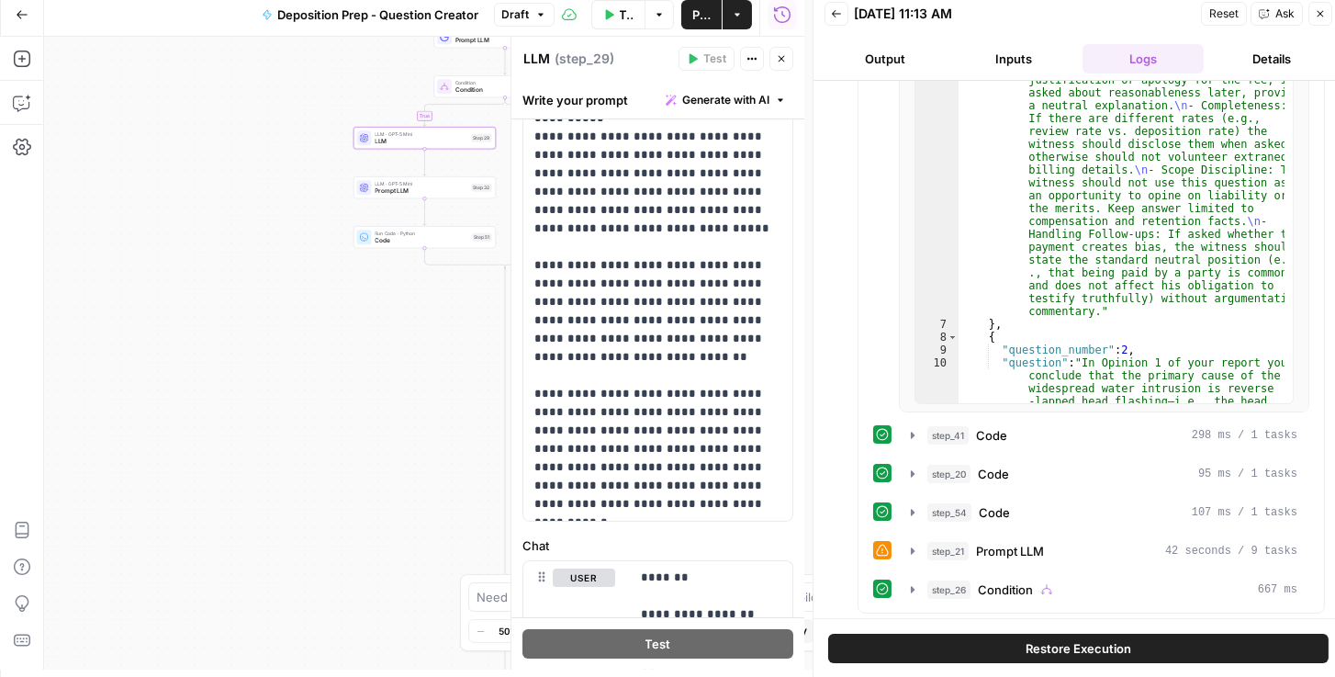
scroll to position [0, 0]
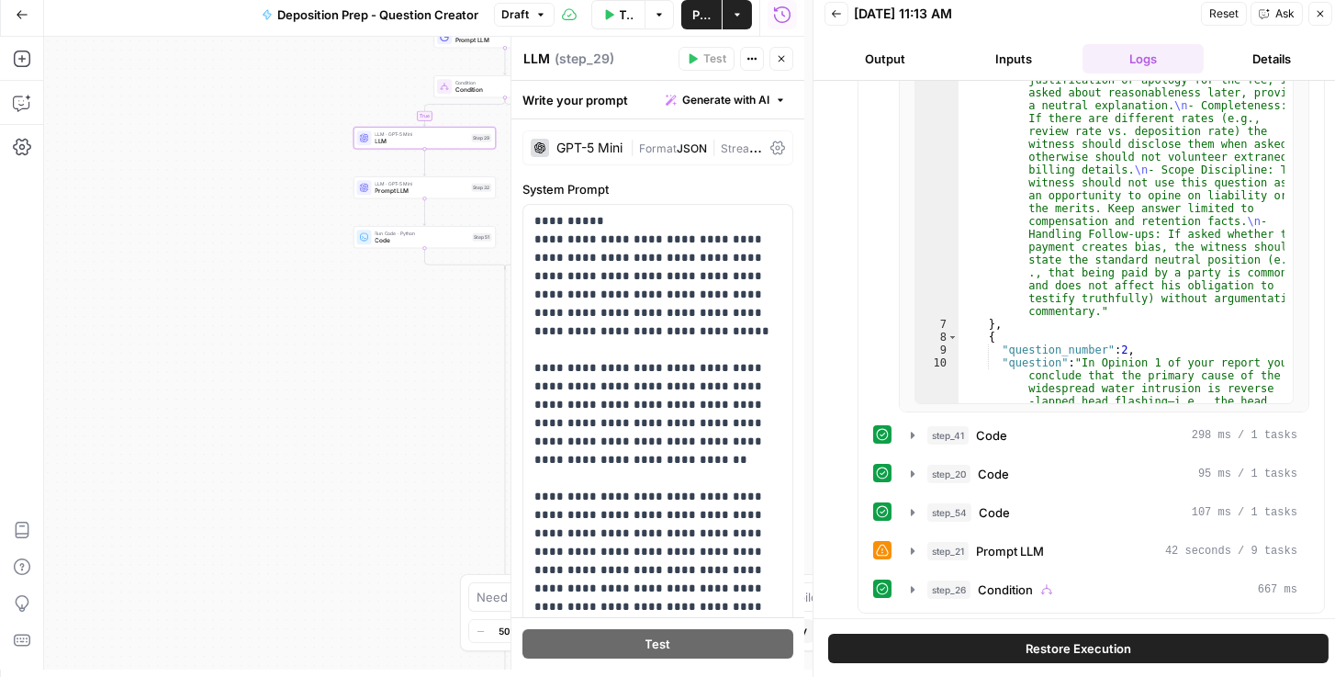
click at [770, 148] on icon at bounding box center [777, 148] width 15 height 14
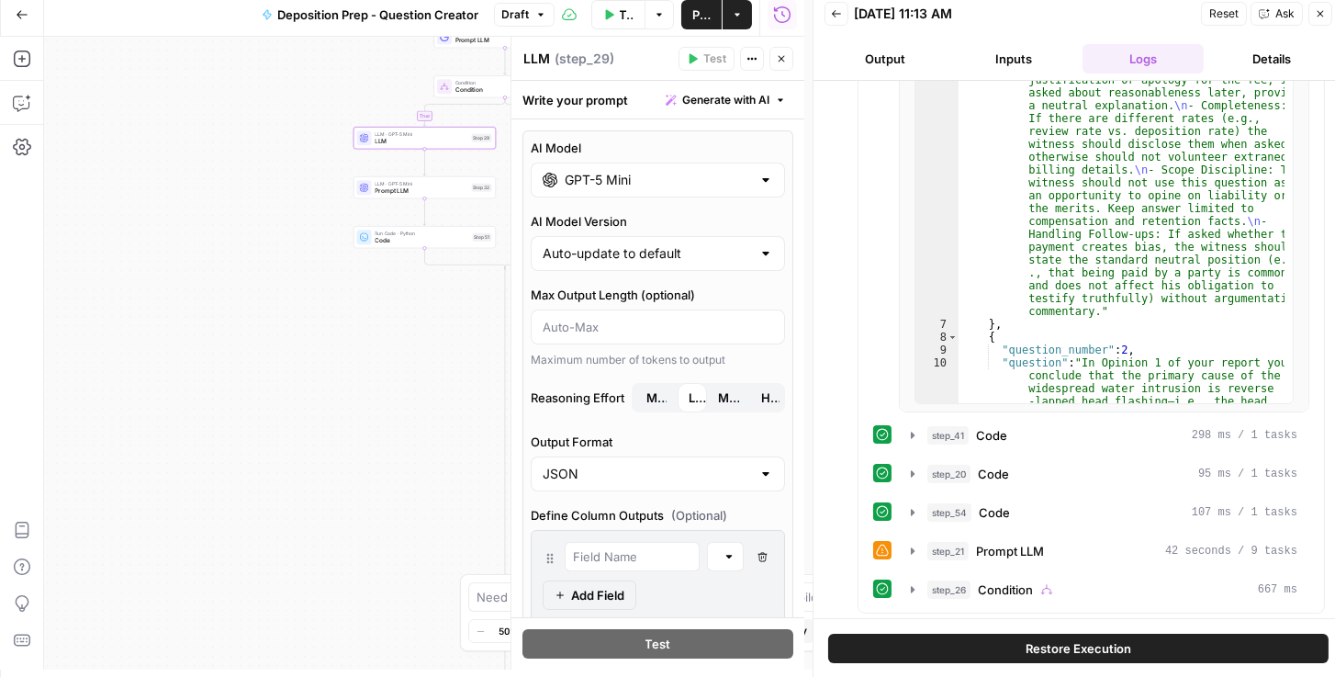
click at [649, 403] on span "Minimal" at bounding box center [656, 397] width 20 height 18
click at [377, 193] on span "Prompt LLM" at bounding box center [421, 190] width 93 height 9
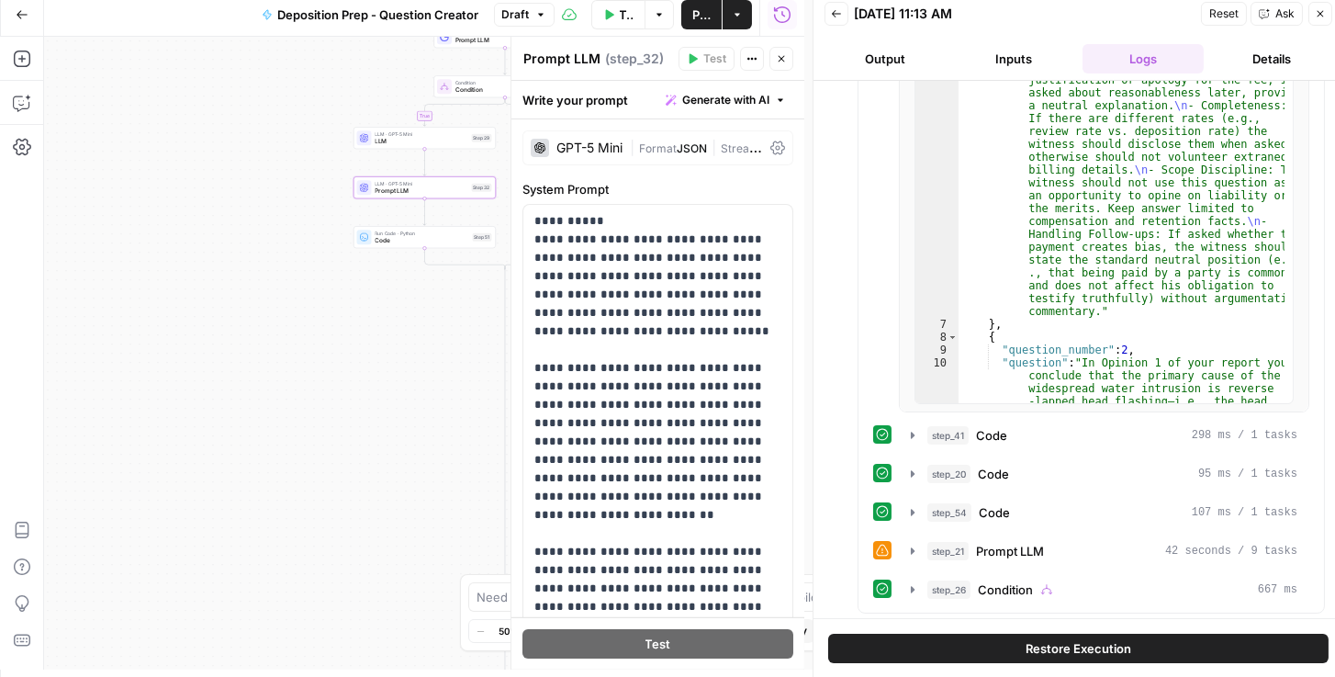
click at [770, 148] on icon at bounding box center [777, 148] width 15 height 14
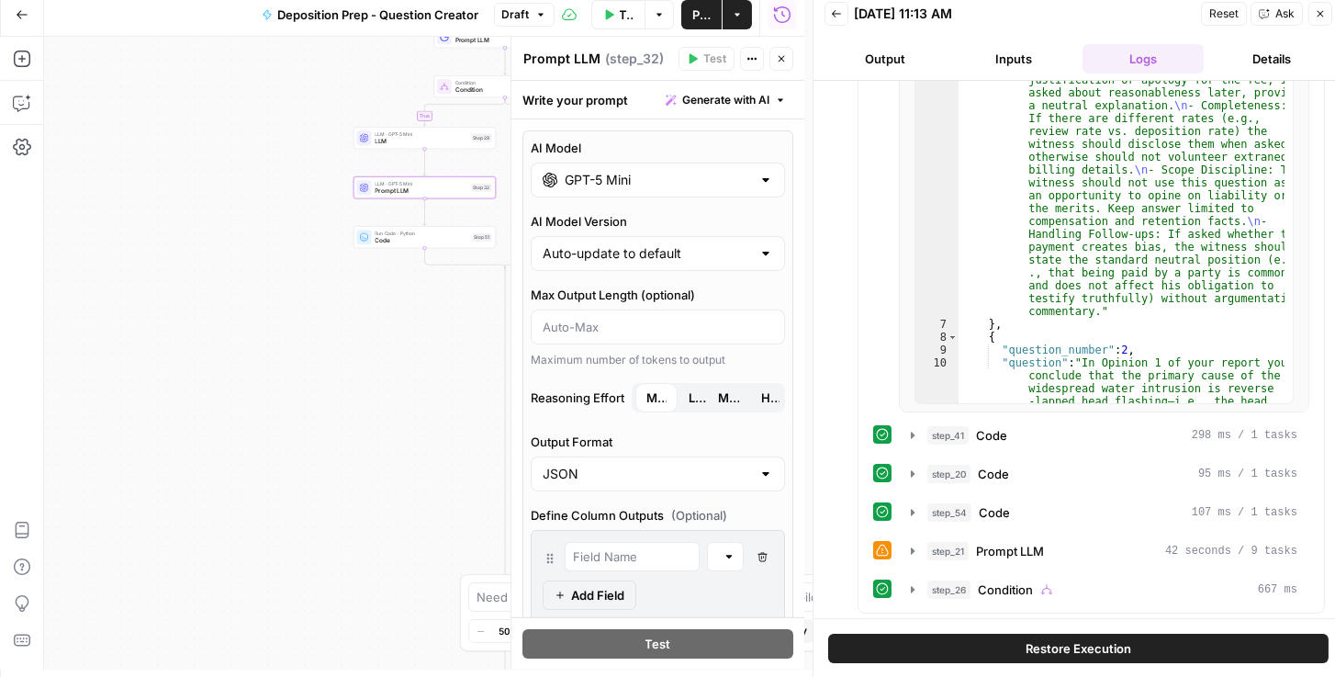
click at [698, 180] on input "GPT-5 Mini" at bounding box center [658, 180] width 186 height 18
click at [402, 353] on div "true false true false true false Workflow Set Inputs Inputs Condition Condition…" at bounding box center [424, 353] width 760 height 632
click at [688, 392] on span "Low" at bounding box center [697, 397] width 18 height 18
click at [659, 398] on span "Minimal" at bounding box center [656, 397] width 20 height 18
click at [782, 56] on icon "button" at bounding box center [781, 59] width 6 height 6
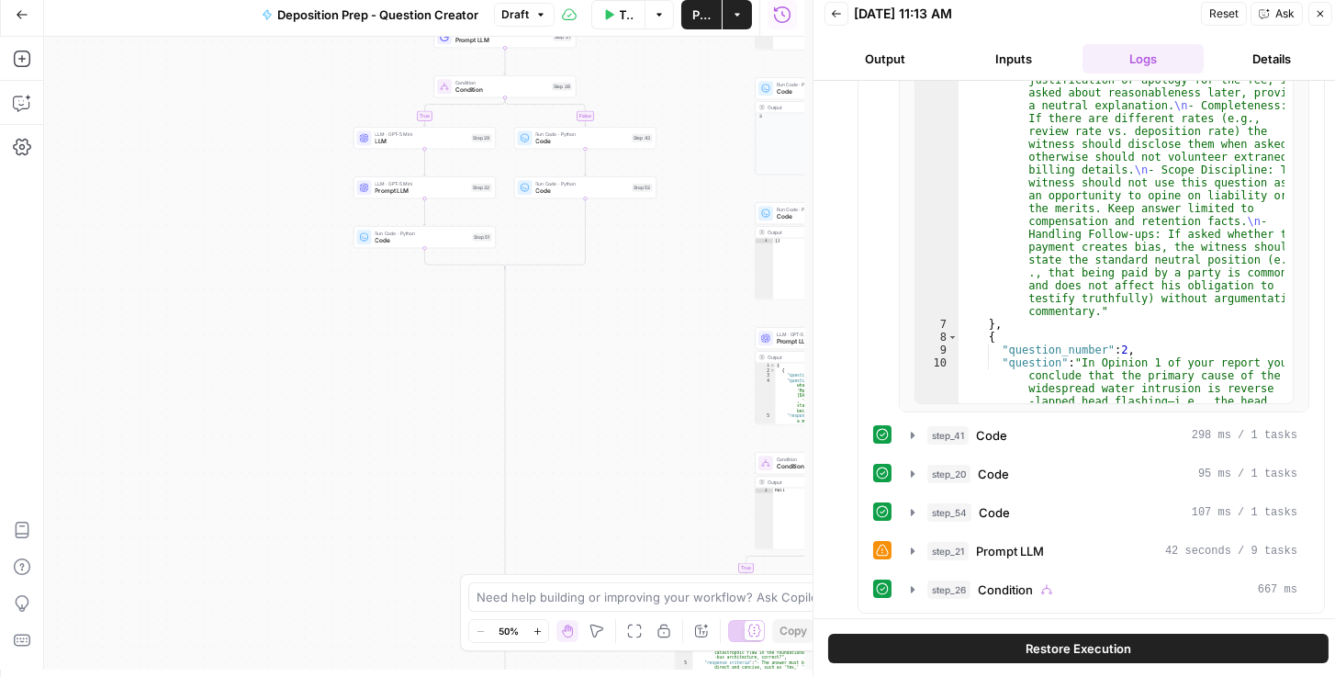
click at [377, 187] on span "Prompt LLM" at bounding box center [421, 190] width 93 height 9
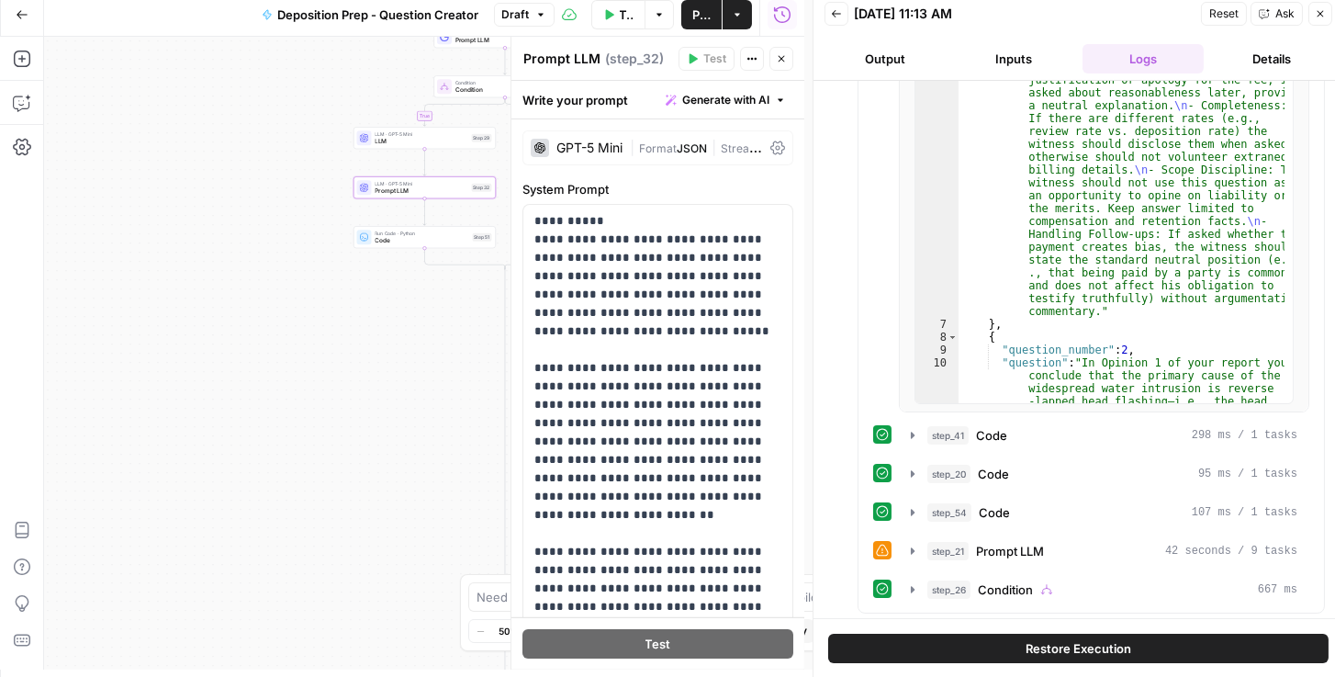
click at [770, 147] on icon at bounding box center [777, 147] width 15 height 15
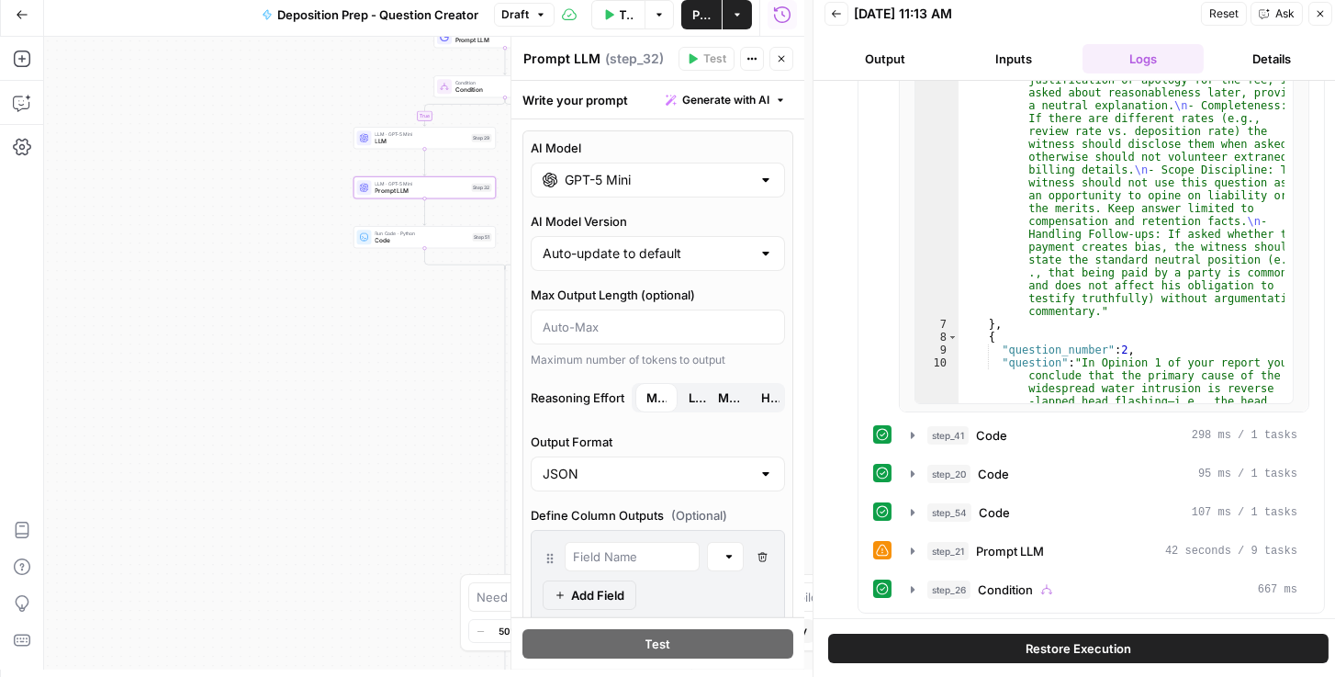
click at [693, 414] on div "Reasoning Effort Minimal Low Medium High" at bounding box center [658, 400] width 254 height 35
click at [696, 402] on span "Low" at bounding box center [697, 397] width 18 height 18
click at [301, 370] on div "true false true false true false Workflow Set Inputs Inputs Condition Condition…" at bounding box center [424, 353] width 760 height 632
click at [786, 53] on icon "button" at bounding box center [781, 58] width 11 height 11
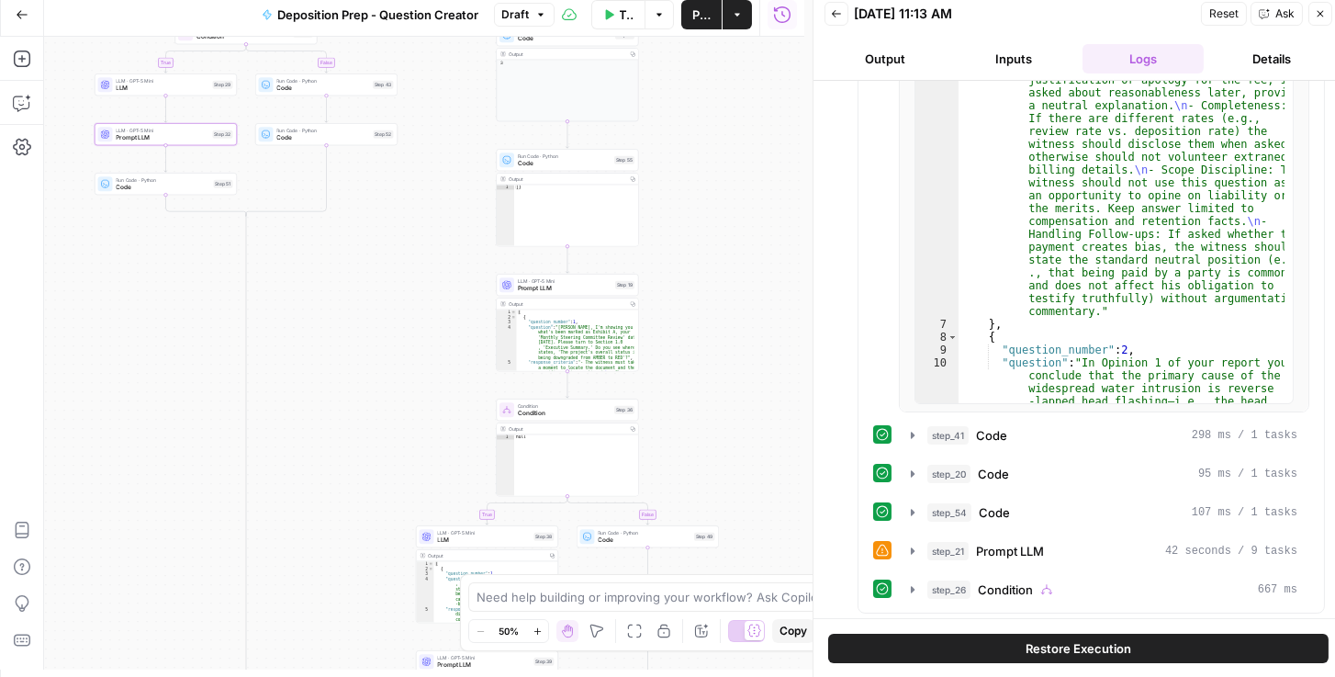
drag, startPoint x: 643, startPoint y: 328, endPoint x: 349, endPoint y: 269, distance: 299.6
click at [349, 269] on div "true false true false true false Workflow Set Inputs Inputs Condition Condition…" at bounding box center [424, 353] width 760 height 632
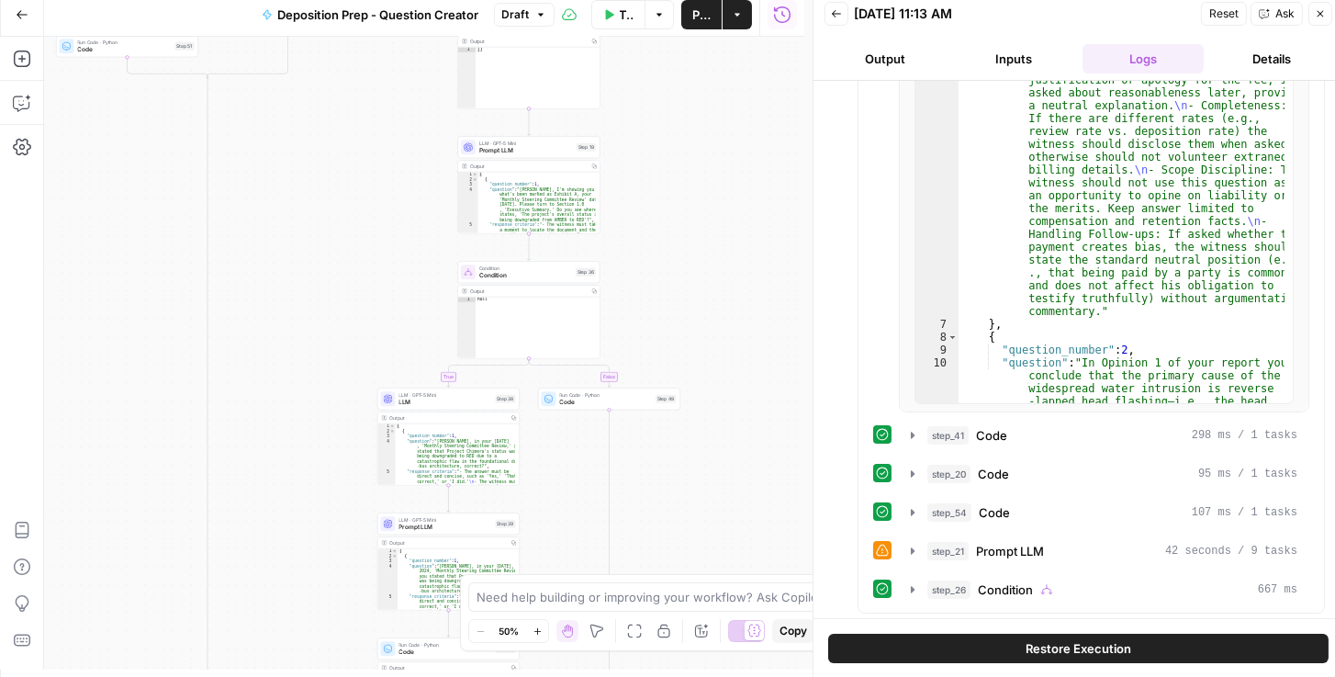
click at [395, 404] on div "LLM · GPT-5 Mini LLM Step 38 Copy step Delete step Add Note Test" at bounding box center [448, 399] width 135 height 16
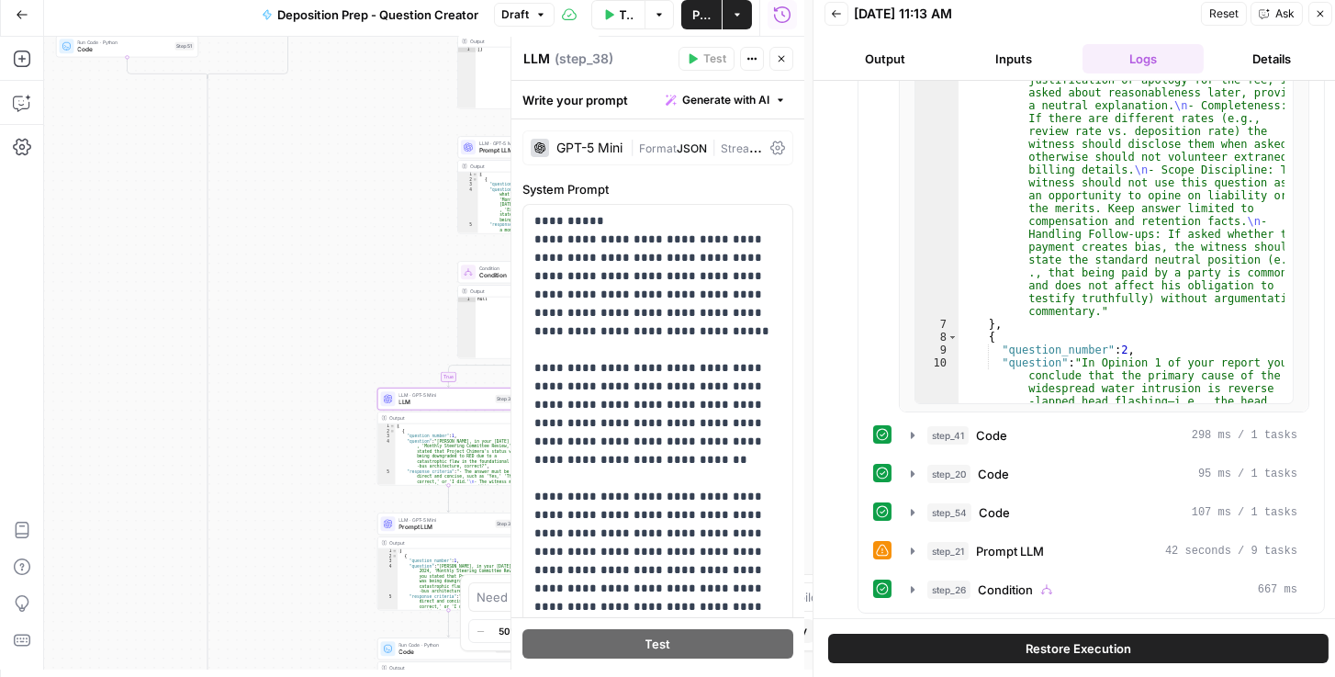
click at [778, 143] on div "GPT-5 Mini | Format JSON | Streaming OFF" at bounding box center [657, 147] width 271 height 35
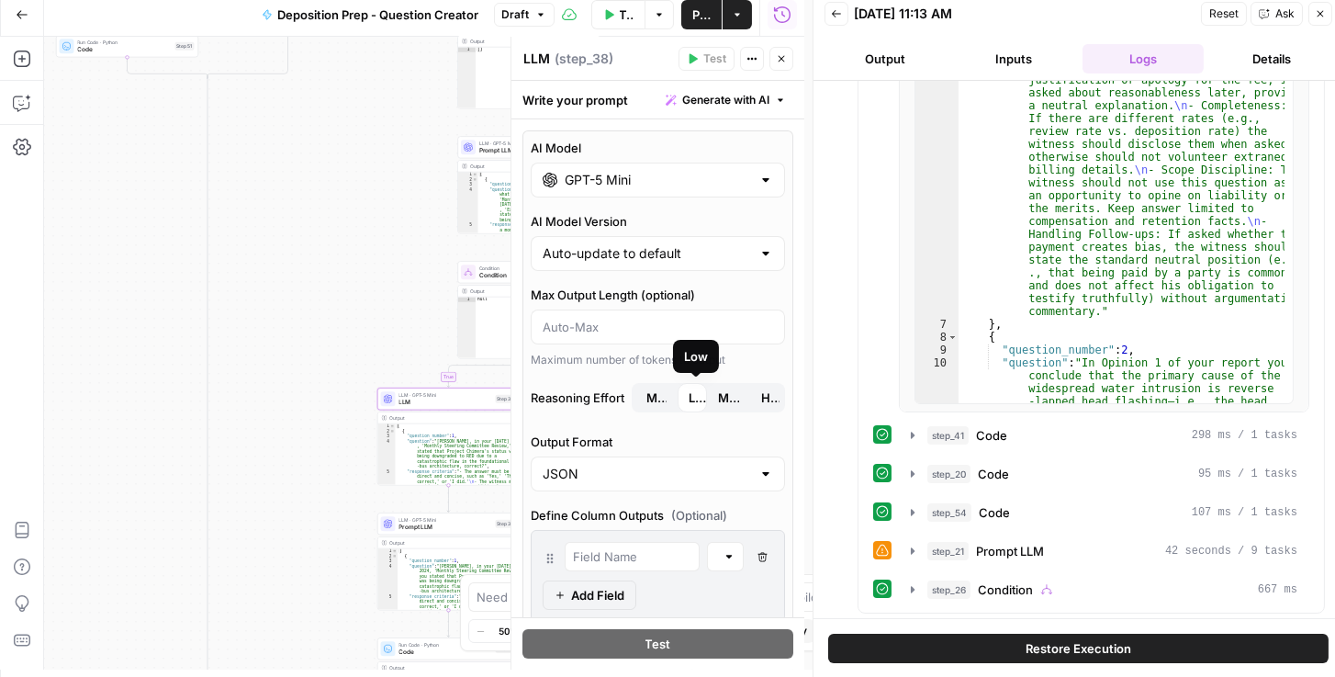
click at [666, 386] on button "Minimal" at bounding box center [656, 397] width 42 height 29
click at [786, 55] on icon "button" at bounding box center [781, 58] width 11 height 11
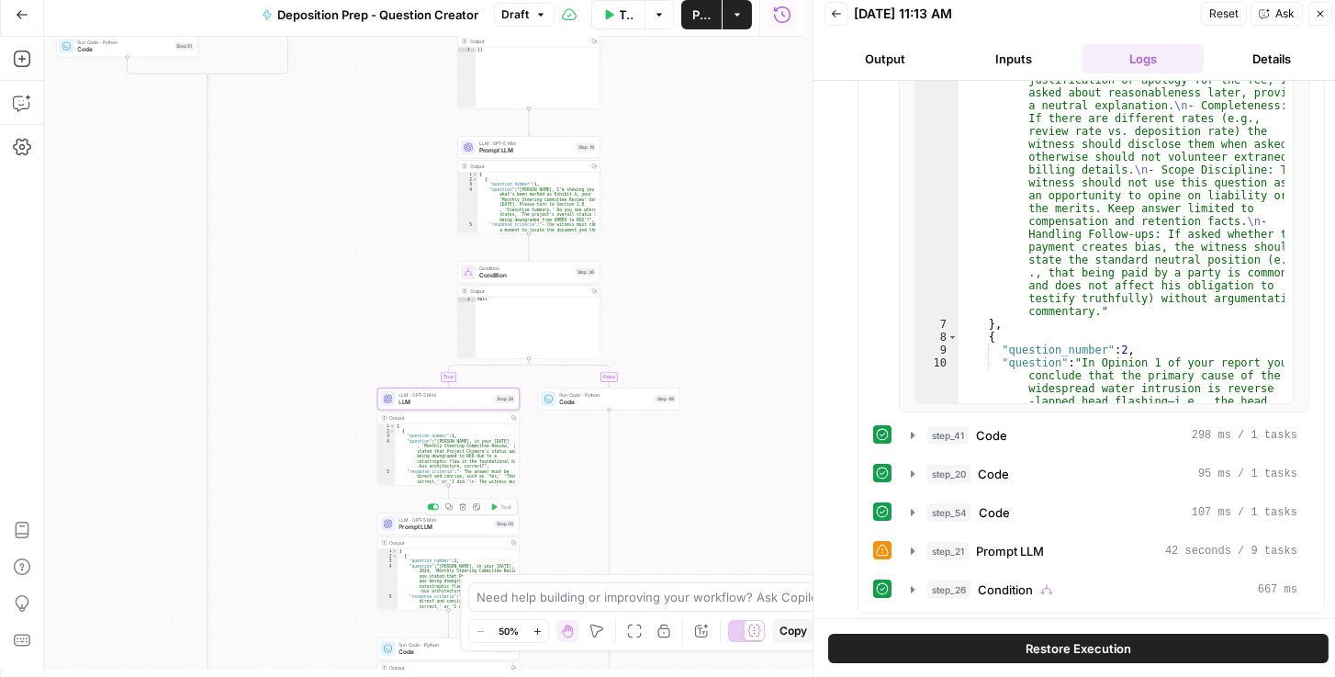
click at [424, 531] on div "LLM · GPT-5 Mini Prompt LLM Step 39 Copy step Delete step Add Note Test" at bounding box center [448, 523] width 142 height 22
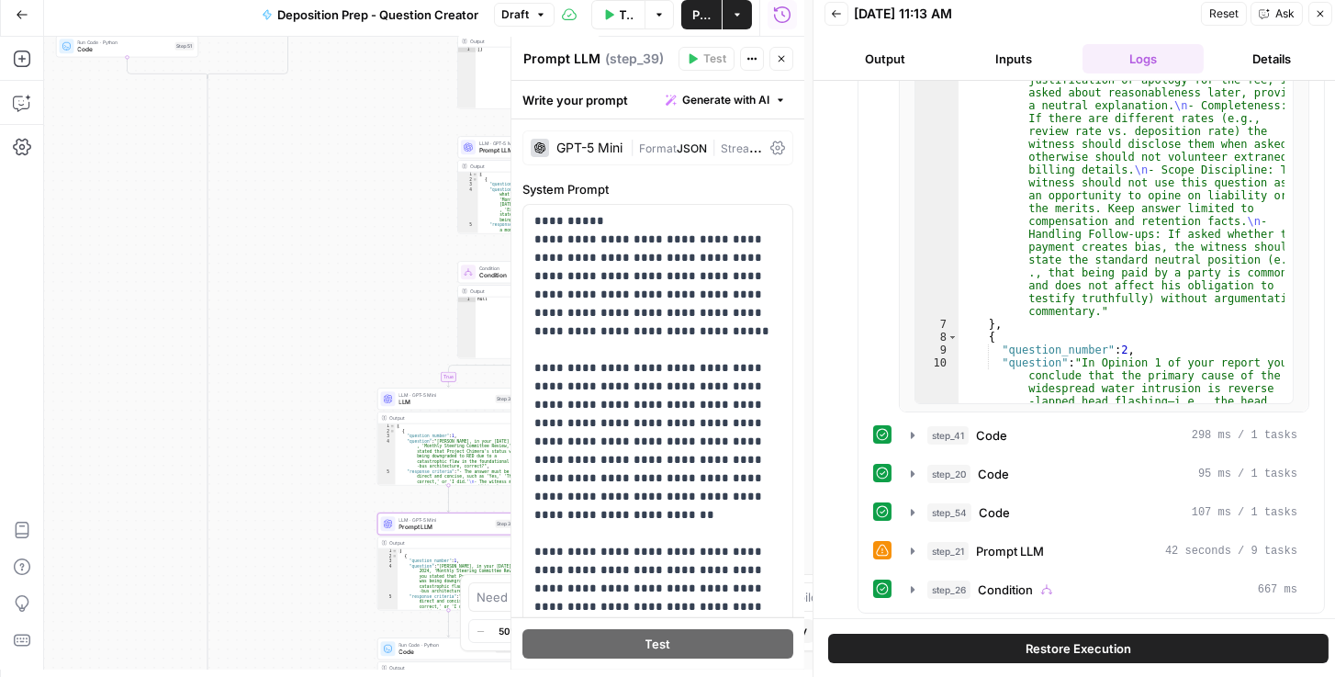
click at [774, 146] on icon at bounding box center [777, 147] width 15 height 15
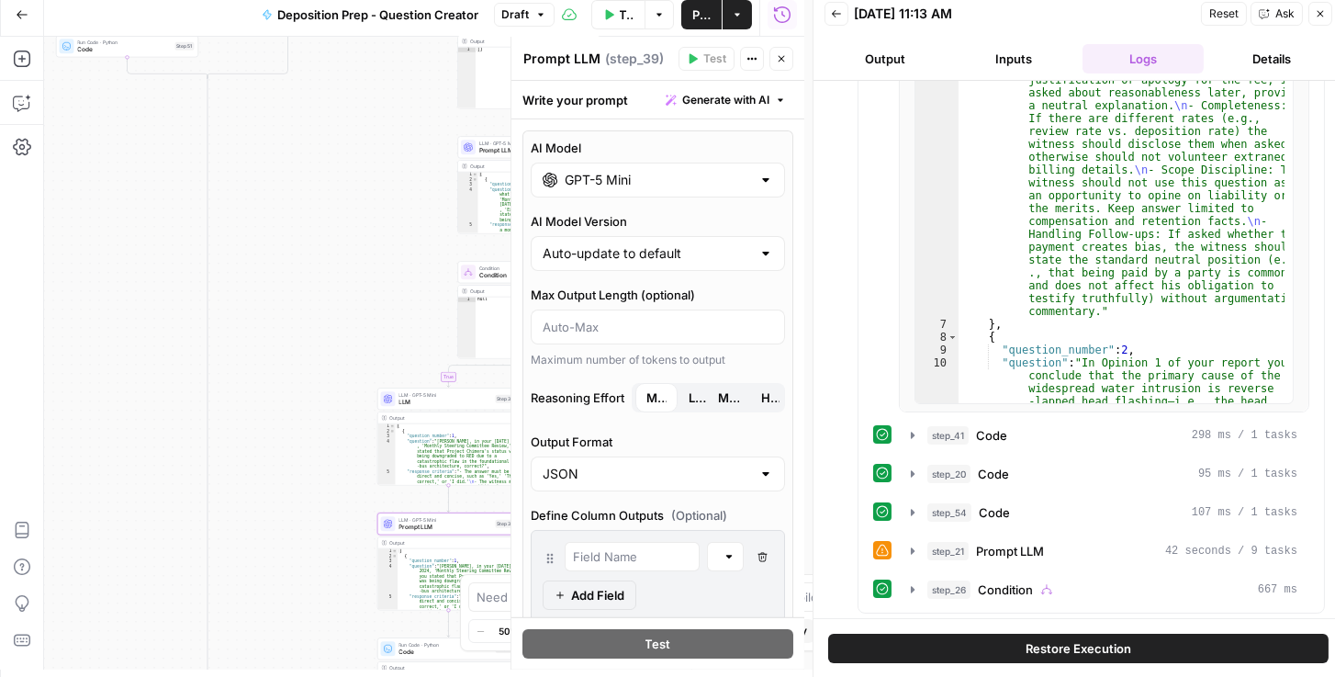
click at [690, 397] on span "Low" at bounding box center [697, 397] width 18 height 18
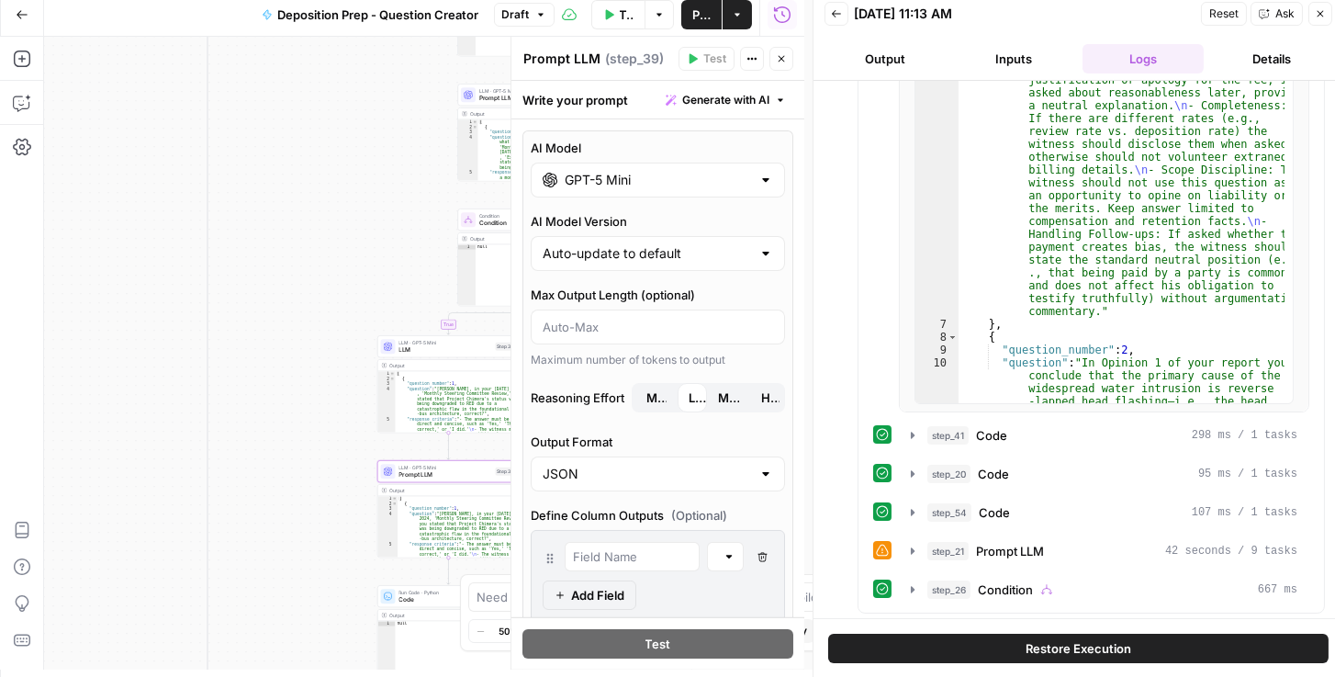
click at [789, 53] on button "Close" at bounding box center [781, 59] width 24 height 24
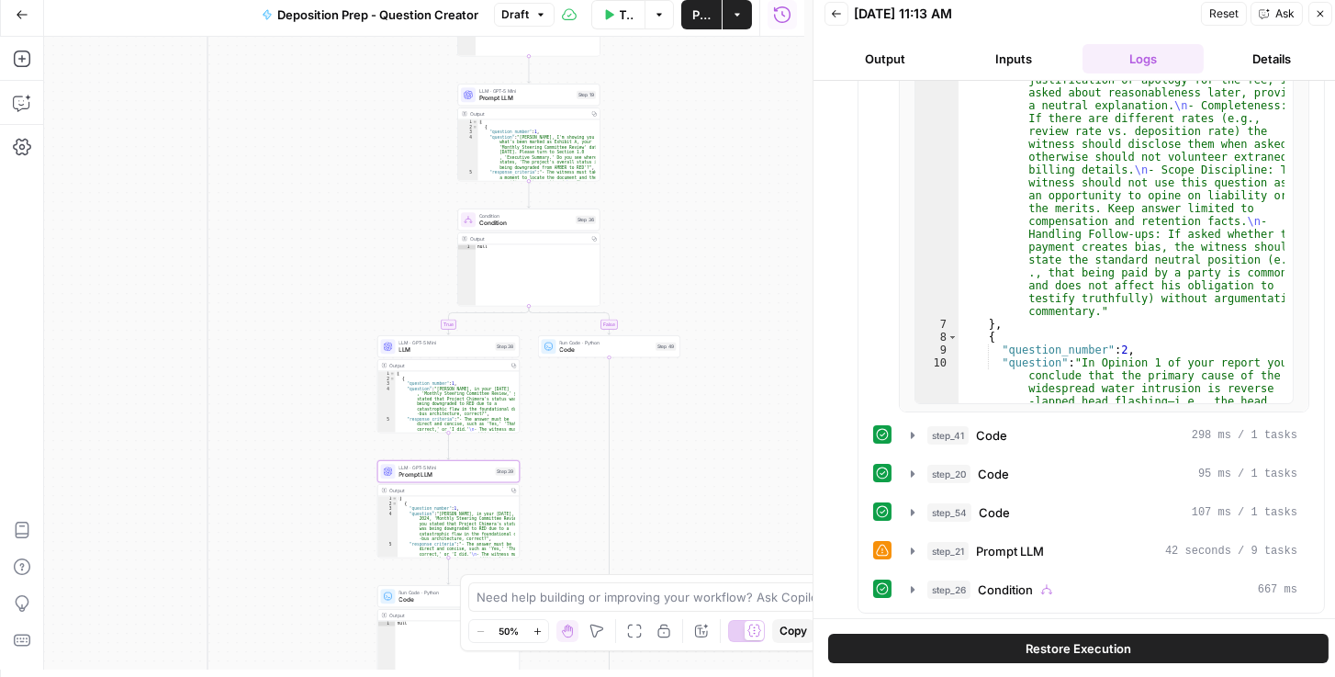
click at [688, 17] on button "Publish" at bounding box center [701, 14] width 40 height 29
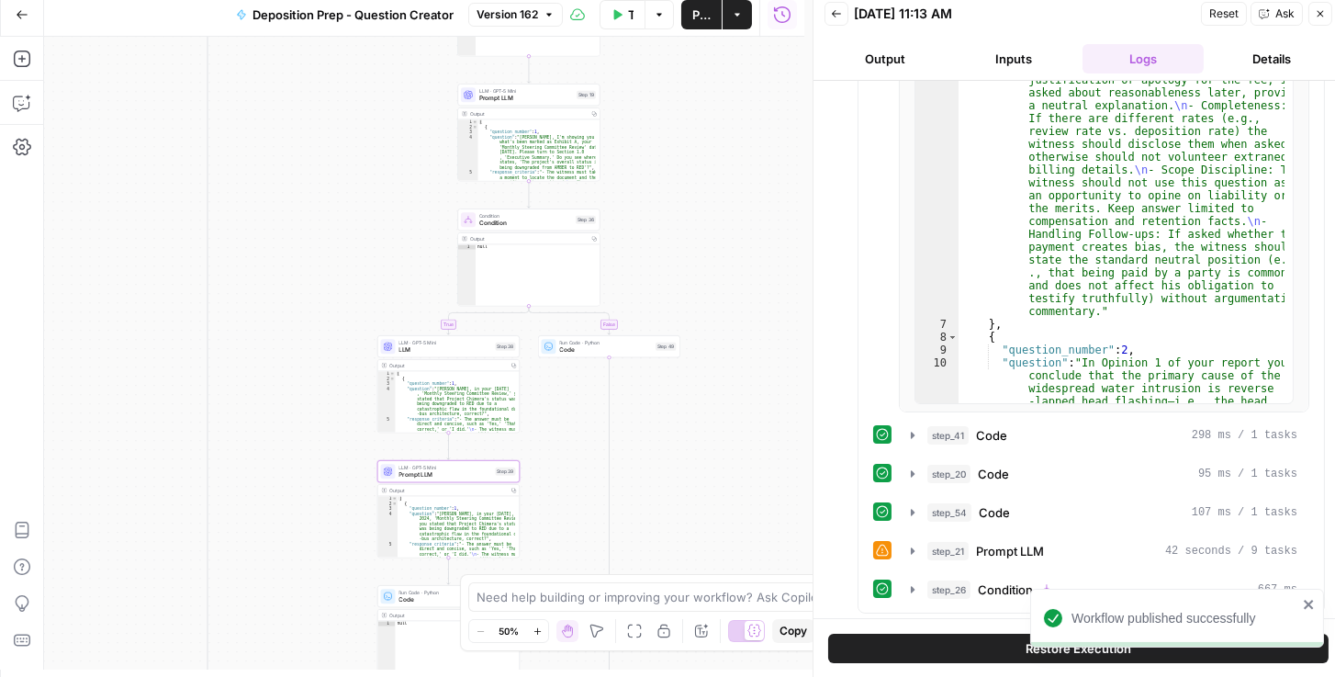
click at [1022, 8] on div "[DATE] 11:13 AM" at bounding box center [1024, 14] width 341 height 18
click at [833, 20] on button "Back" at bounding box center [836, 14] width 24 height 24
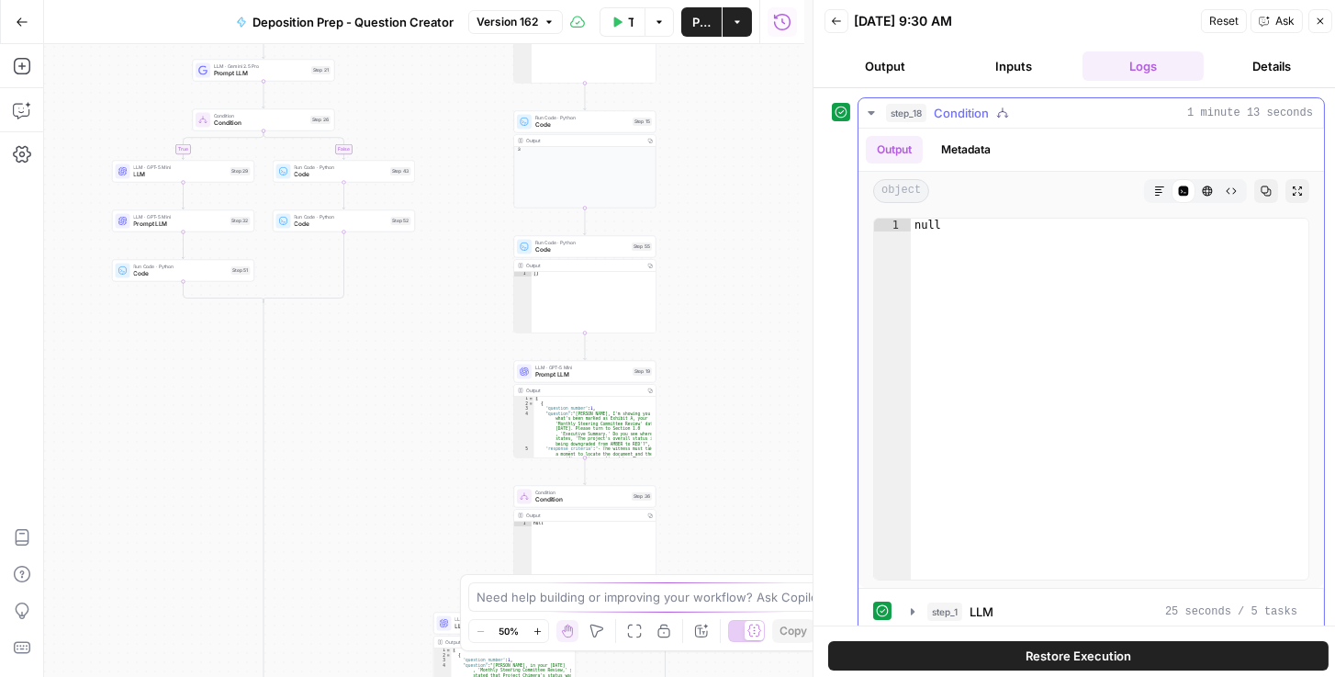
click at [865, 115] on icon "button" at bounding box center [871, 113] width 15 height 15
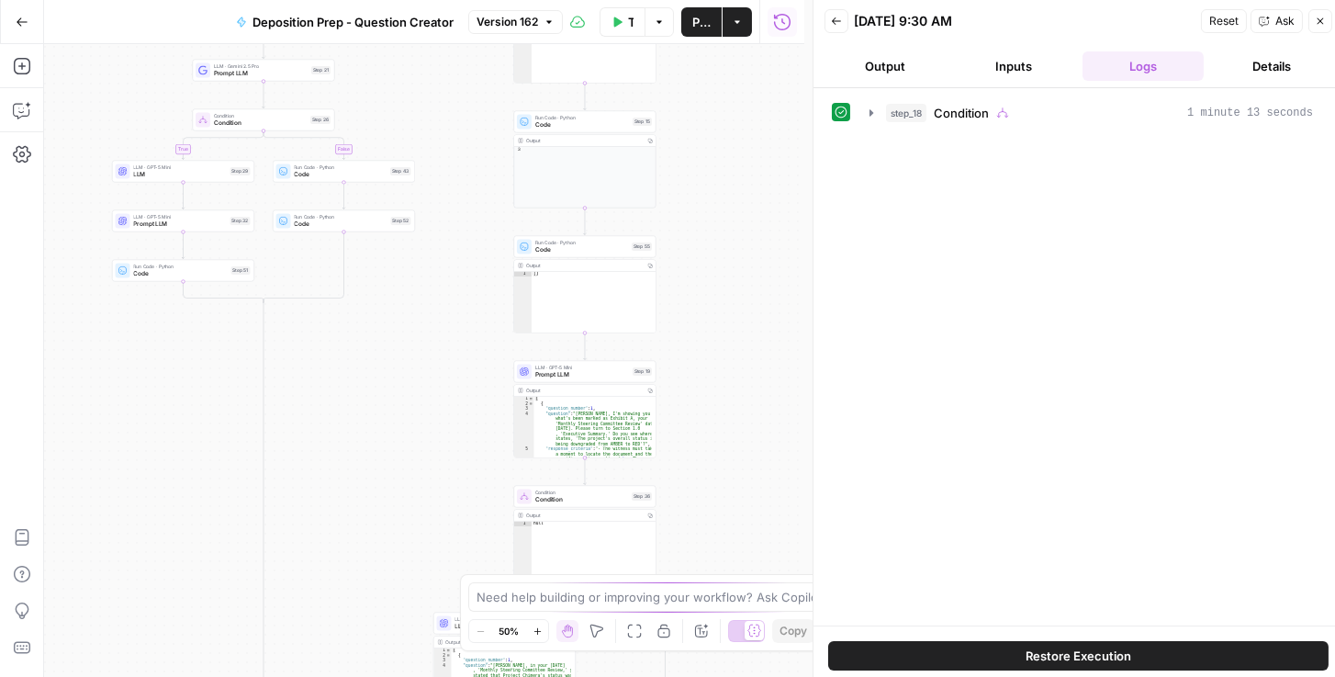
click at [825, 20] on button "Back" at bounding box center [836, 21] width 24 height 24
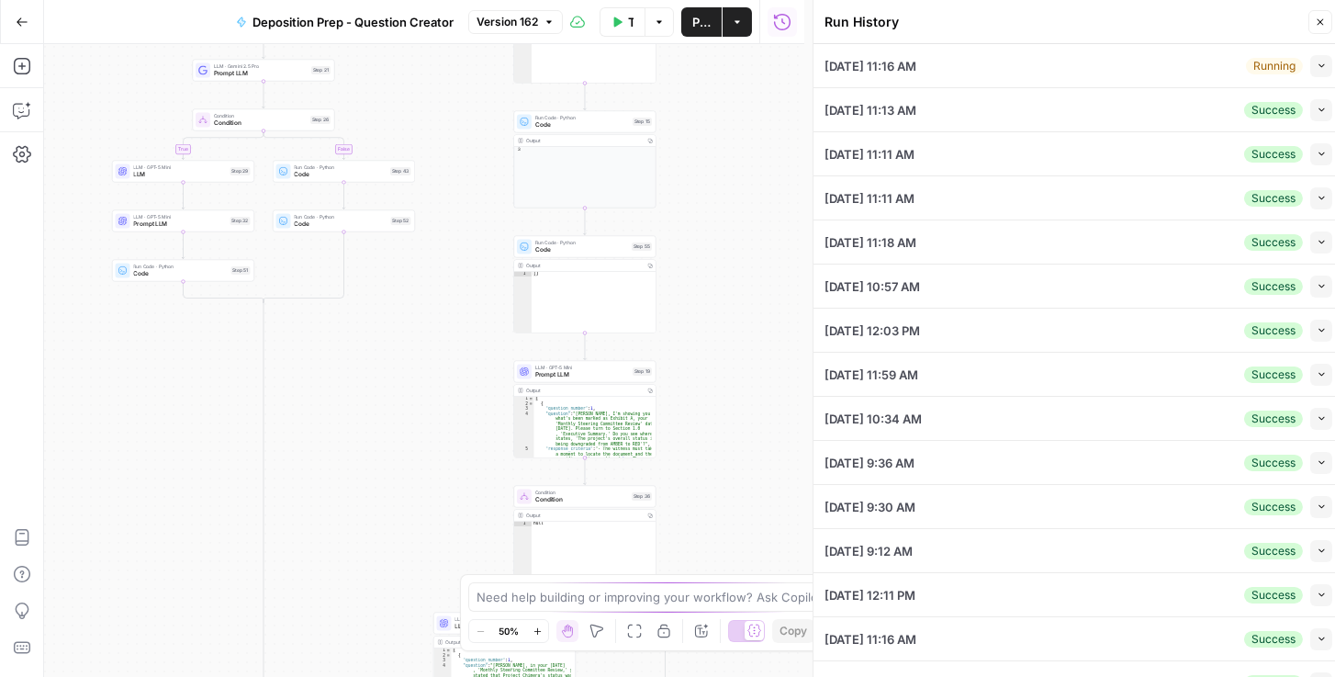
click at [1317, 70] on div "Collapse" at bounding box center [1292, 73] width 72 height 33
click at [1316, 109] on icon "button" at bounding box center [1321, 110] width 10 height 10
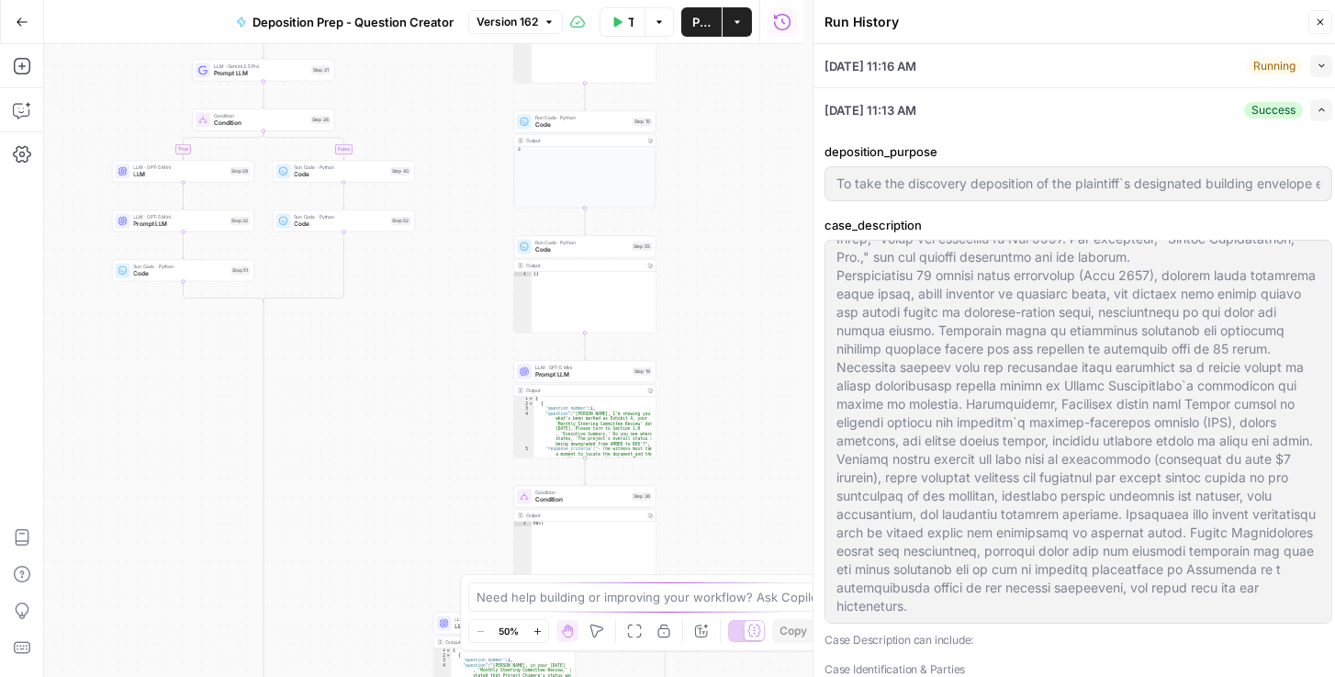
click at [1317, 117] on button "Expand" at bounding box center [1321, 110] width 22 height 22
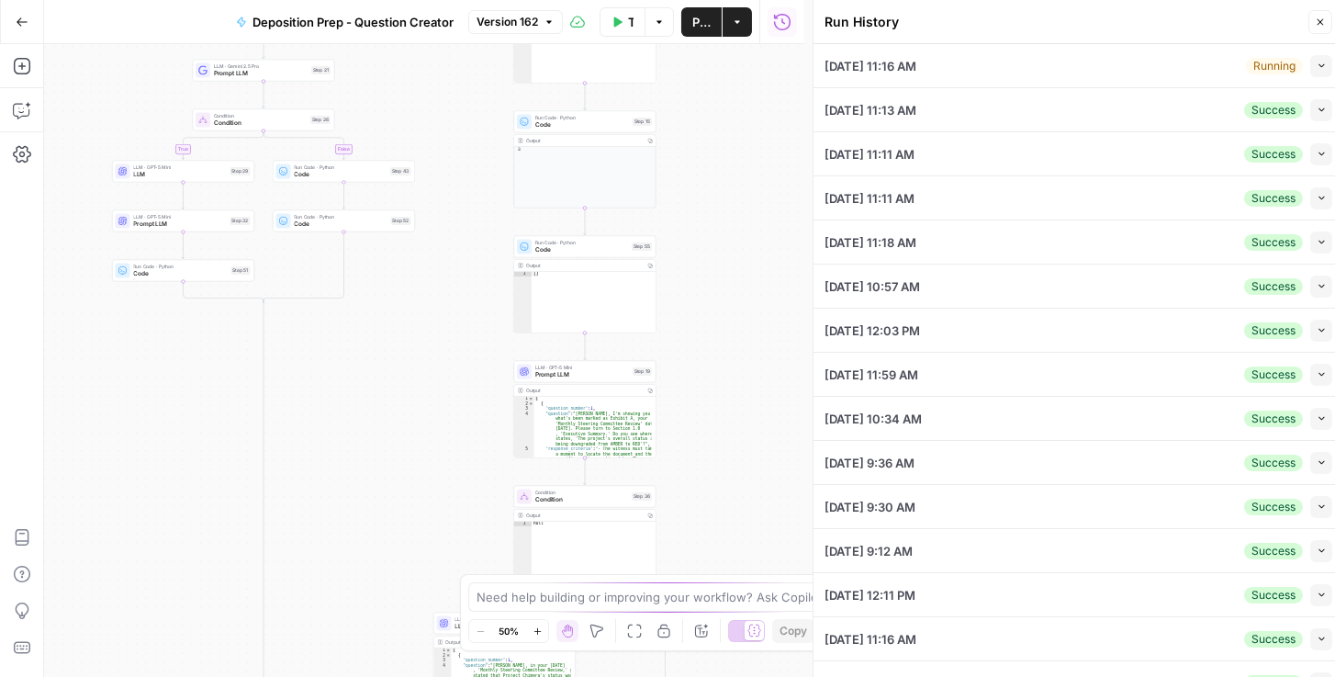
click at [1316, 61] on icon "button" at bounding box center [1321, 66] width 10 height 10
type input "To take the discovery deposition of the plaintiff`s designated building envelop…"
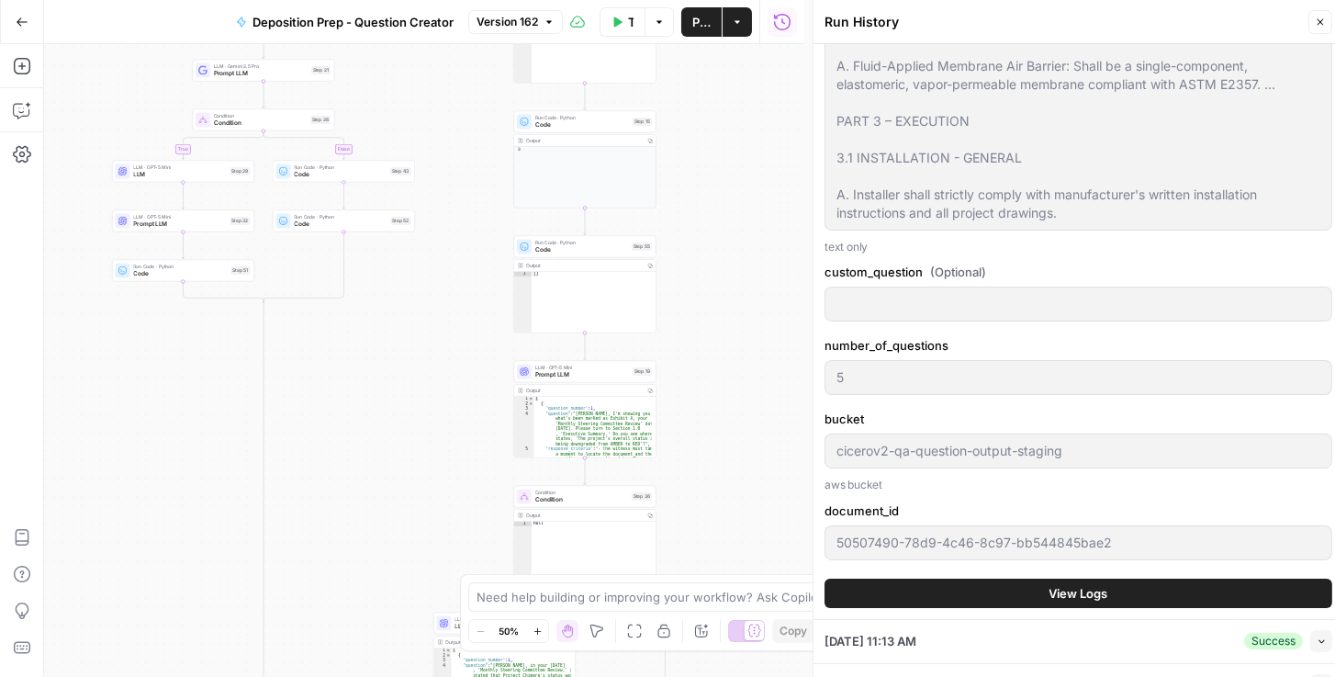
scroll to position [2308, 0]
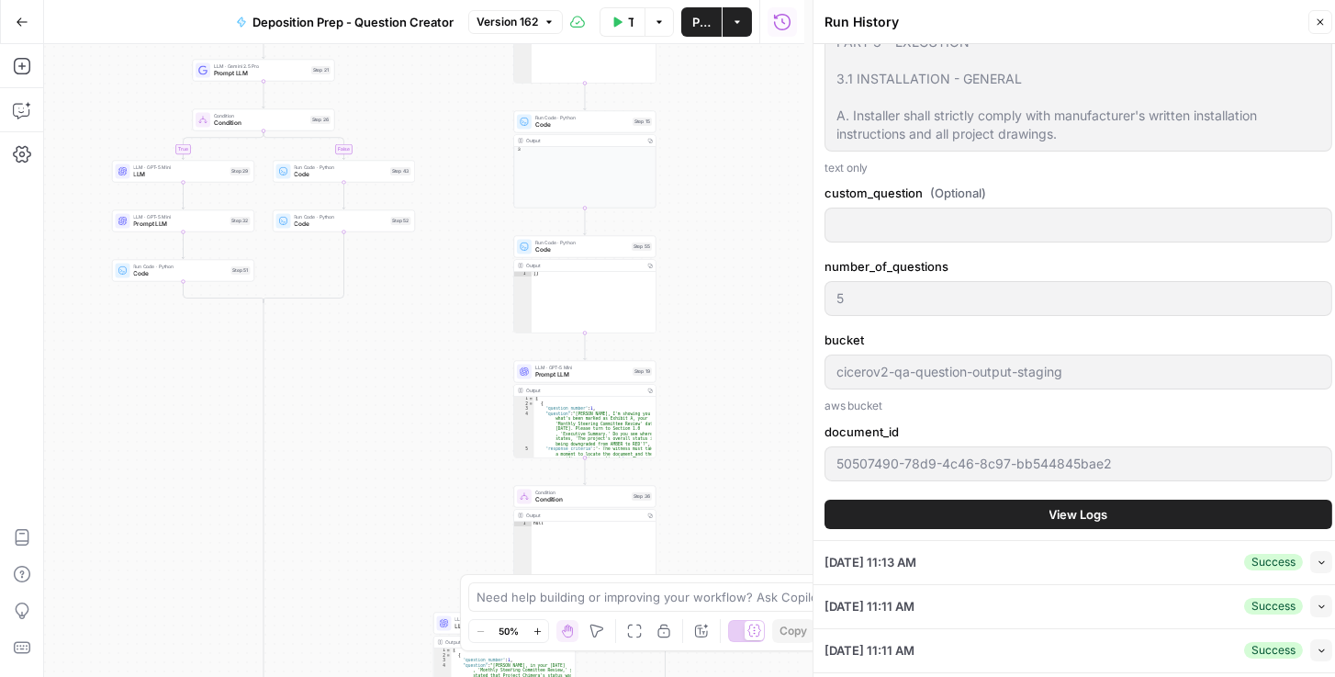
type input "To take the discovery deposition of the plaintiff`s designated building envelop…"
click at [963, 529] on button "View Logs" at bounding box center [1078, 513] width 508 height 29
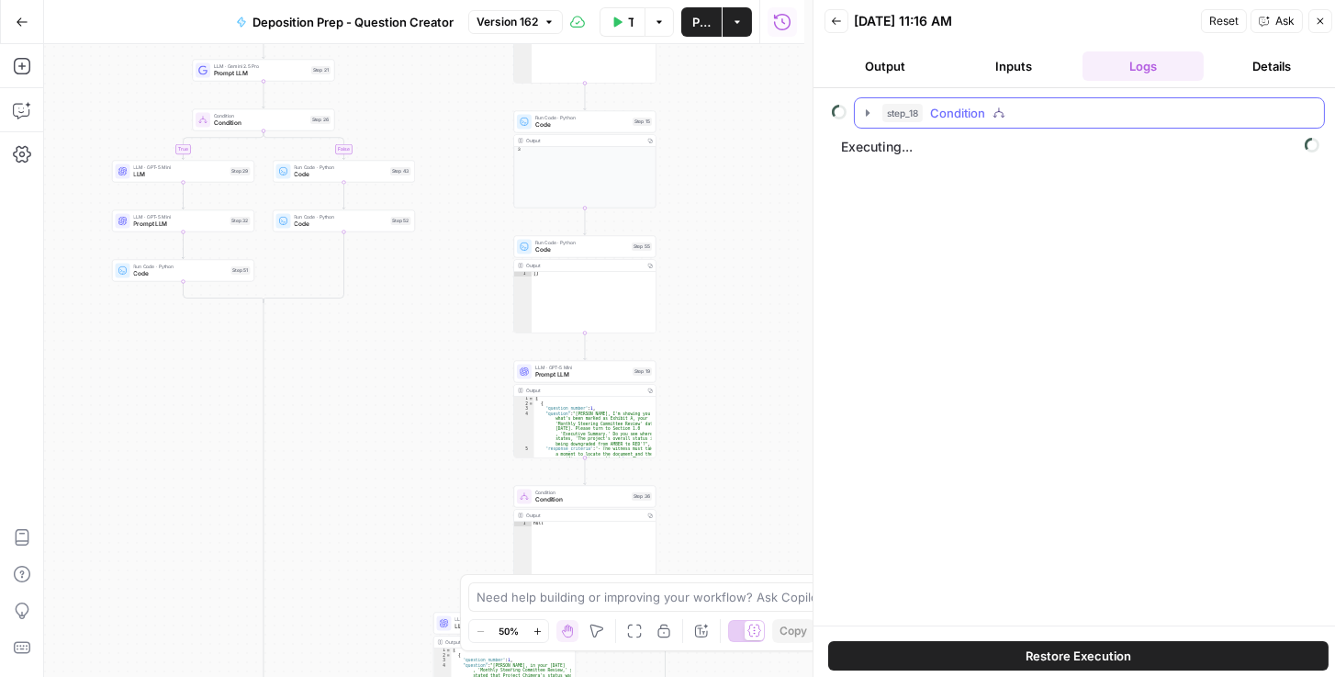
click at [865, 113] on icon "button" at bounding box center [867, 113] width 15 height 15
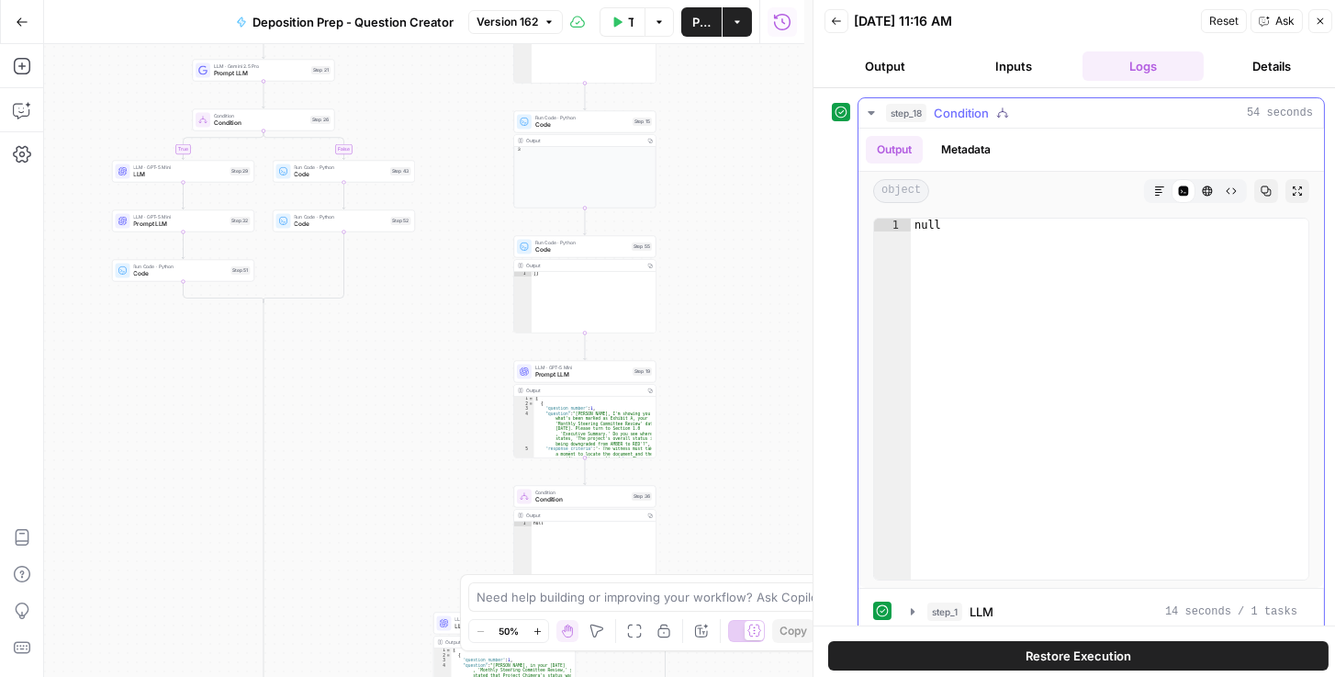
click at [872, 110] on icon "button" at bounding box center [871, 113] width 15 height 15
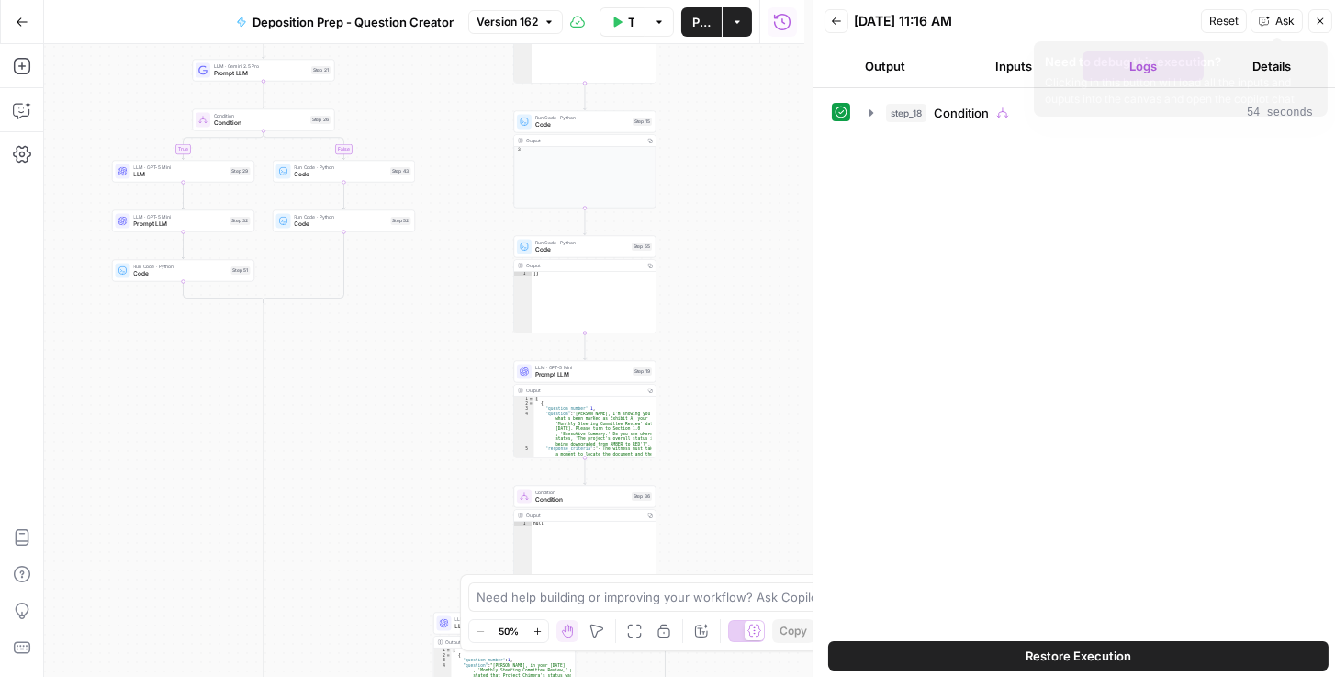
click at [1315, 21] on icon "button" at bounding box center [1319, 21] width 11 height 11
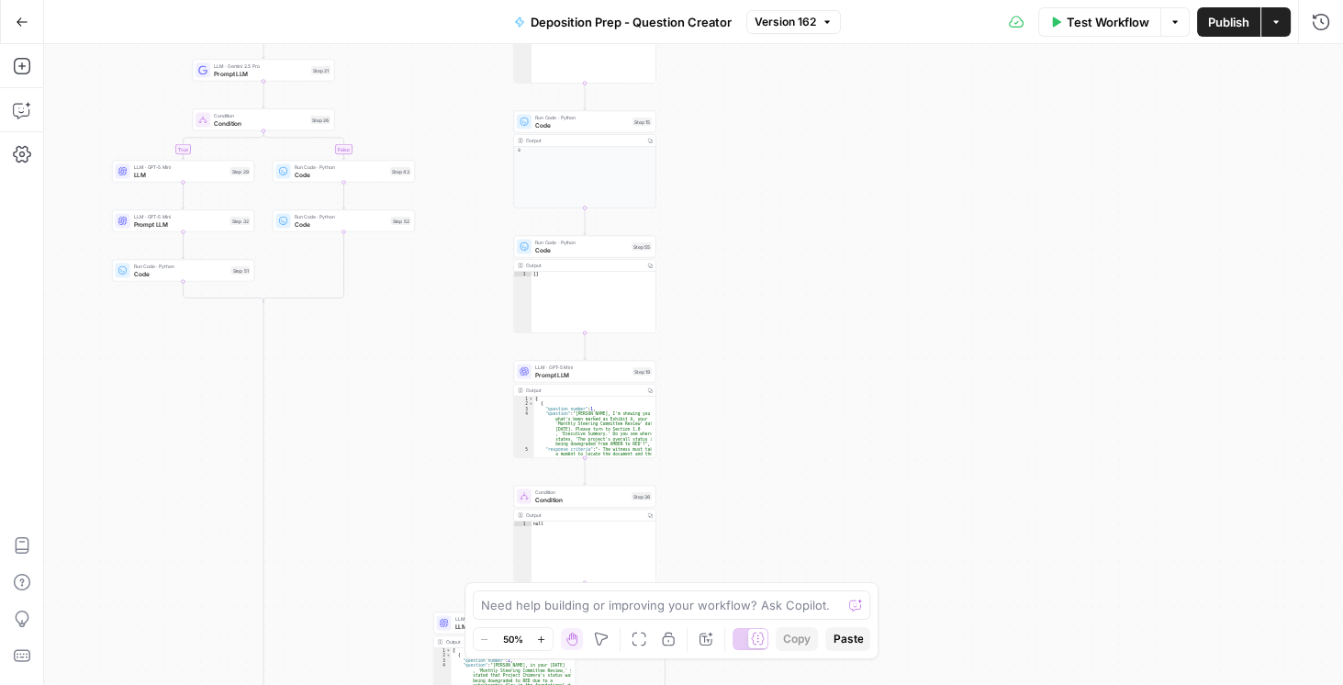
drag, startPoint x: 923, startPoint y: 345, endPoint x: 922, endPoint y: 326, distance: 19.3
click at [923, 345] on div "true false true false true false Workflow Set Inputs Inputs Condition Condition…" at bounding box center [693, 364] width 1299 height 641
click at [791, 28] on span "Version 162" at bounding box center [786, 22] width 62 height 17
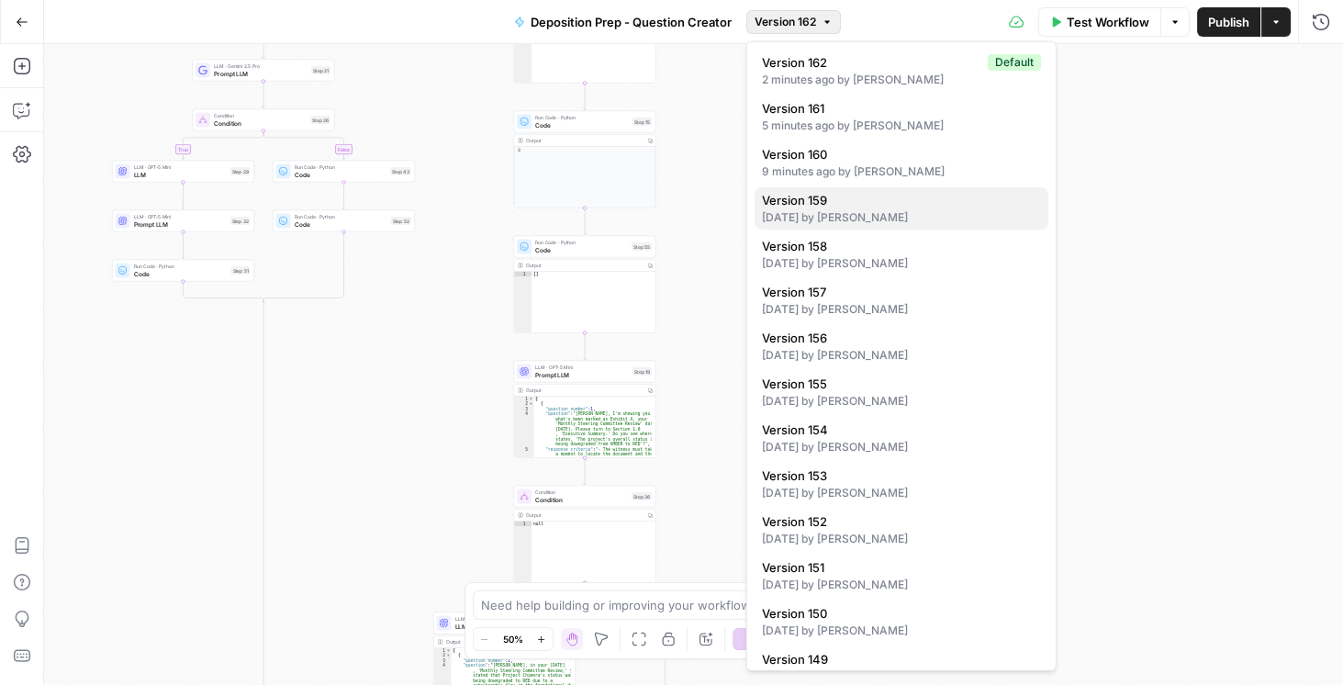
click at [818, 222] on div "2 days ago by Daniel Scarr" at bounding box center [901, 217] width 279 height 17
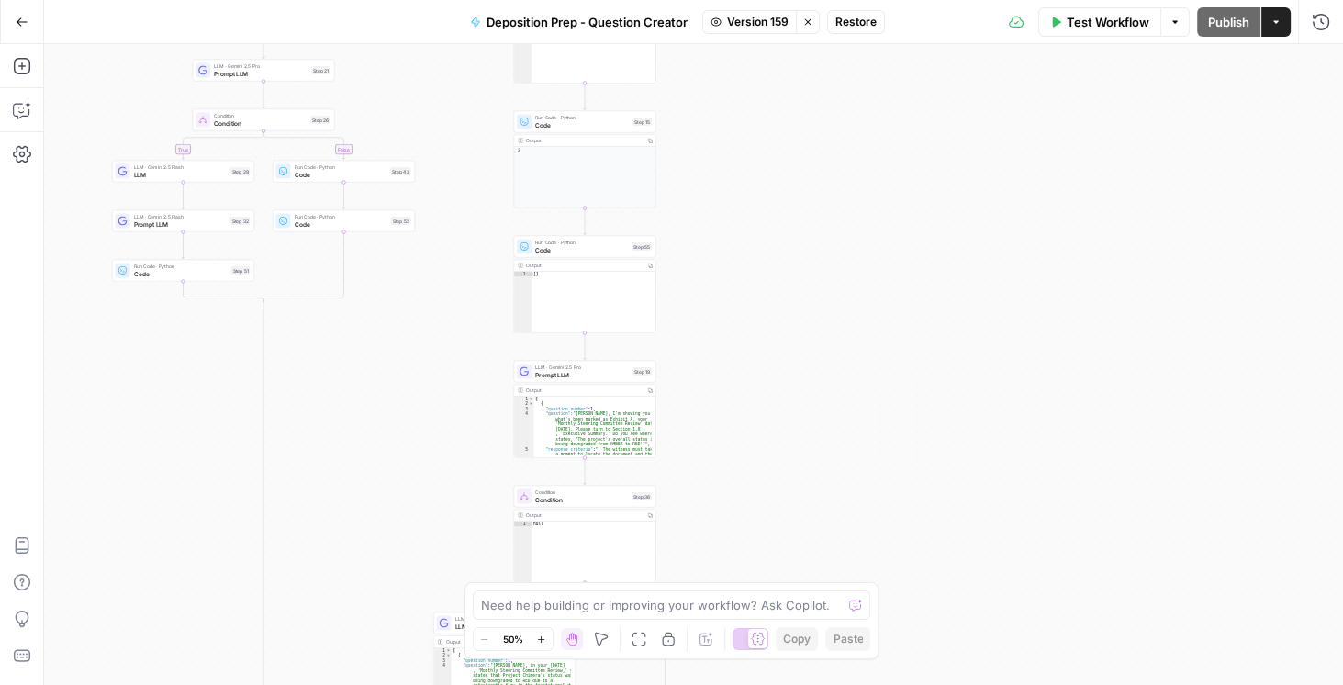
click at [860, 28] on span "Restore" at bounding box center [855, 22] width 41 height 17
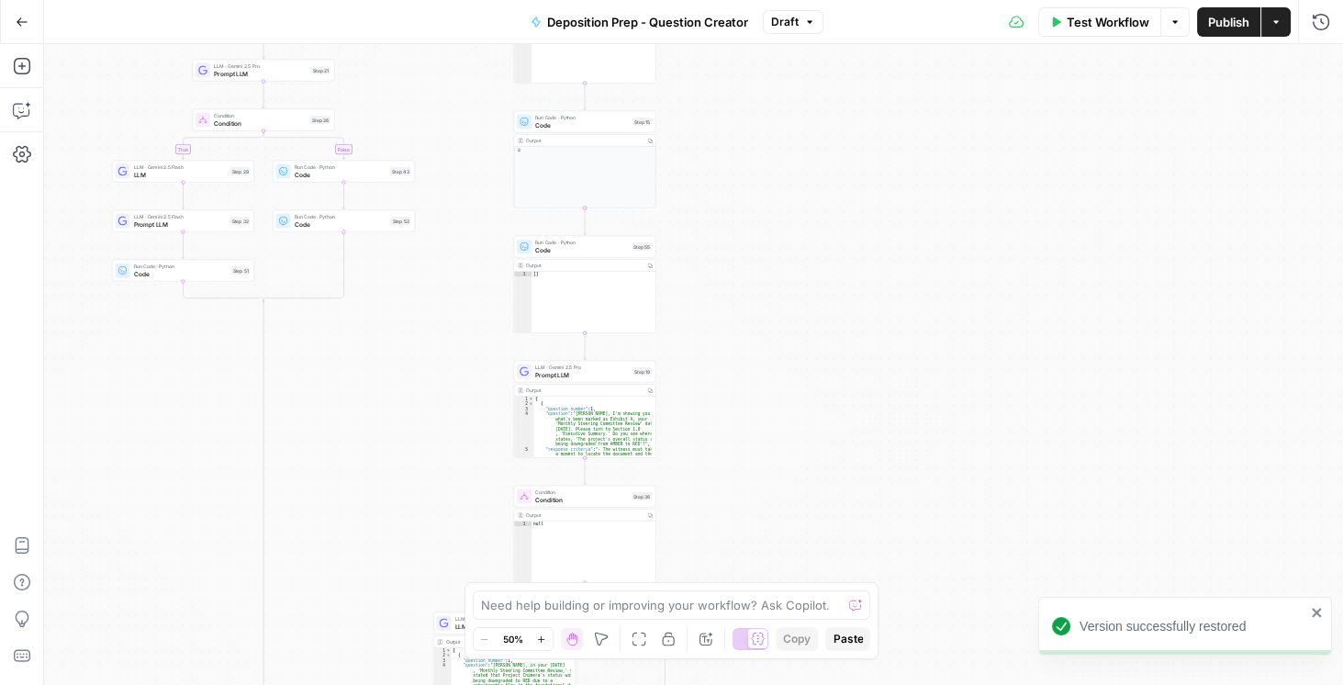
click at [1231, 25] on span "Publish" at bounding box center [1228, 22] width 41 height 18
click at [813, 9] on div "Deposition Prep - Question Creator Version 163" at bounding box center [671, 21] width 339 height 29
click at [804, 19] on span "Version 163" at bounding box center [785, 22] width 62 height 17
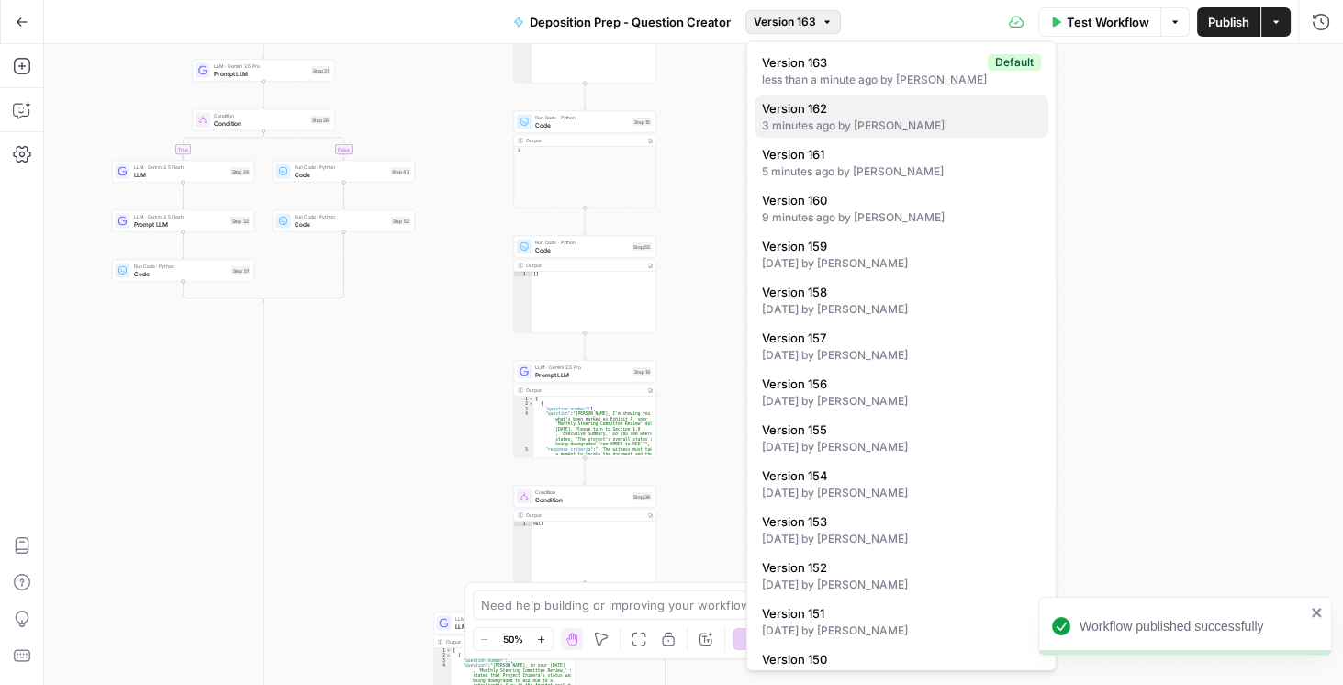
click at [825, 110] on span "Version 162" at bounding box center [898, 108] width 272 height 18
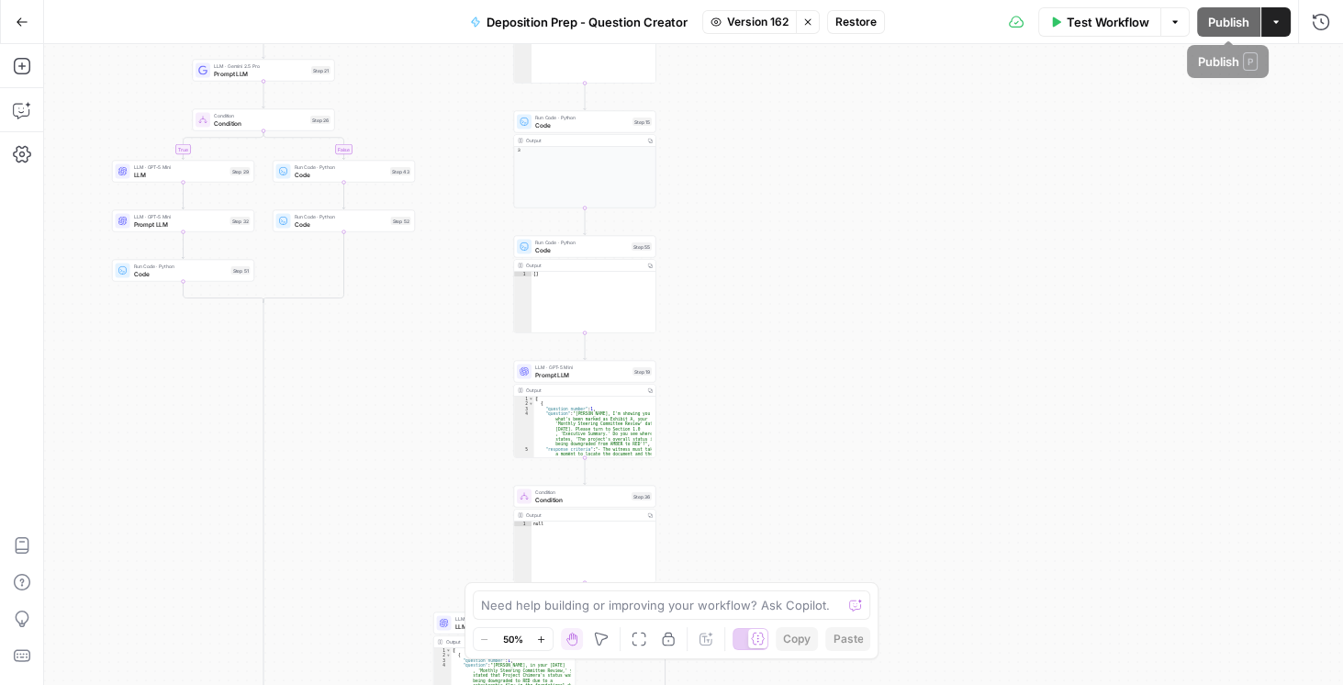
click at [874, 27] on span "Restore" at bounding box center [855, 22] width 41 height 17
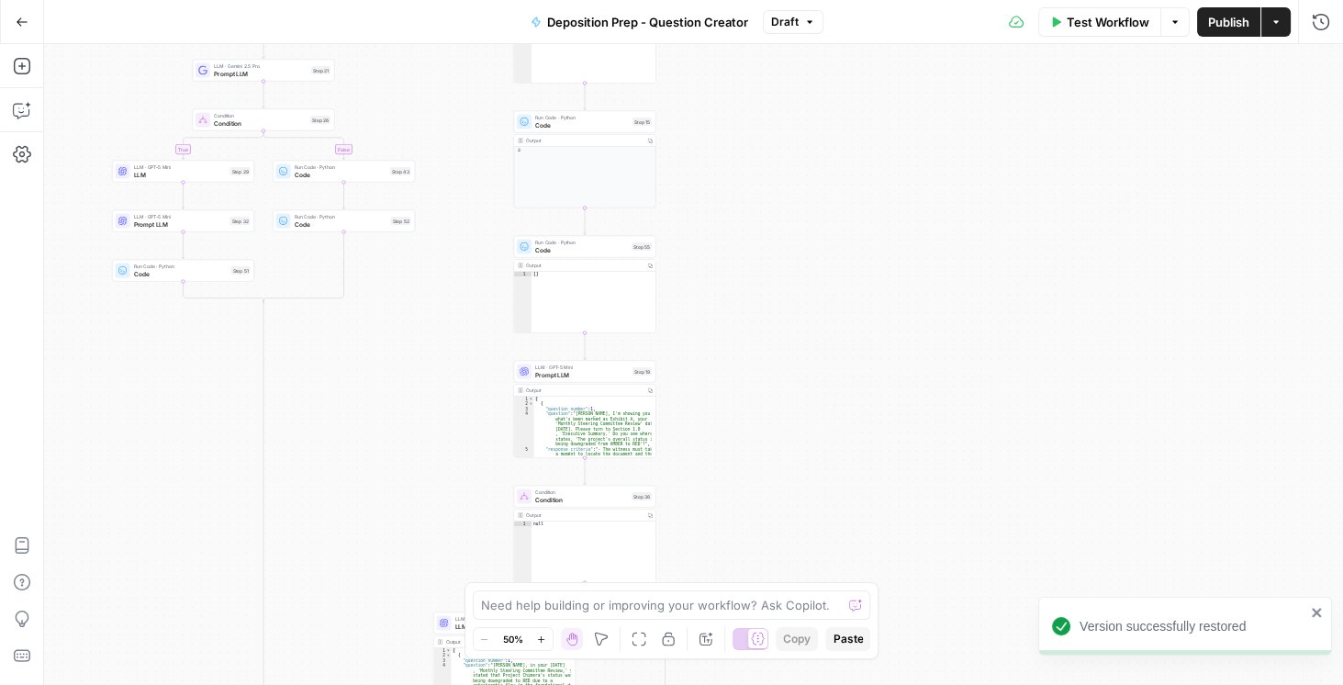
click at [1207, 36] on button "Publish" at bounding box center [1228, 21] width 63 height 29
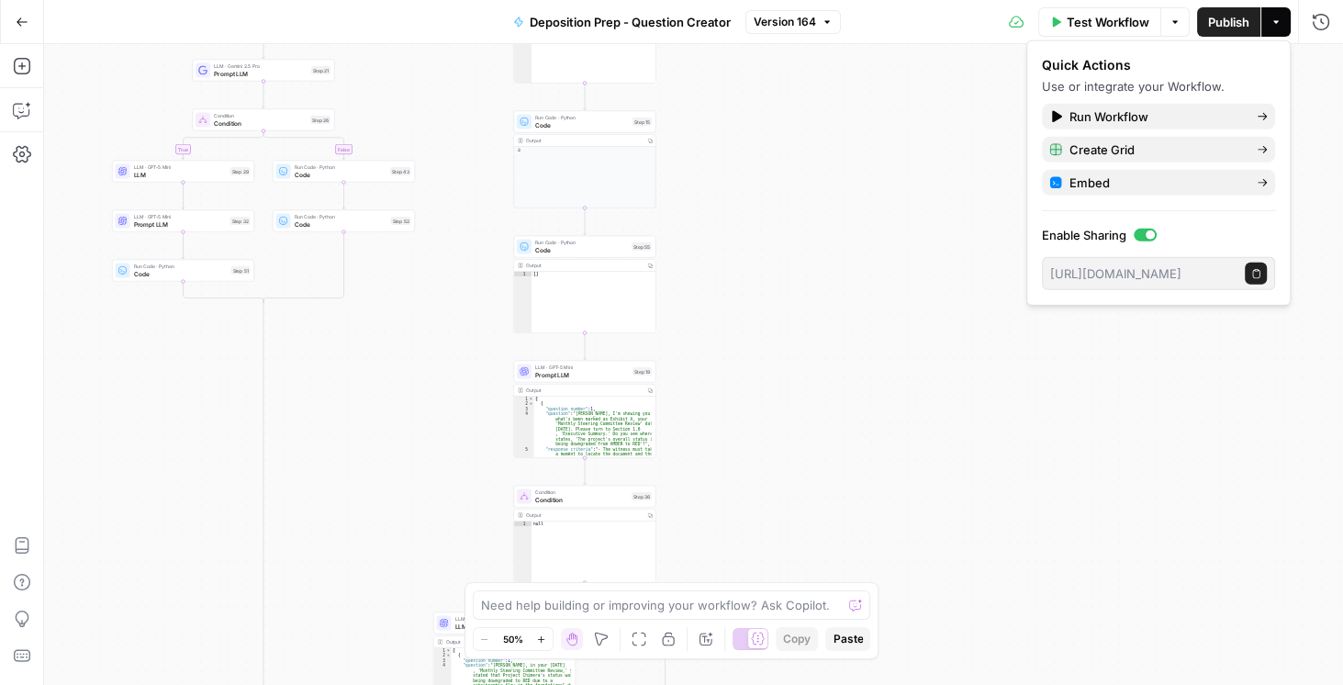
click at [929, 142] on div "true false true false true false Workflow Set Inputs Inputs Condition Condition…" at bounding box center [693, 364] width 1299 height 641
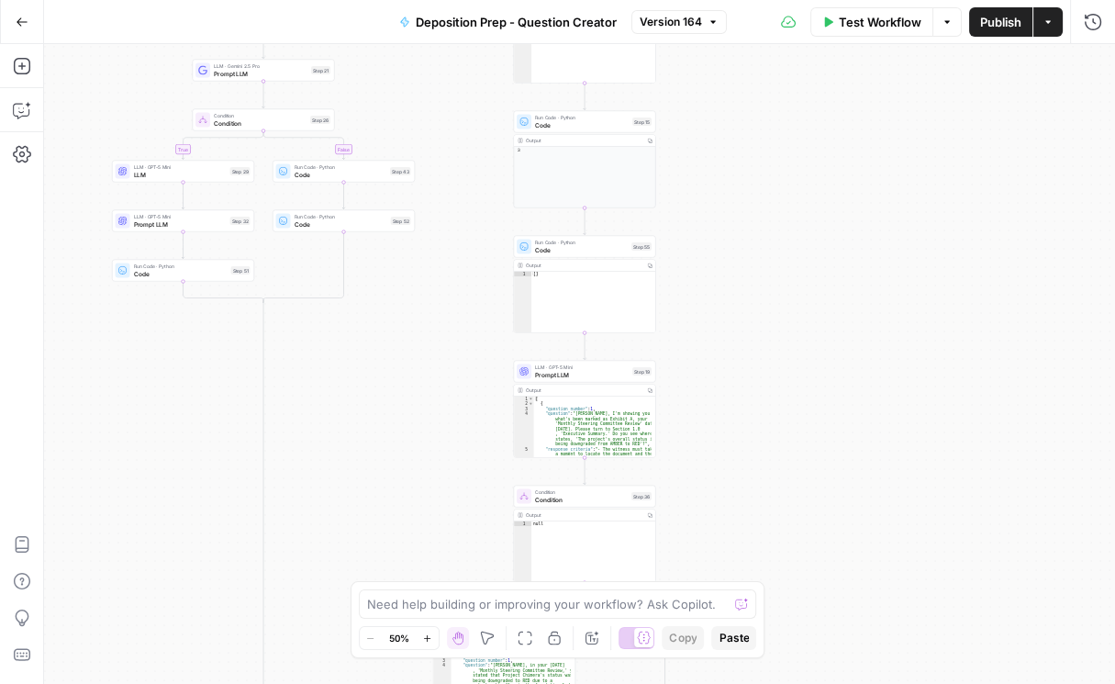
click at [679, 23] on span "Version 164" at bounding box center [671, 22] width 62 height 17
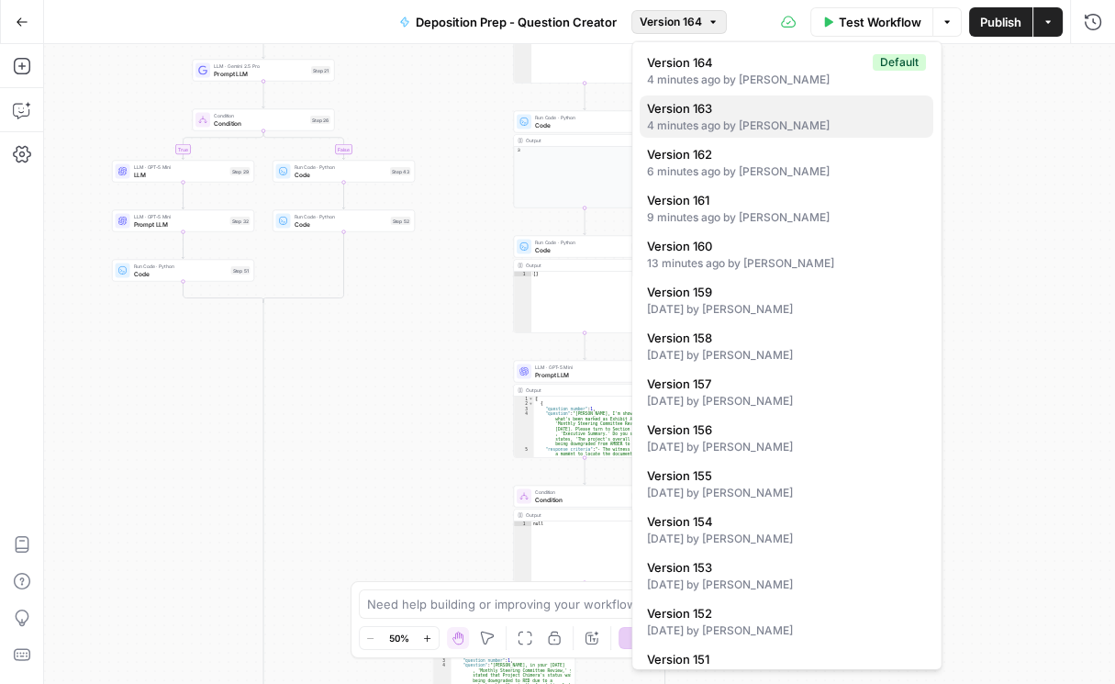
click at [702, 115] on span "Version 163" at bounding box center [783, 108] width 272 height 18
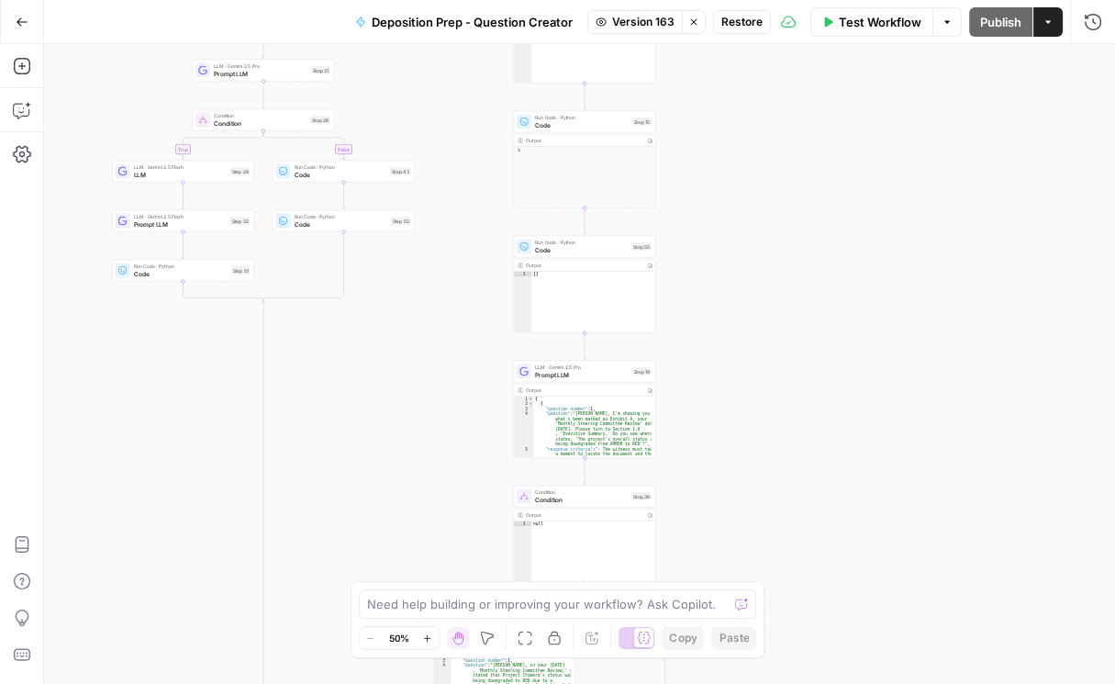
click at [741, 33] on div "Deposition Prep - Question Creator Version 163 Stop viewing Restore" at bounding box center [557, 21] width 427 height 29
click at [737, 22] on span "Restore" at bounding box center [742, 22] width 41 height 17
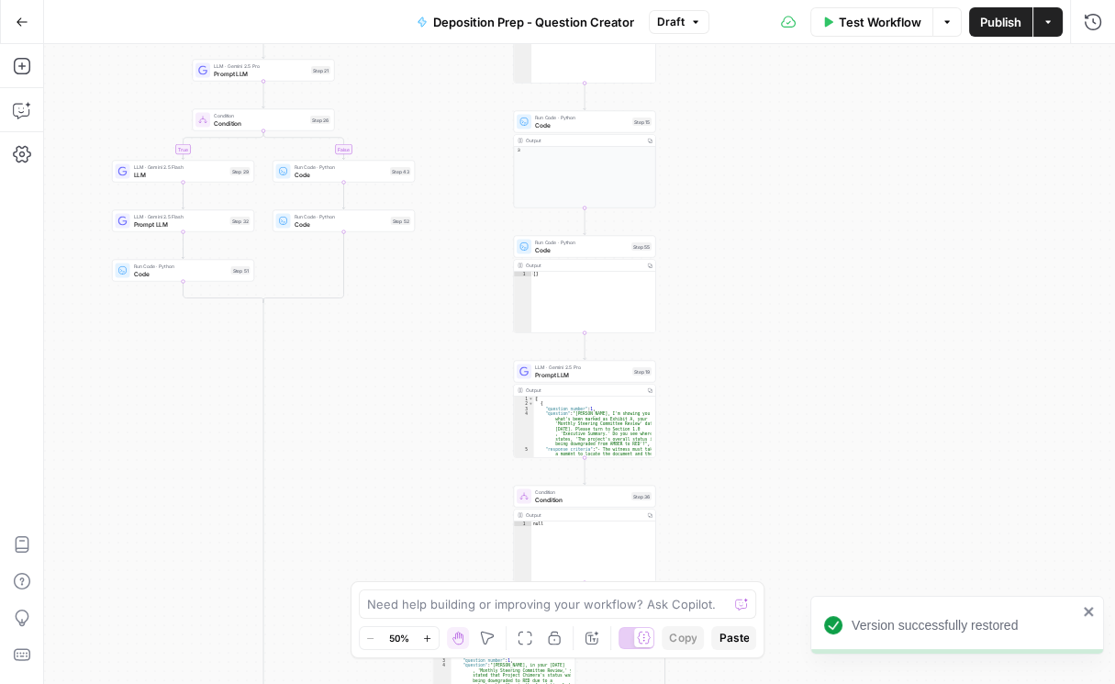
click at [989, 21] on span "Publish" at bounding box center [1000, 22] width 41 height 18
type textarea "*"
click at [584, 404] on div "[ { "question_number" : 1 , "question" : "Ms. Miller, I'm showing you what's be…" at bounding box center [593, 458] width 118 height 123
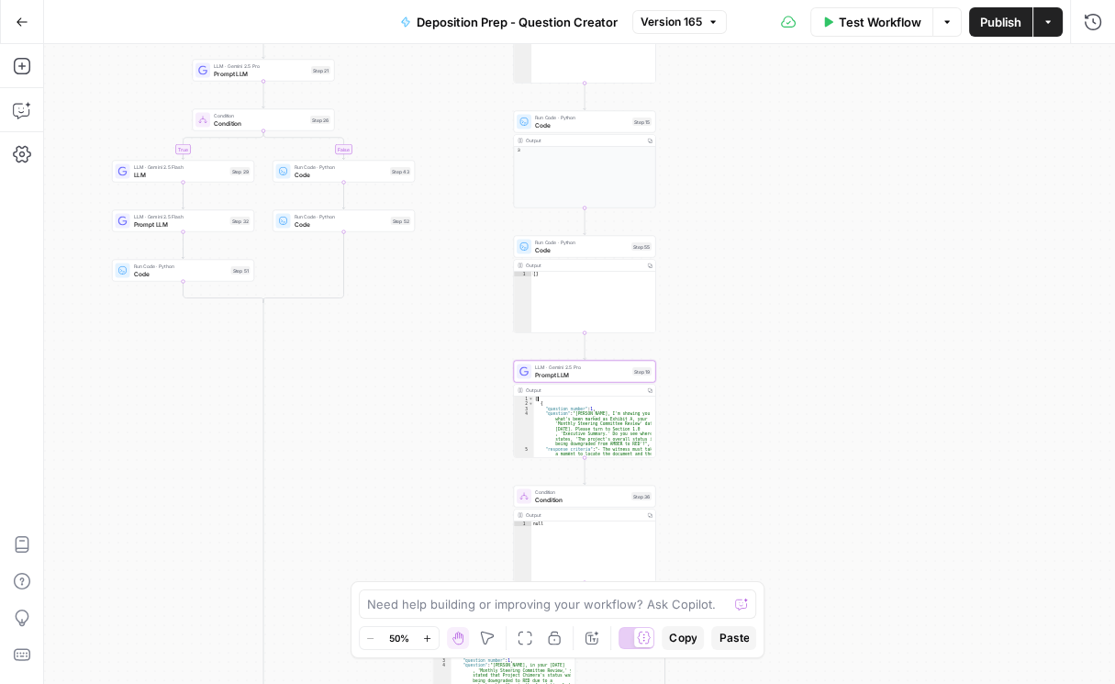
click at [587, 392] on div "Output" at bounding box center [584, 389] width 116 height 7
click at [643, 22] on span "Version 165" at bounding box center [672, 22] width 62 height 17
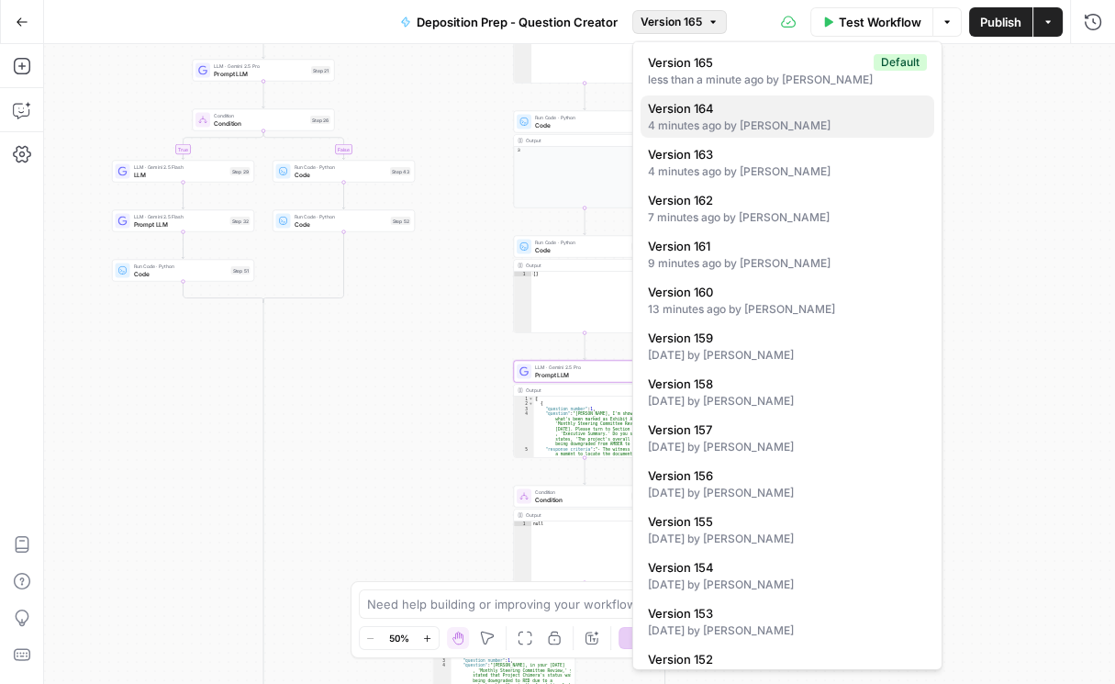
click at [722, 102] on span "Version 164" at bounding box center [784, 108] width 272 height 18
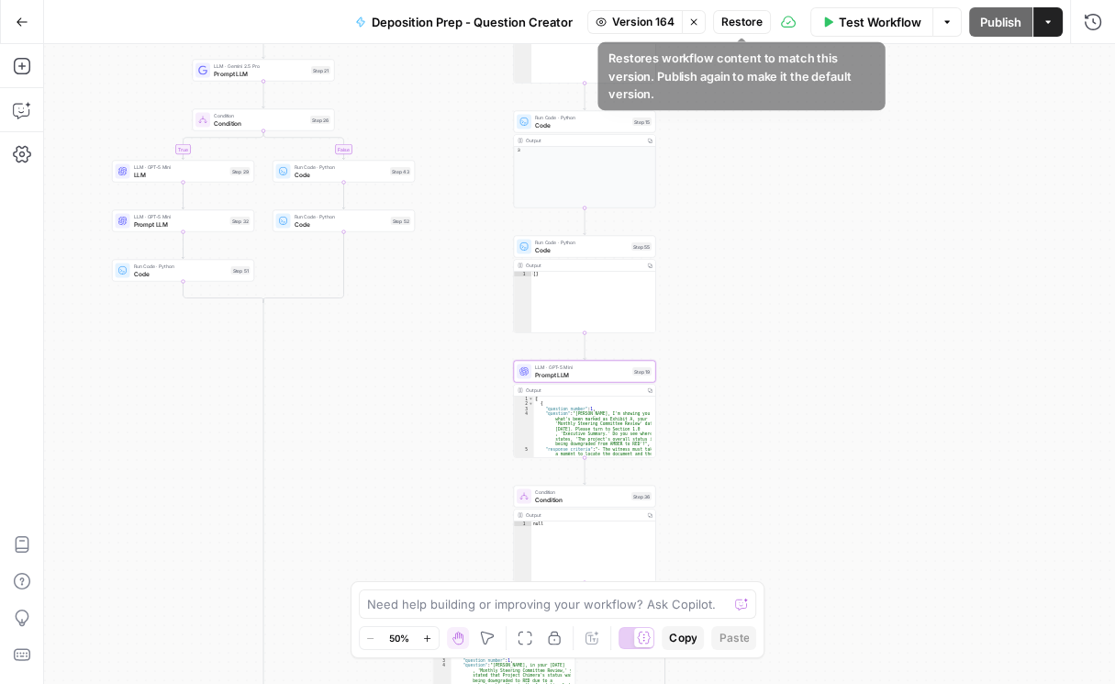
click at [744, 14] on span "Restore" at bounding box center [742, 22] width 41 height 17
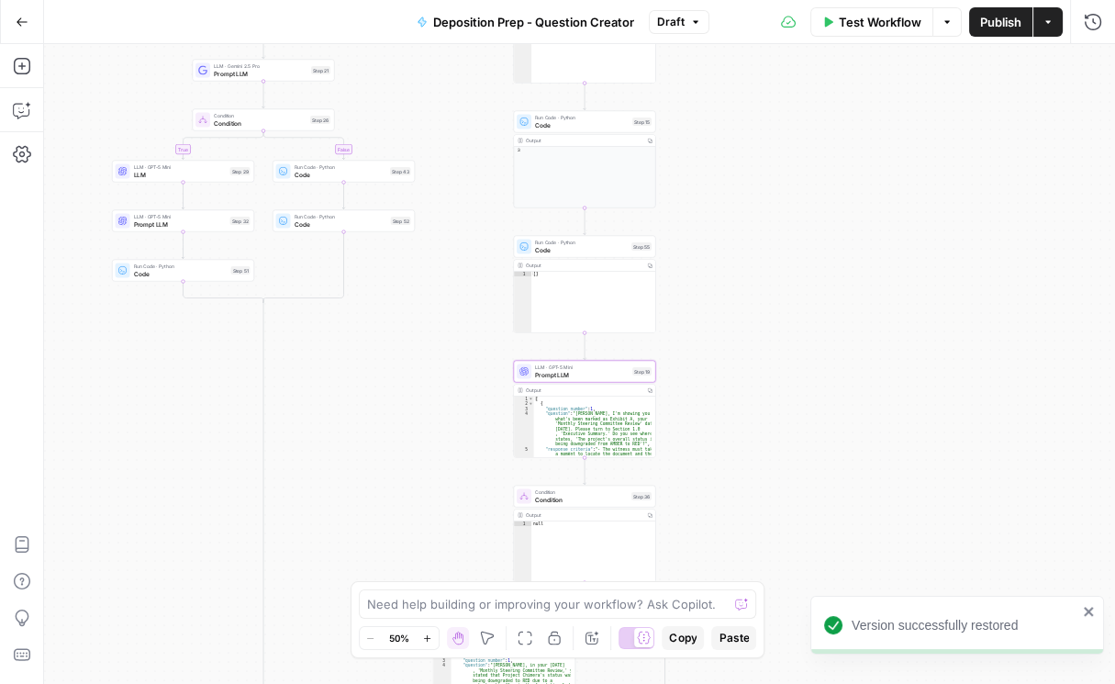
click at [969, 26] on button "Publish" at bounding box center [1000, 21] width 63 height 29
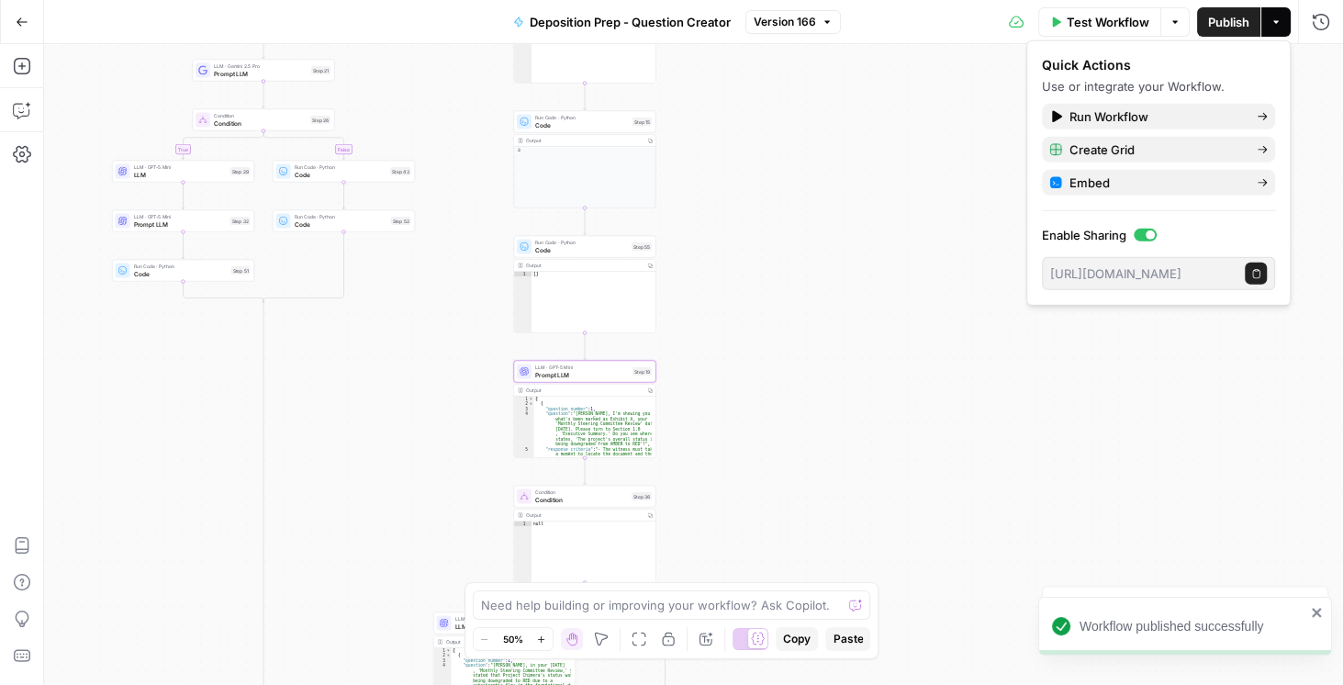
click at [822, 21] on icon "button" at bounding box center [827, 22] width 11 height 11
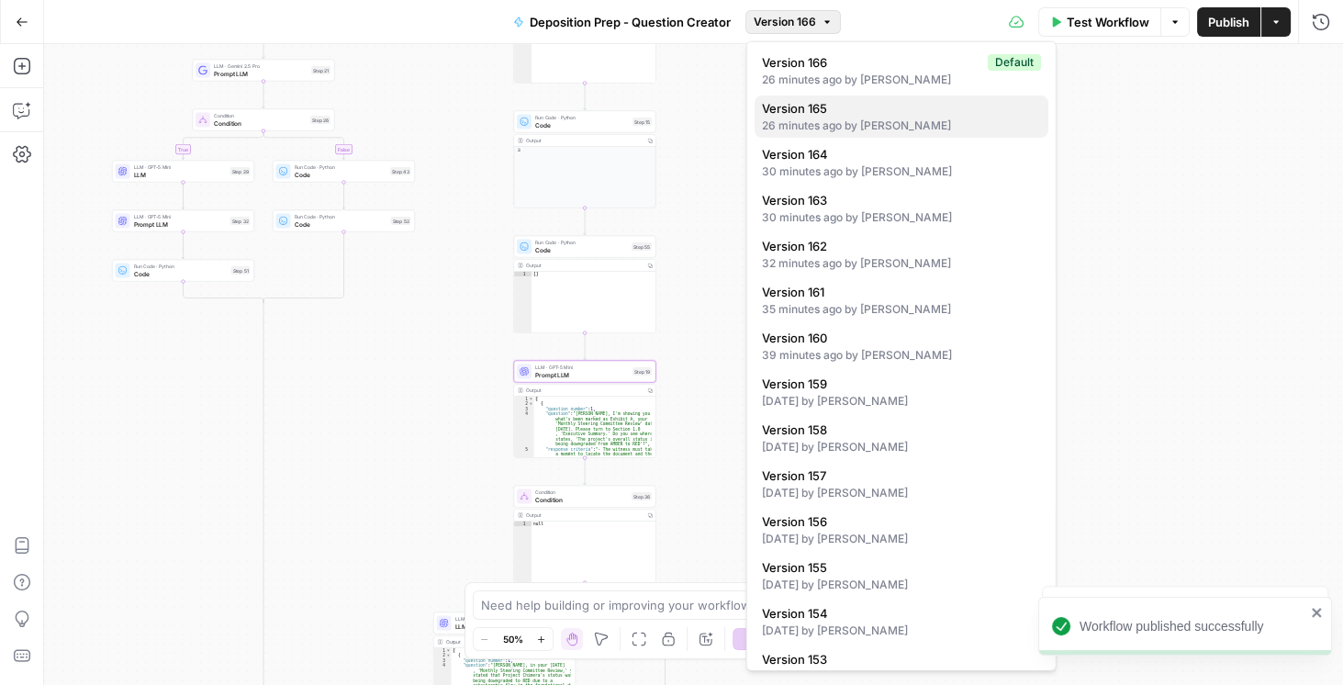
click at [811, 106] on span "Version 165" at bounding box center [898, 108] width 272 height 18
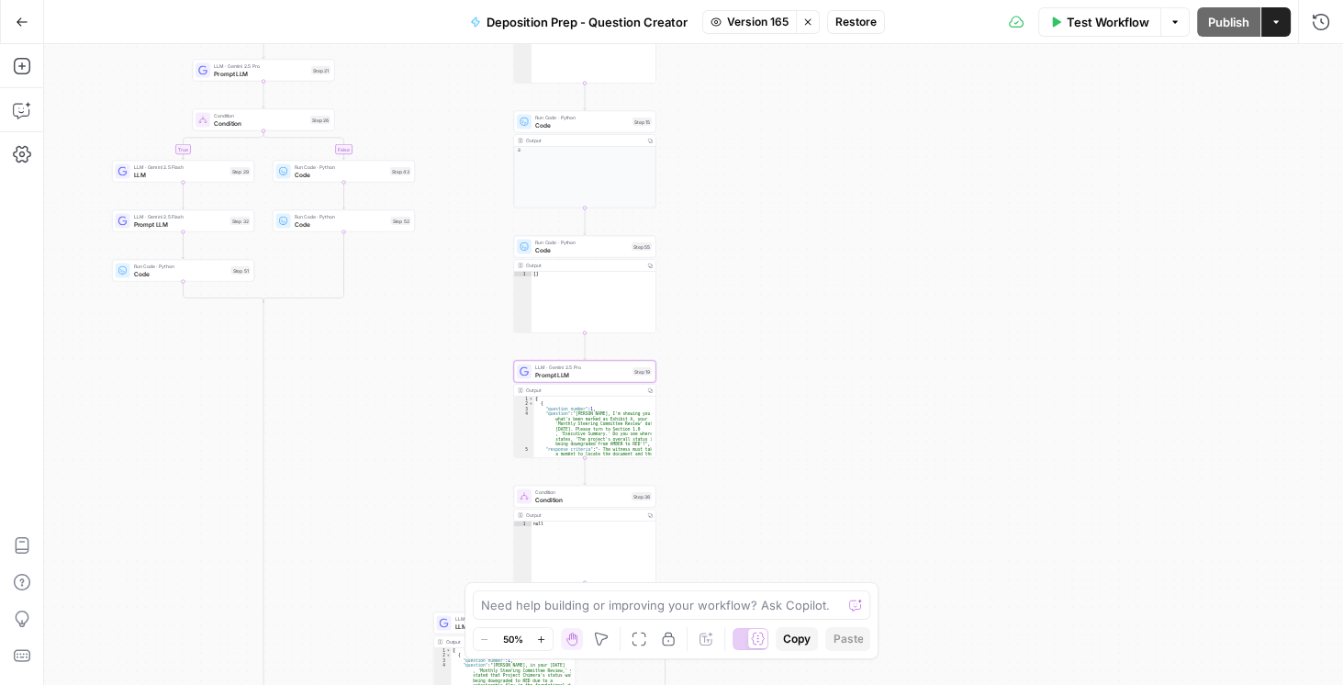
click at [835, 21] on span "Restore" at bounding box center [855, 22] width 41 height 17
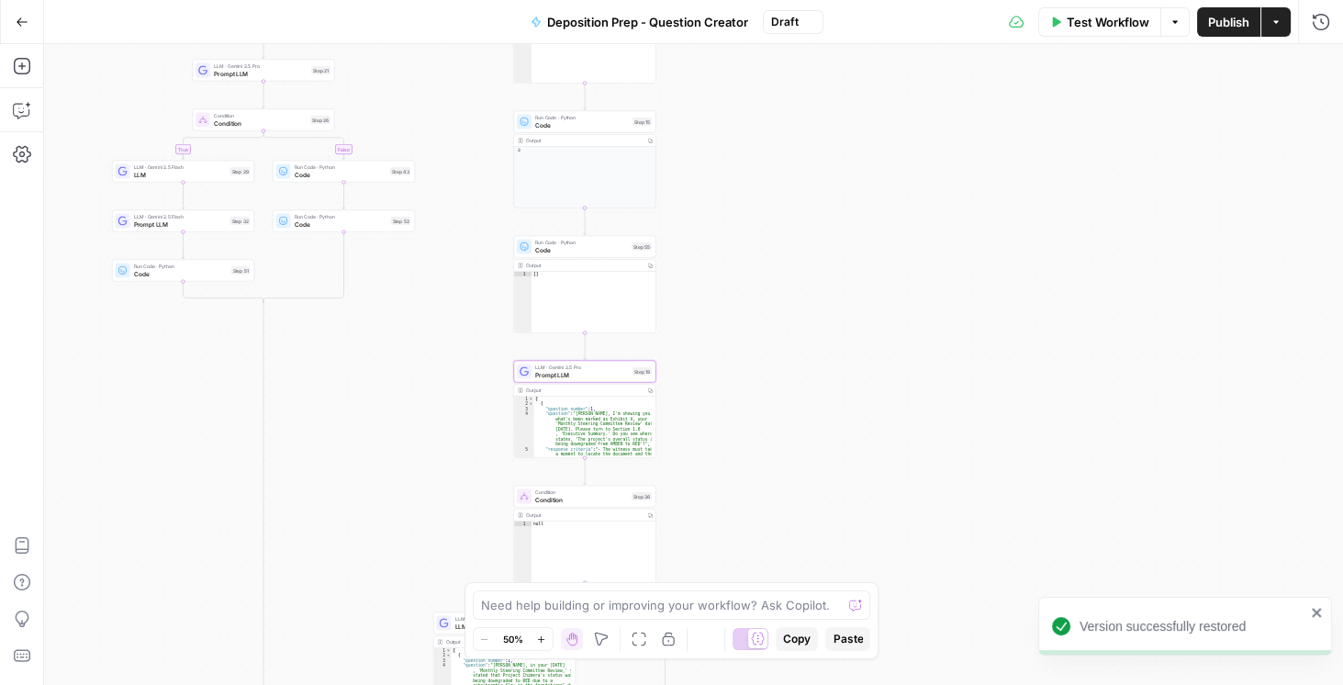
click at [1230, 30] on button "Publish" at bounding box center [1228, 21] width 63 height 29
